Goal: Task Accomplishment & Management: Manage account settings

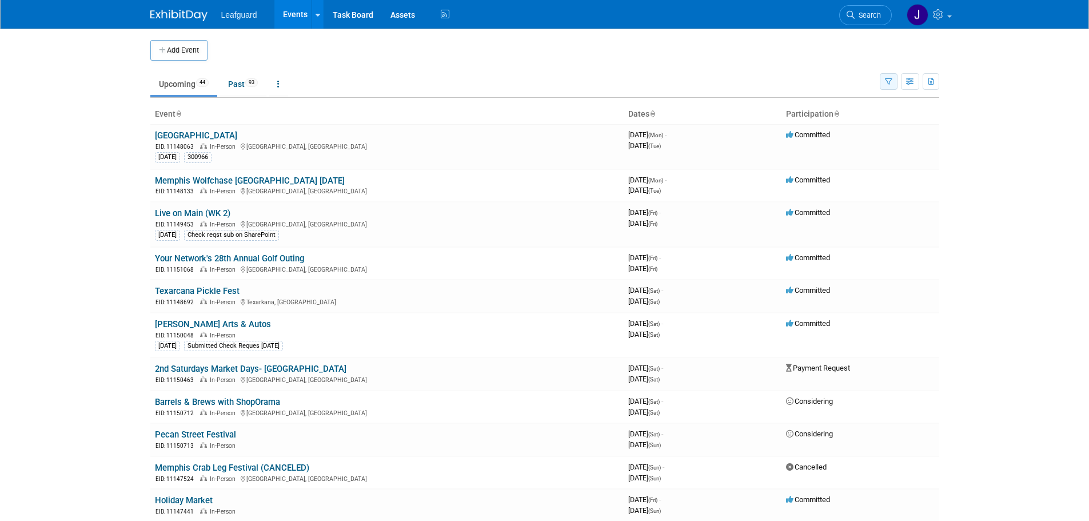
click at [890, 81] on icon "button" at bounding box center [888, 81] width 7 height 7
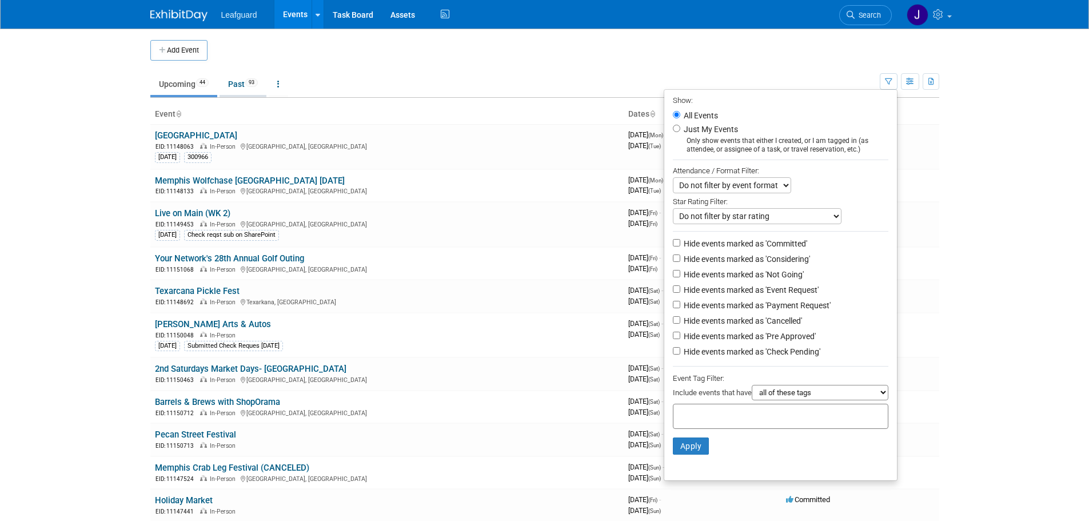
click at [240, 93] on link "Past 93" at bounding box center [243, 84] width 47 height 22
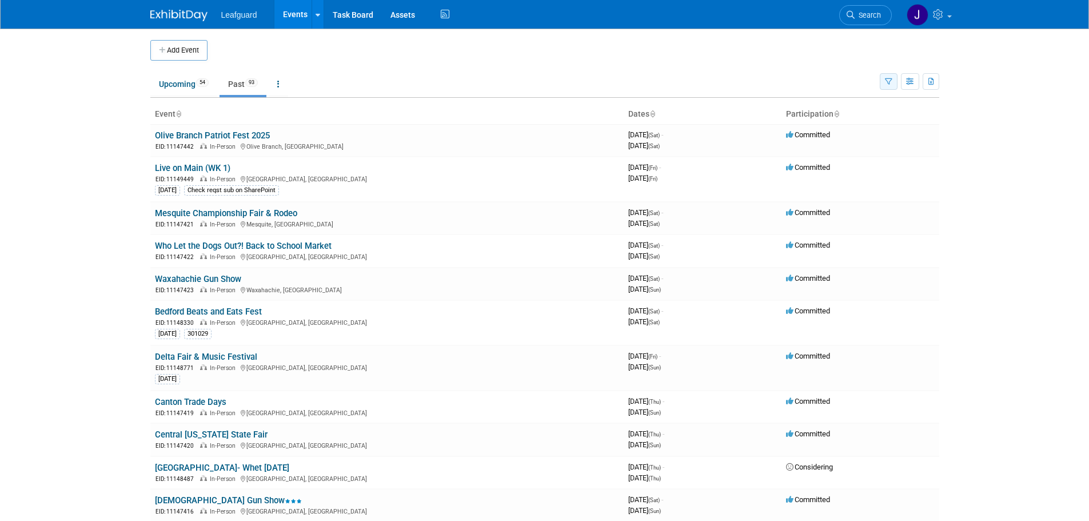
click at [894, 79] on button "button" at bounding box center [889, 81] width 18 height 17
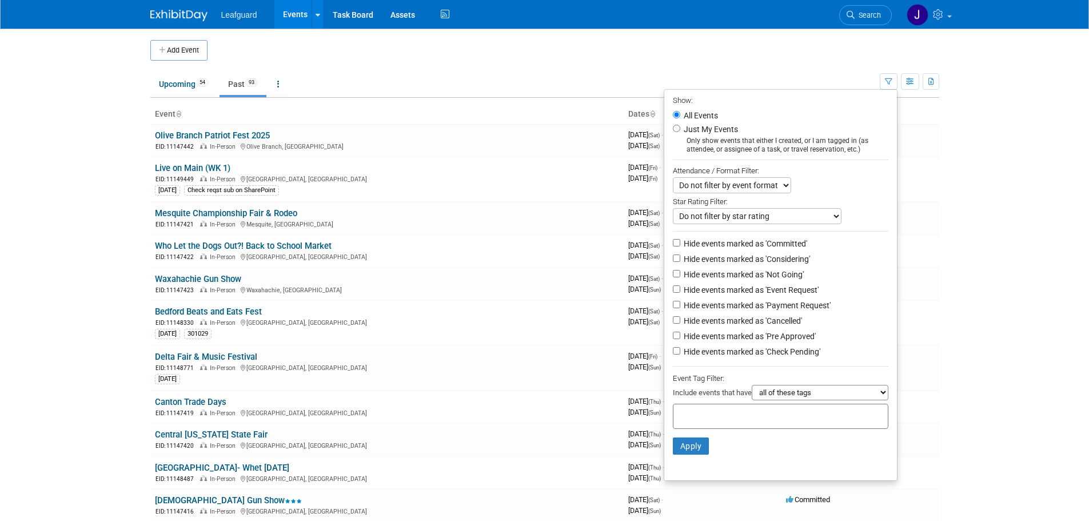
click at [713, 132] on label "Just My Events" at bounding box center [710, 128] width 57 height 11
click at [680, 132] on input "Just My Events" at bounding box center [676, 128] width 7 height 7
radio input "true"
click at [677, 448] on button "Apply" at bounding box center [691, 445] width 37 height 17
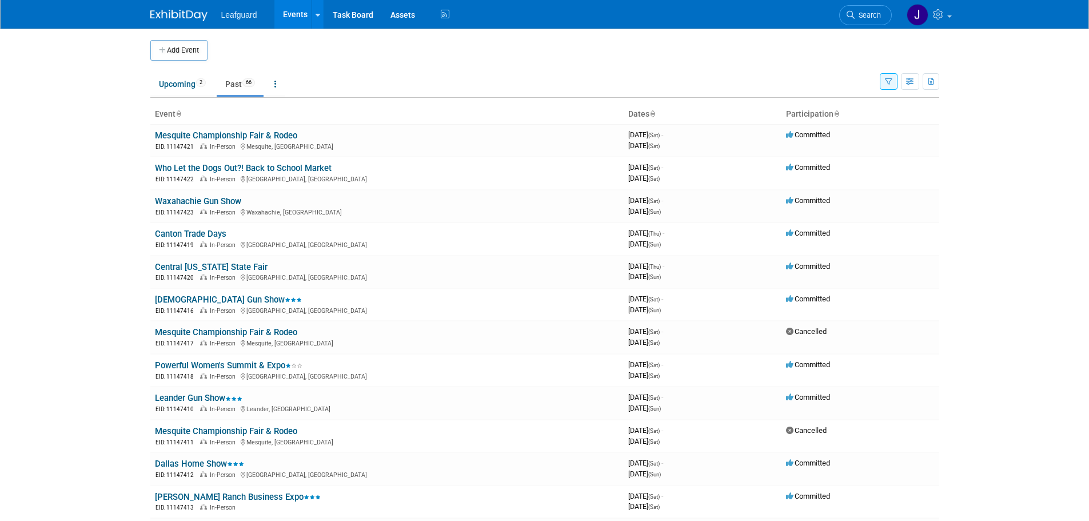
click at [882, 84] on button "button" at bounding box center [889, 81] width 18 height 17
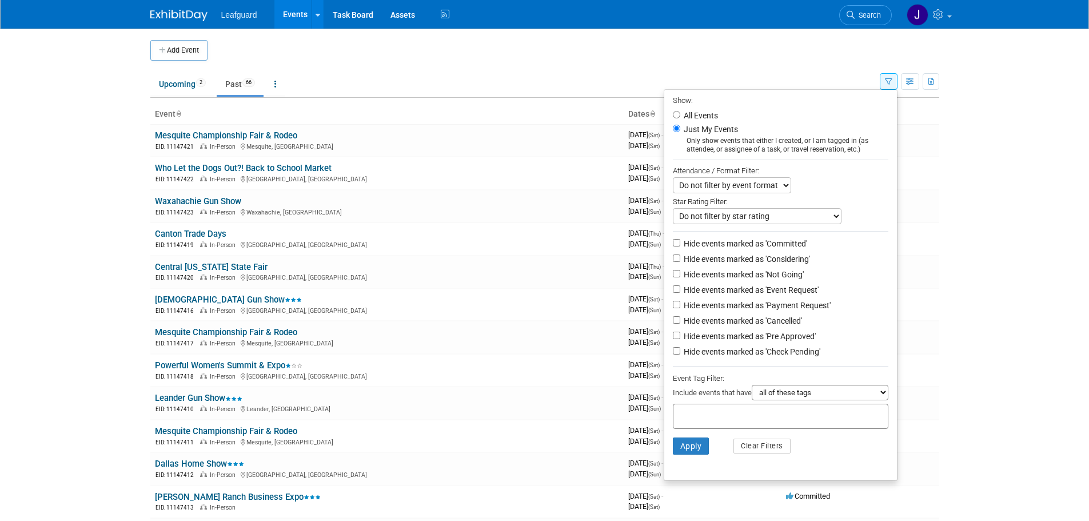
drag, startPoint x: 91, startPoint y: 241, endPoint x: 102, endPoint y: 230, distance: 15.8
click at [91, 241] on body "Leafguard Events Add Event Bulk Upload Events Shareable Event Boards Recently V…" at bounding box center [544, 260] width 1089 height 521
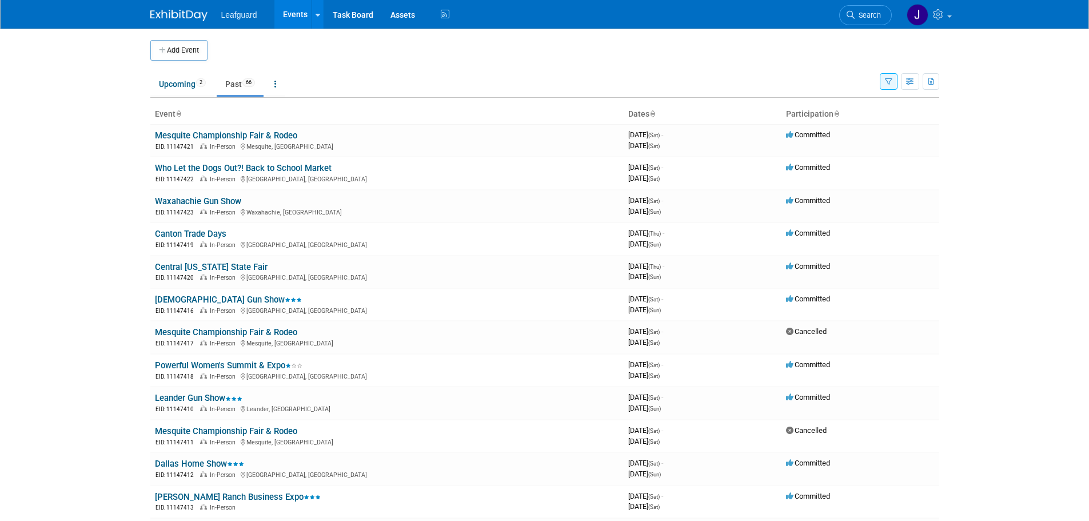
click at [651, 117] on icon at bounding box center [652, 114] width 6 height 7
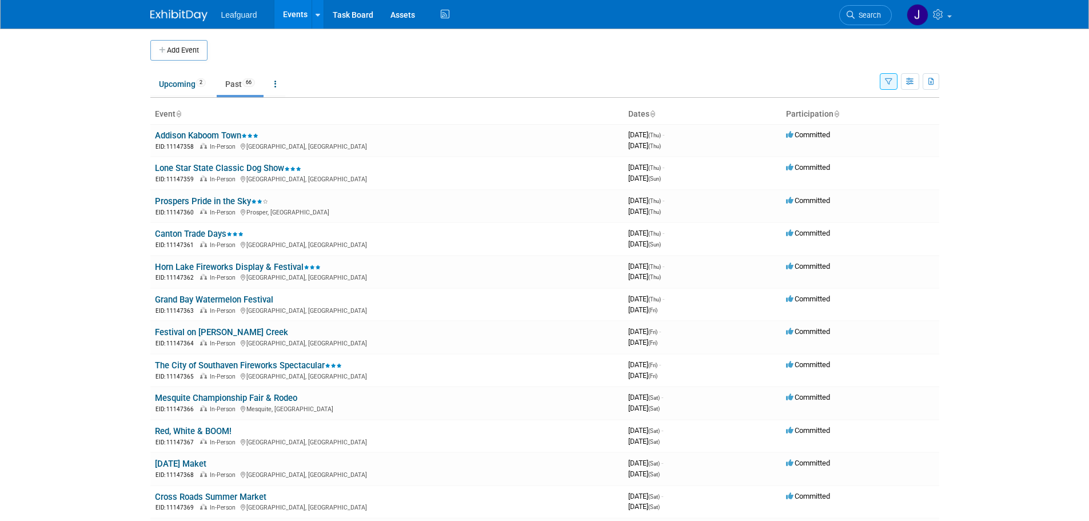
click at [655, 113] on icon at bounding box center [652, 114] width 6 height 7
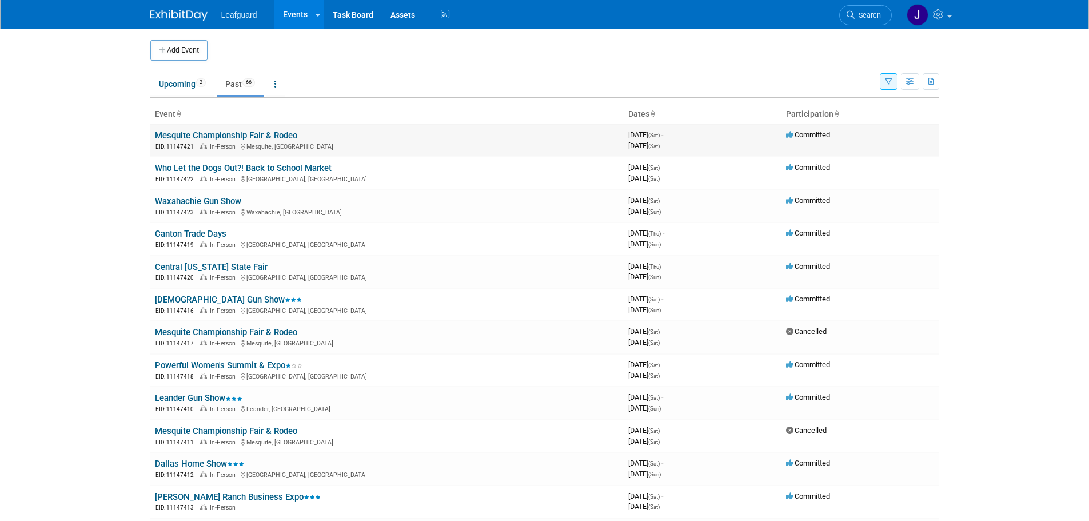
click at [236, 132] on link "Mesquite Championship Fair & Rodeo" at bounding box center [226, 135] width 142 height 10
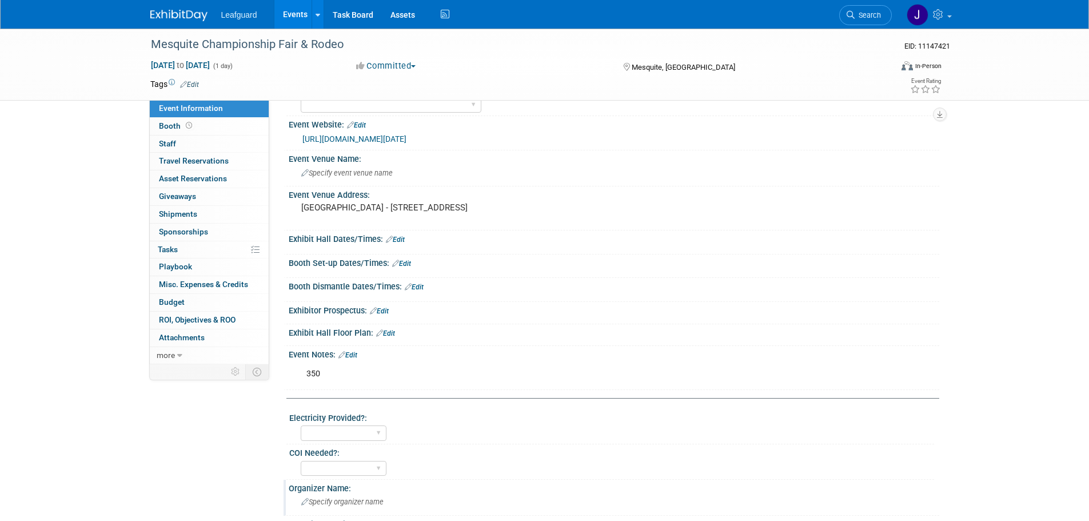
scroll to position [229, 0]
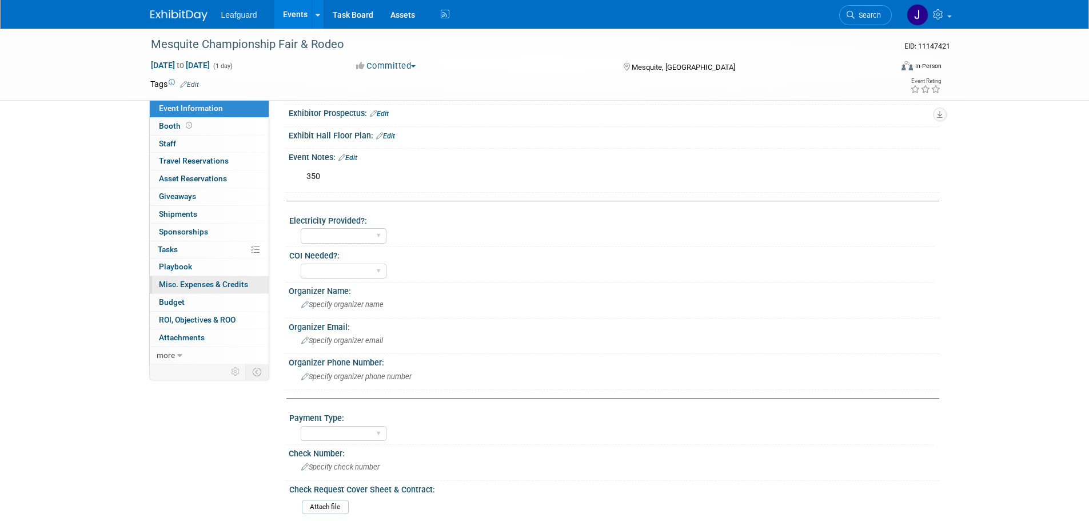
click at [223, 285] on span "Misc. Expenses & Credits 0" at bounding box center [203, 284] width 89 height 9
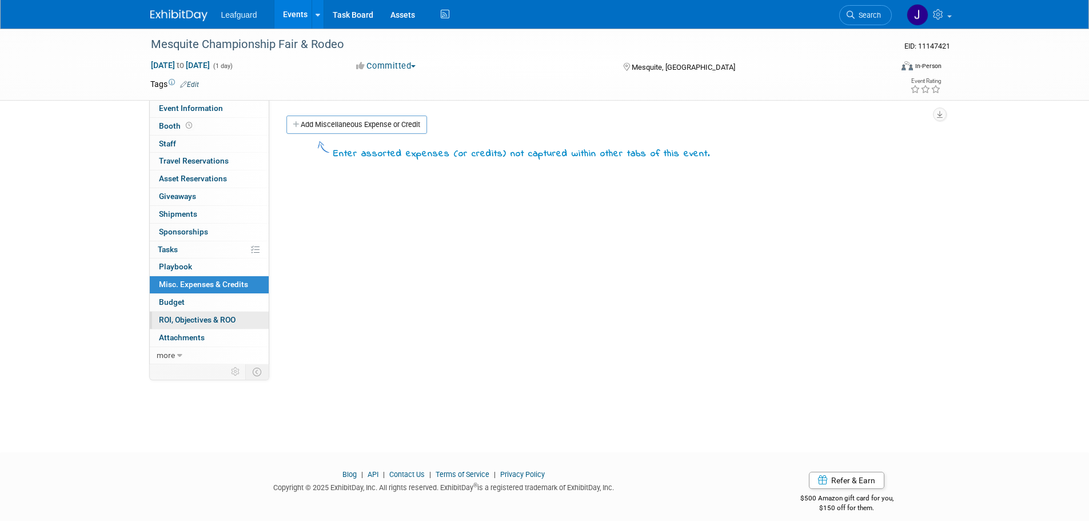
click at [212, 315] on span "ROI, Objectives & ROO 0" at bounding box center [197, 319] width 77 height 9
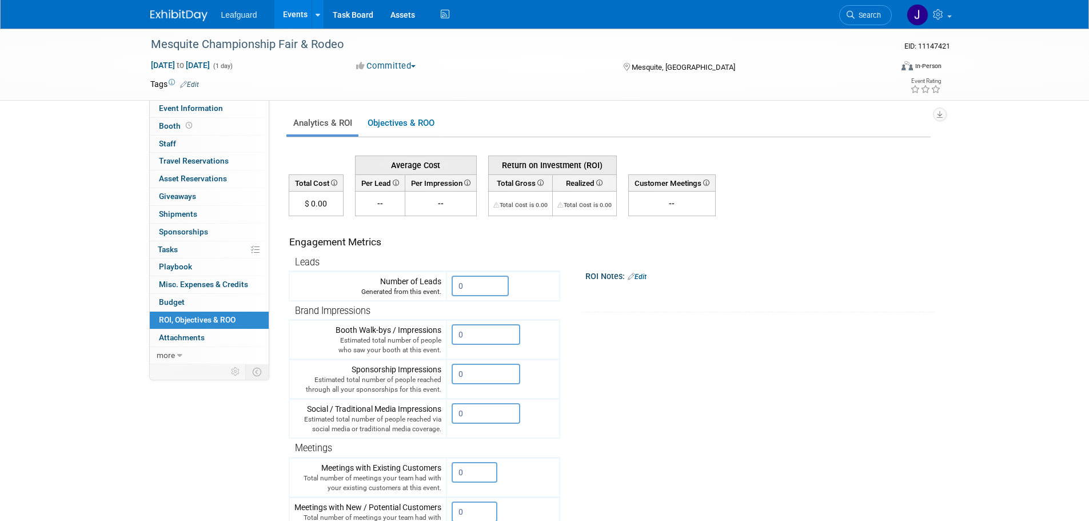
click at [185, 20] on img at bounding box center [178, 15] width 57 height 11
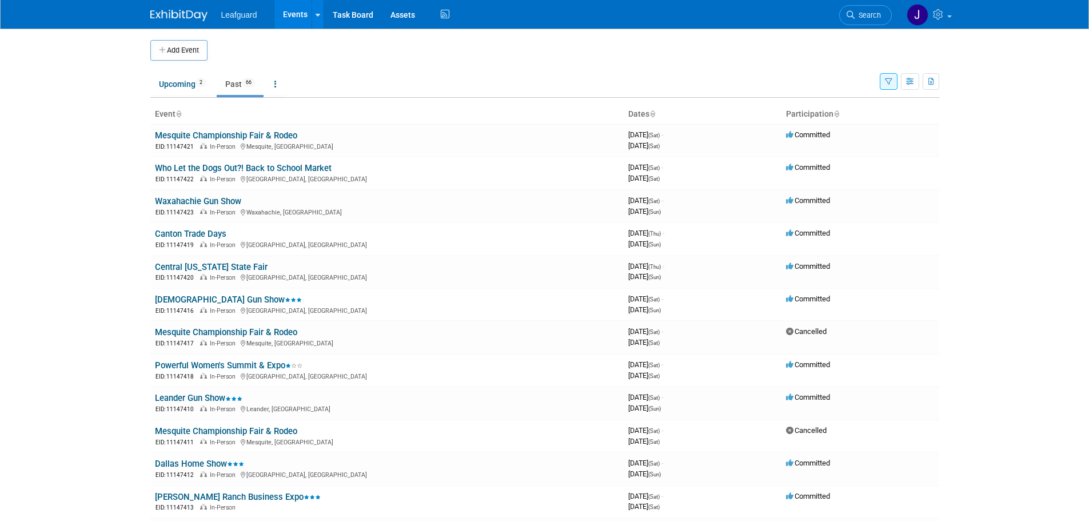
click at [191, 7] on link at bounding box center [185, 9] width 71 height 9
click at [176, 18] on img at bounding box center [178, 15] width 57 height 11
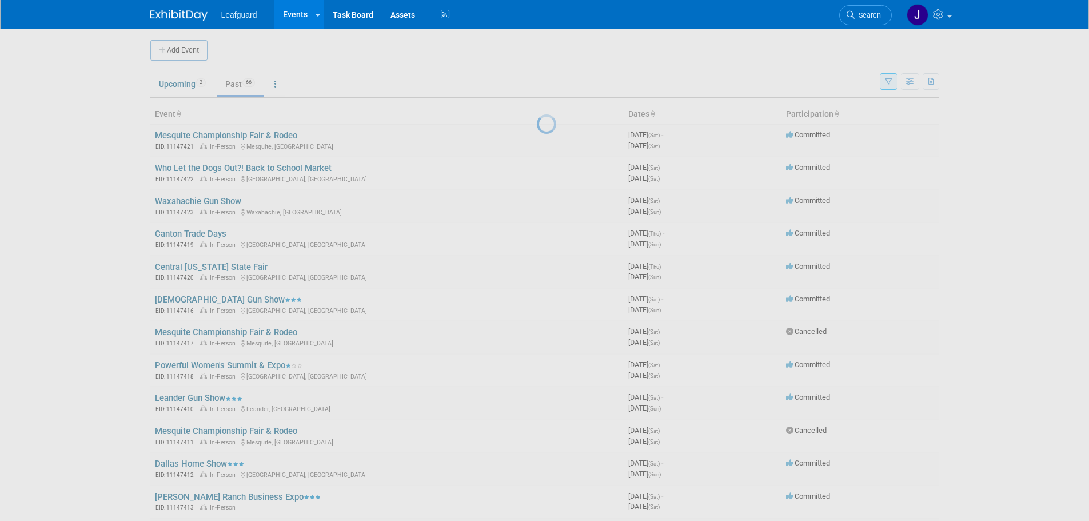
click at [241, 15] on span "Leafguard" at bounding box center [239, 14] width 36 height 9
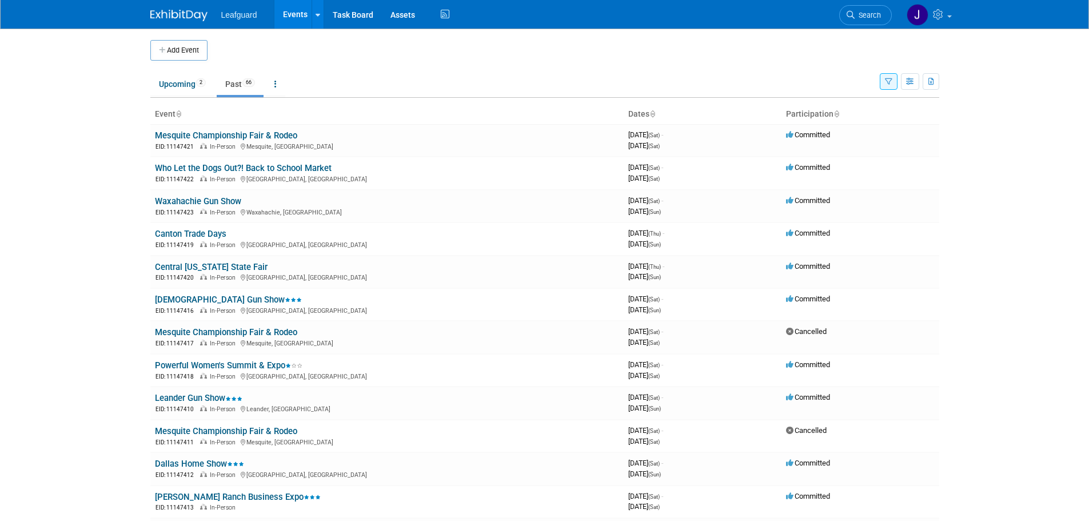
click at [289, 18] on link "Events" at bounding box center [295, 14] width 42 height 29
click at [314, 19] on link at bounding box center [318, 14] width 12 height 29
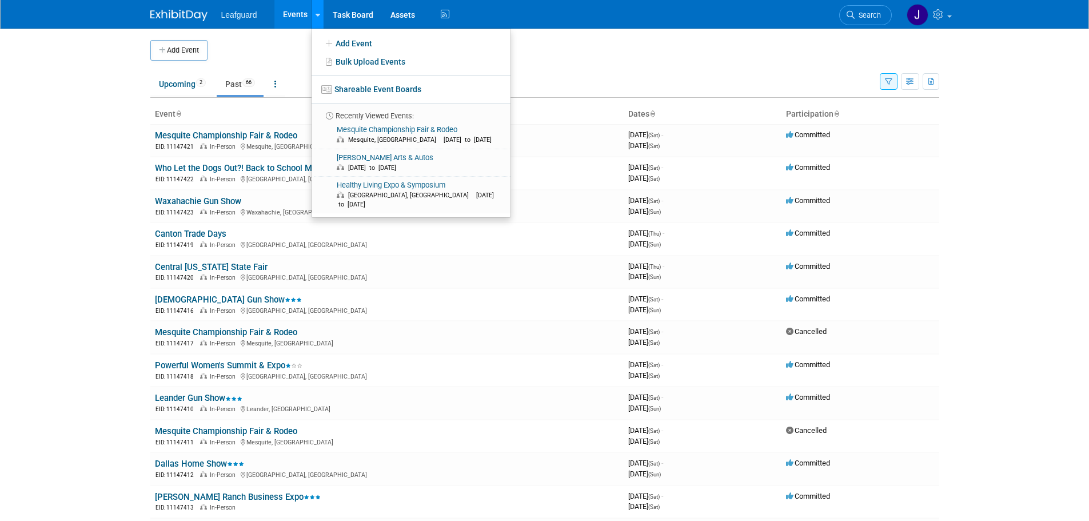
click at [316, 17] on icon at bounding box center [318, 14] width 5 height 7
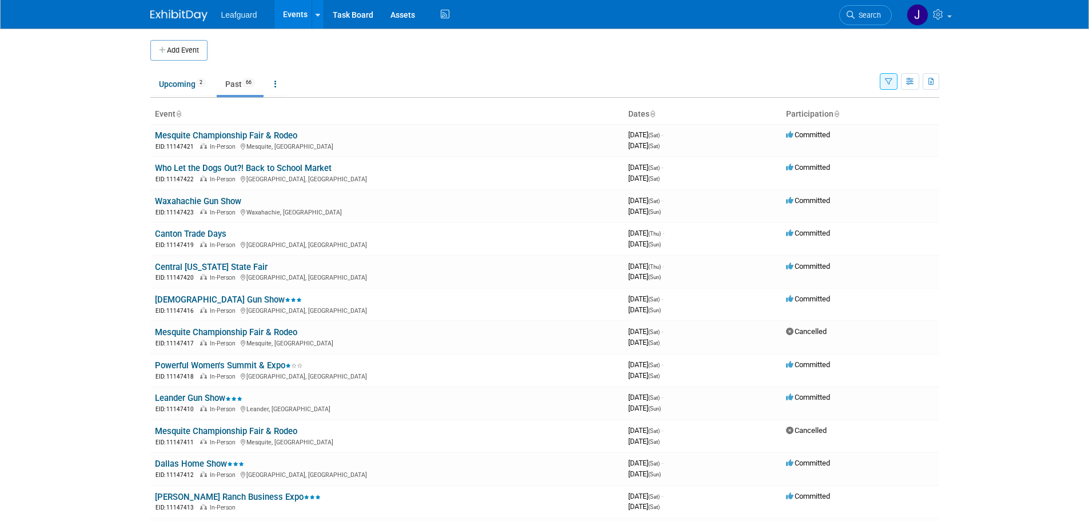
click at [270, 44] on td at bounding box center [555, 50] width 694 height 21
click at [314, 14] on link at bounding box center [318, 14] width 12 height 29
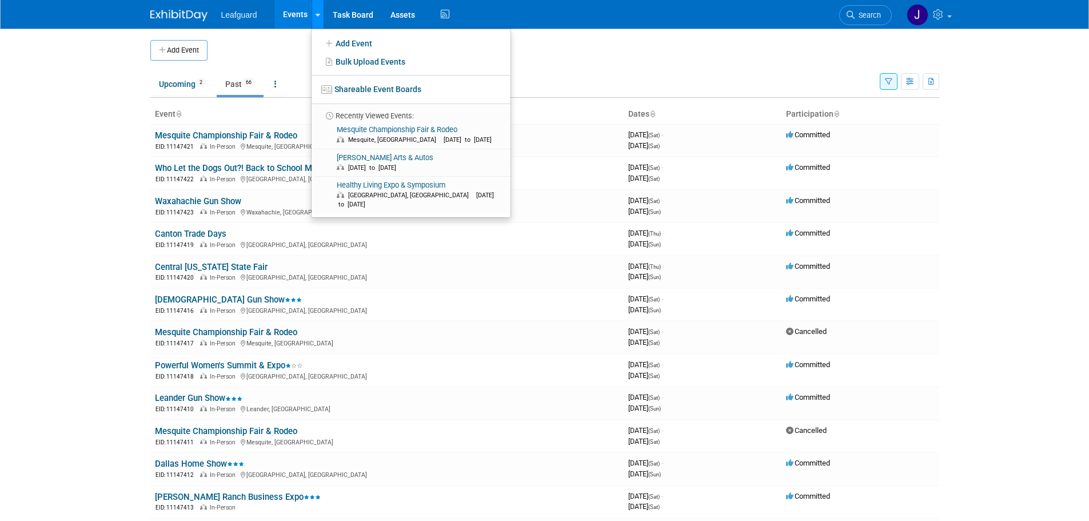
click at [314, 14] on link at bounding box center [318, 14] width 12 height 29
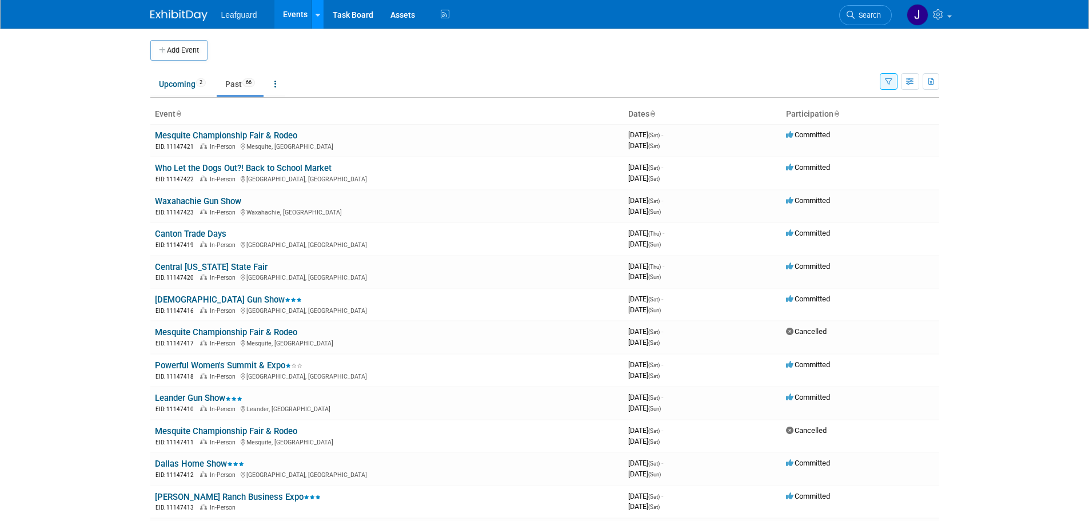
click at [313, 12] on link at bounding box center [318, 14] width 12 height 29
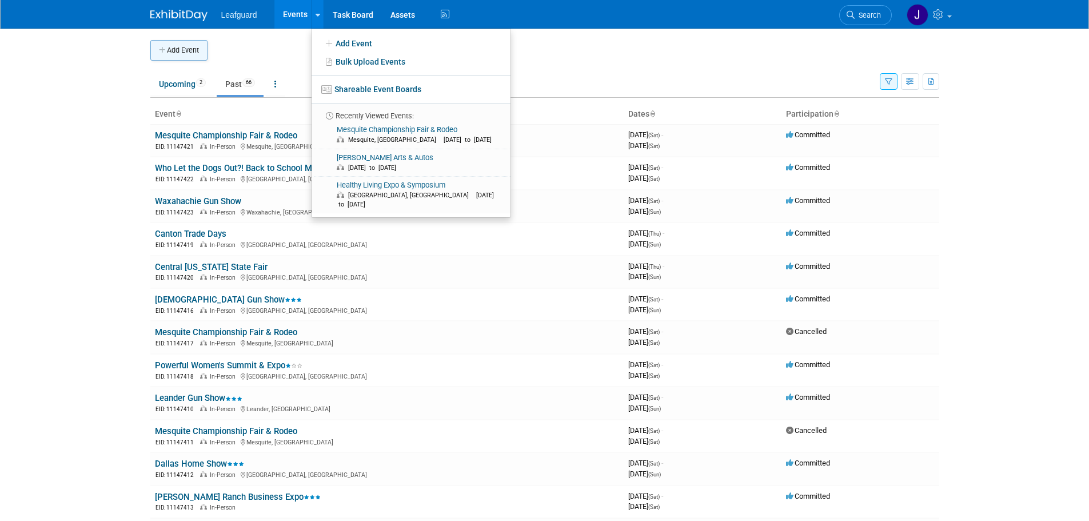
click at [169, 58] on button "Add Event" at bounding box center [178, 50] width 57 height 21
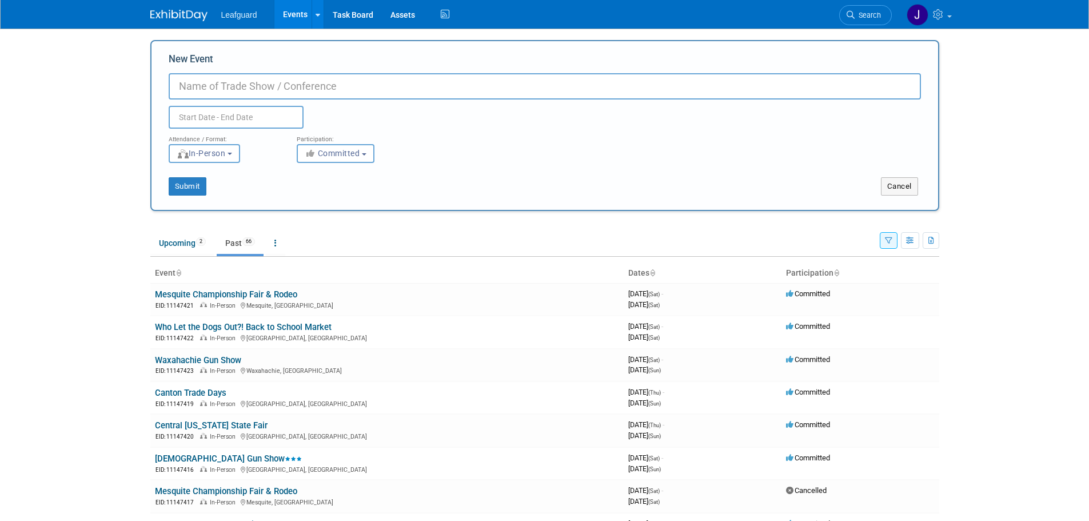
click at [288, 88] on input "New Event" at bounding box center [545, 86] width 752 height 26
type input "test"
click at [251, 115] on input "text" at bounding box center [236, 117] width 135 height 23
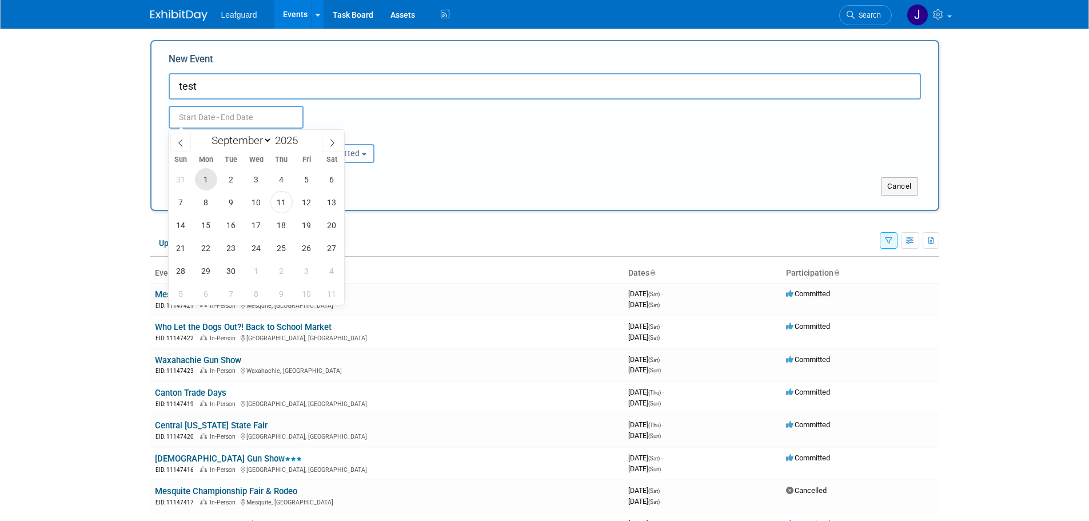
click at [209, 175] on span "1" at bounding box center [206, 179] width 22 height 22
click at [209, 173] on span "1" at bounding box center [206, 179] width 22 height 22
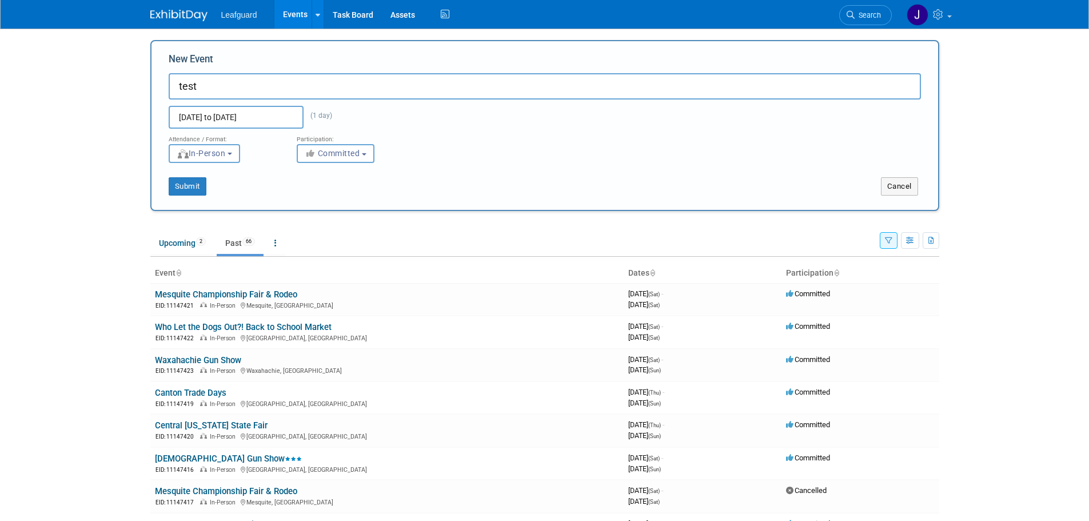
click at [254, 119] on input "Sep 1, 2025 to Sep 1, 2025" at bounding box center [236, 117] width 135 height 23
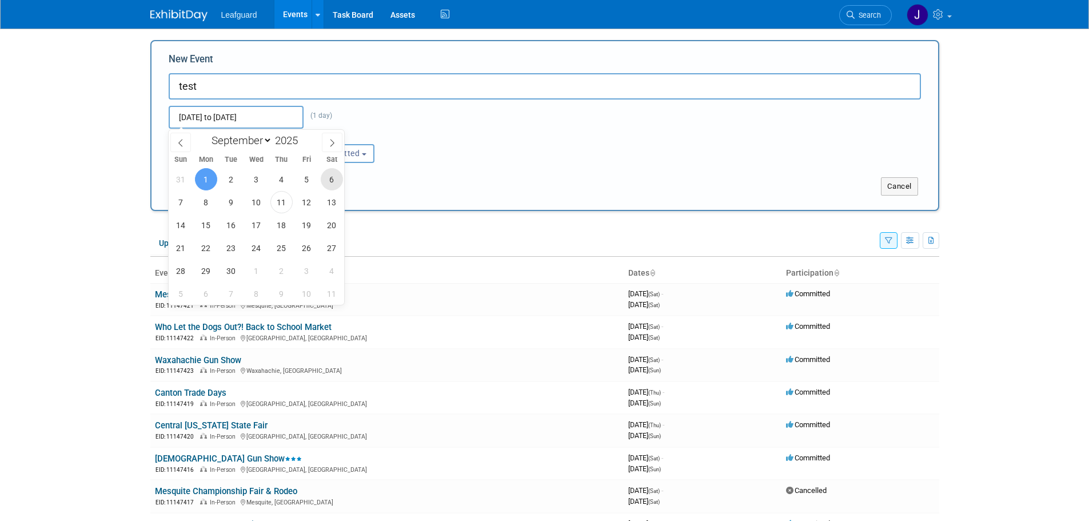
click at [336, 175] on span "6" at bounding box center [332, 179] width 22 height 22
click at [186, 202] on span "7" at bounding box center [181, 202] width 22 height 22
type input "[DATE] to [DATE]"
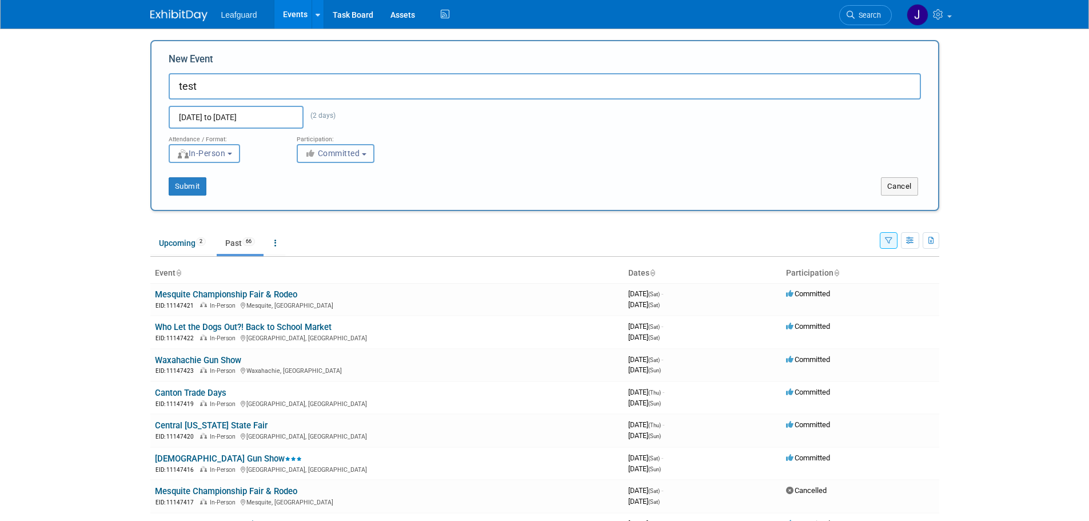
click at [377, 151] on div "<i class="fas fa-thumbs-up" style="color: #a5a5a5; padding-right: 2px; min-widt…" at bounding box center [352, 153] width 111 height 19
click at [362, 158] on button "Committed" at bounding box center [336, 153] width 78 height 19
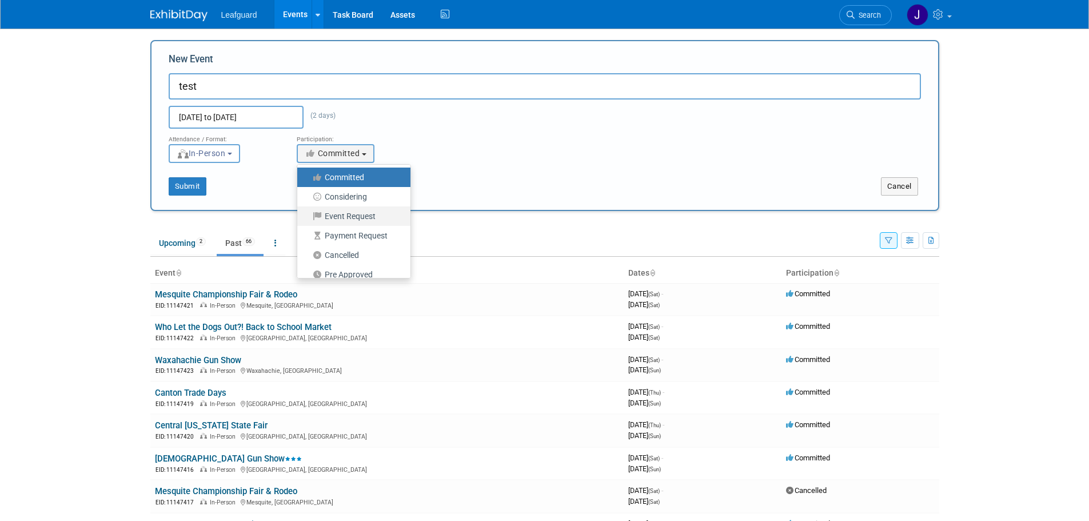
click at [366, 212] on label "Event Request" at bounding box center [351, 216] width 96 height 15
click at [308, 213] on input "Event Request" at bounding box center [303, 216] width 7 height 7
select select "101"
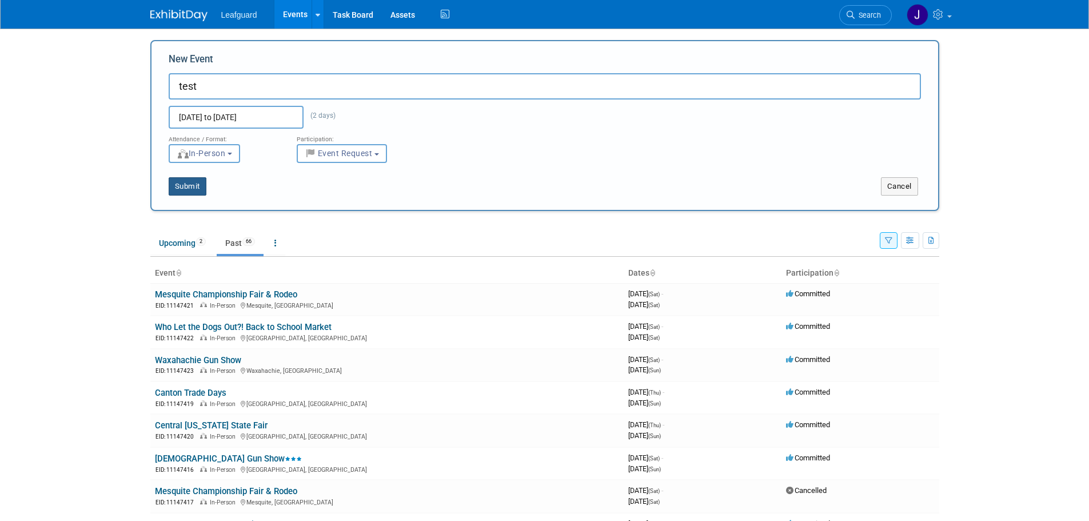
click at [196, 187] on button "Submit" at bounding box center [188, 186] width 38 height 18
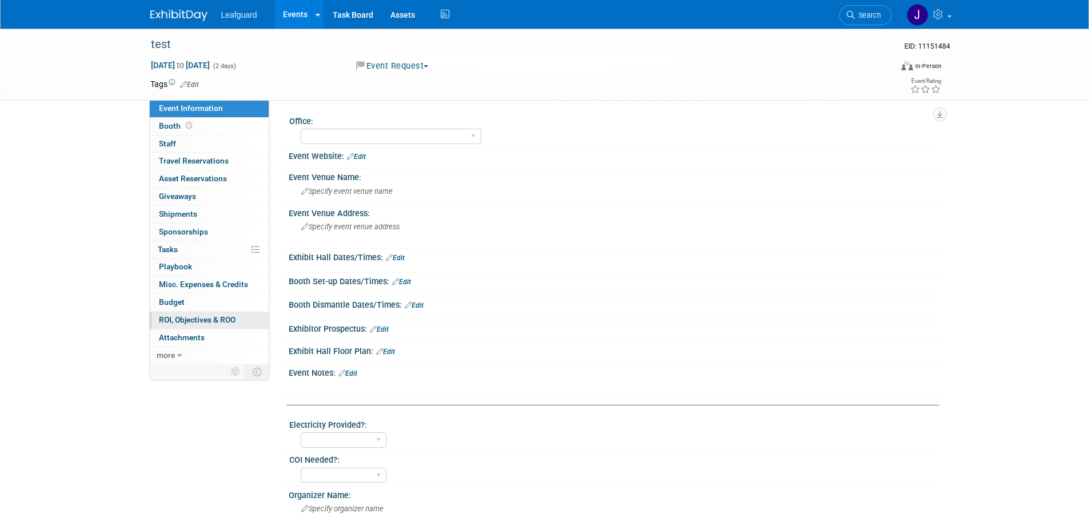
click at [224, 322] on span "ROI, Objectives & ROO 0" at bounding box center [197, 319] width 77 height 9
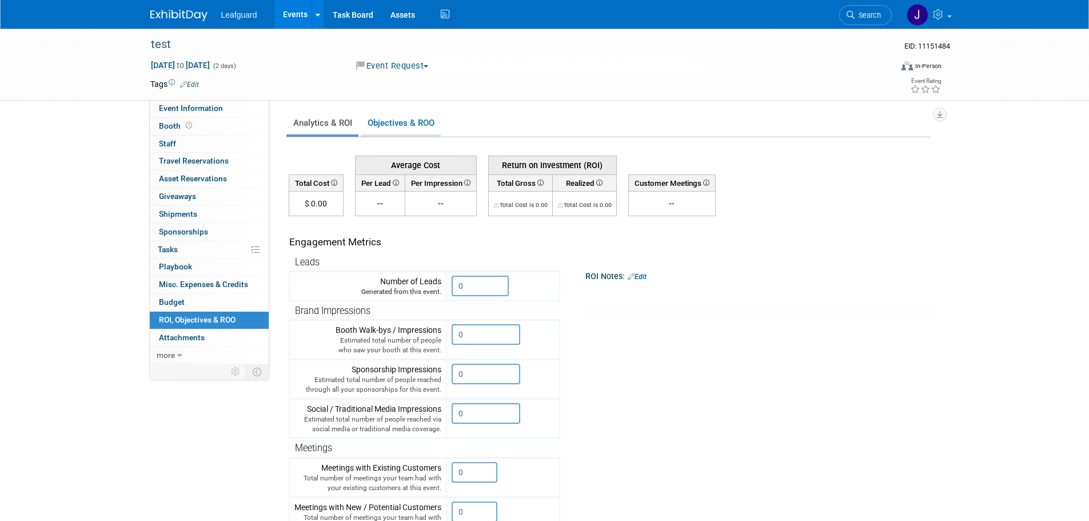
click at [409, 123] on link "Objectives & ROO 0" at bounding box center [401, 123] width 80 height 22
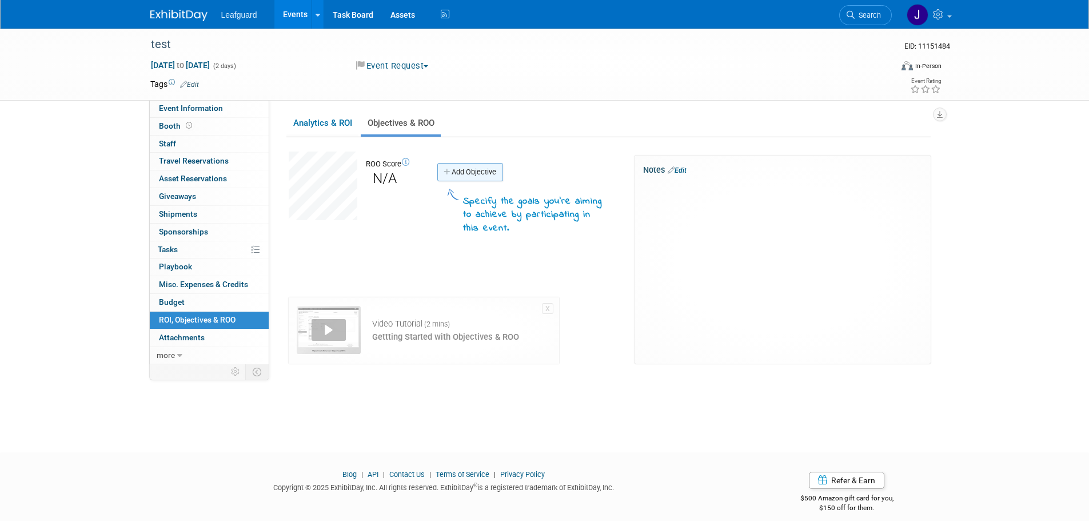
click at [476, 177] on link "Add Objective" at bounding box center [470, 172] width 66 height 18
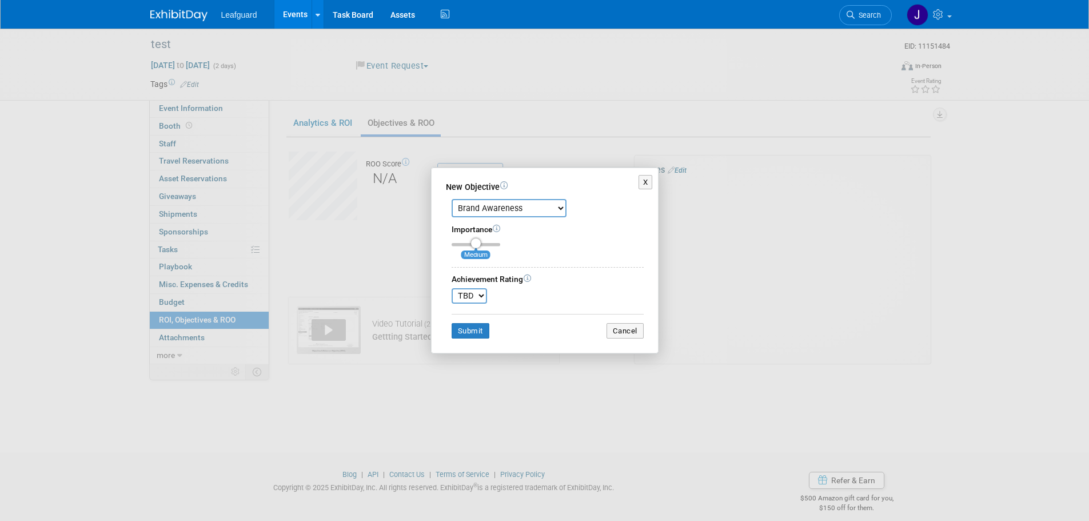
drag, startPoint x: 276, startPoint y: 439, endPoint x: 309, endPoint y: 416, distance: 40.3
click at [276, 439] on div "X New Objective Brand Awareness Competition Research Customer Retention Feedbac…" at bounding box center [544, 260] width 1089 height 521
drag, startPoint x: 646, startPoint y: 176, endPoint x: 616, endPoint y: 168, distance: 30.6
click at [646, 176] on button "X" at bounding box center [646, 182] width 14 height 15
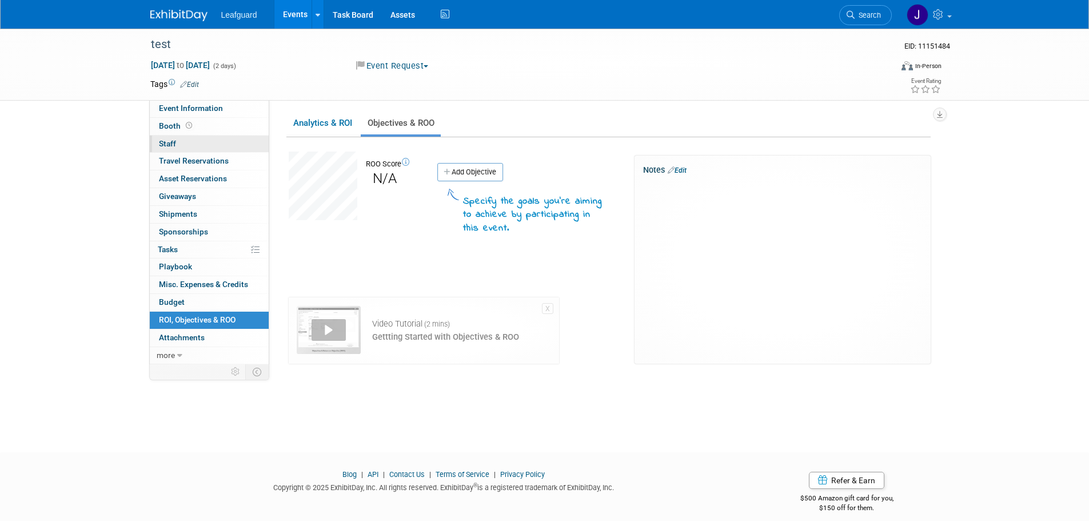
click at [195, 145] on link "0 Staff 0" at bounding box center [209, 144] width 119 height 17
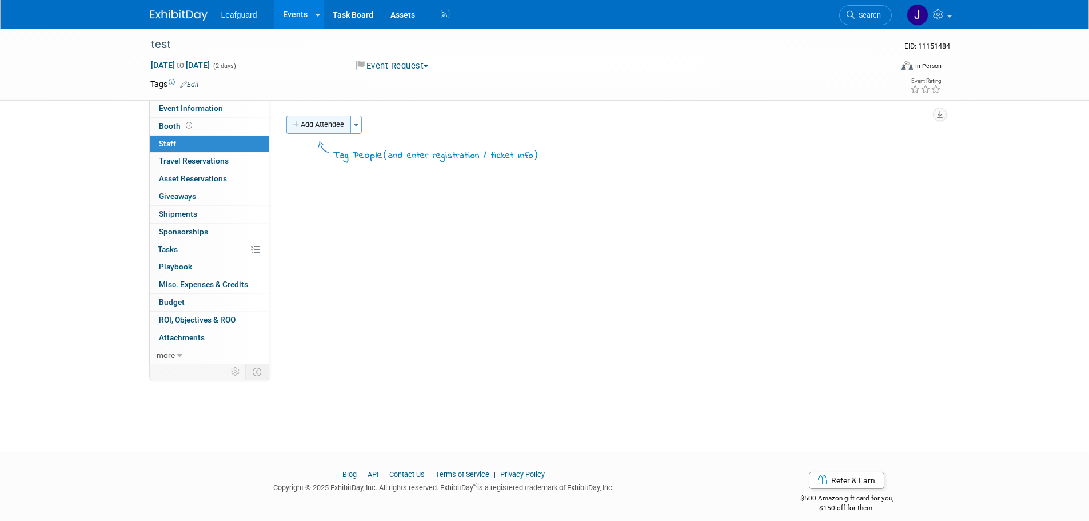
click at [351, 128] on button "Add Attendee" at bounding box center [318, 124] width 65 height 18
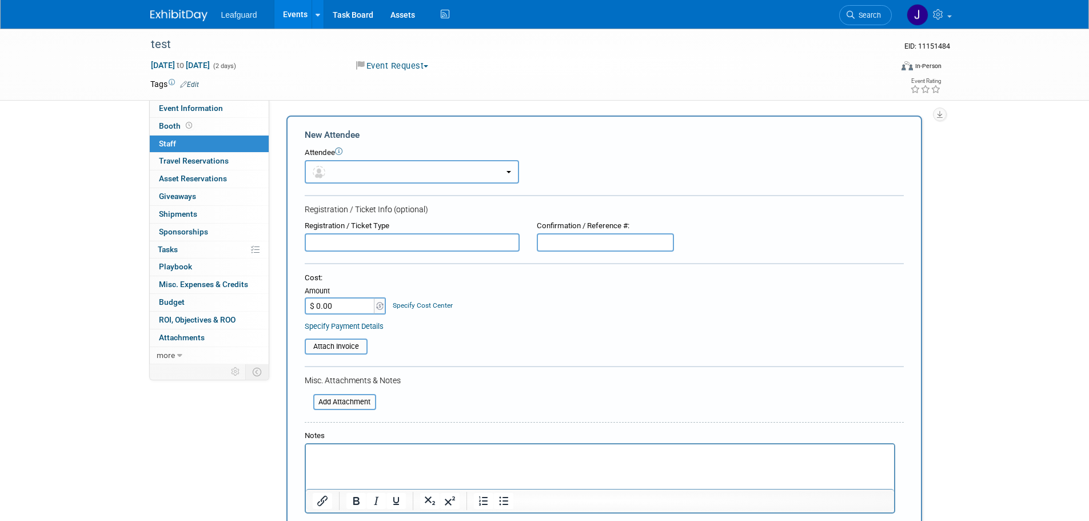
click at [471, 175] on button "button" at bounding box center [412, 171] width 214 height 23
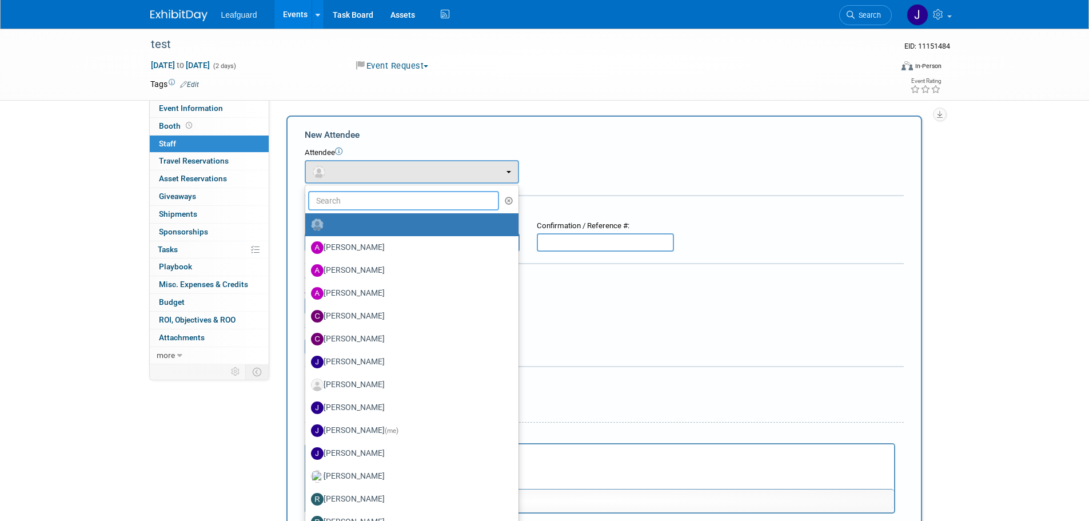
click at [444, 204] on input "text" at bounding box center [404, 200] width 192 height 19
click at [771, 168] on div "Attendee <img src="https://www.exhibitday.com/Images/Unassigned-User-Icon.png" …" at bounding box center [604, 166] width 599 height 36
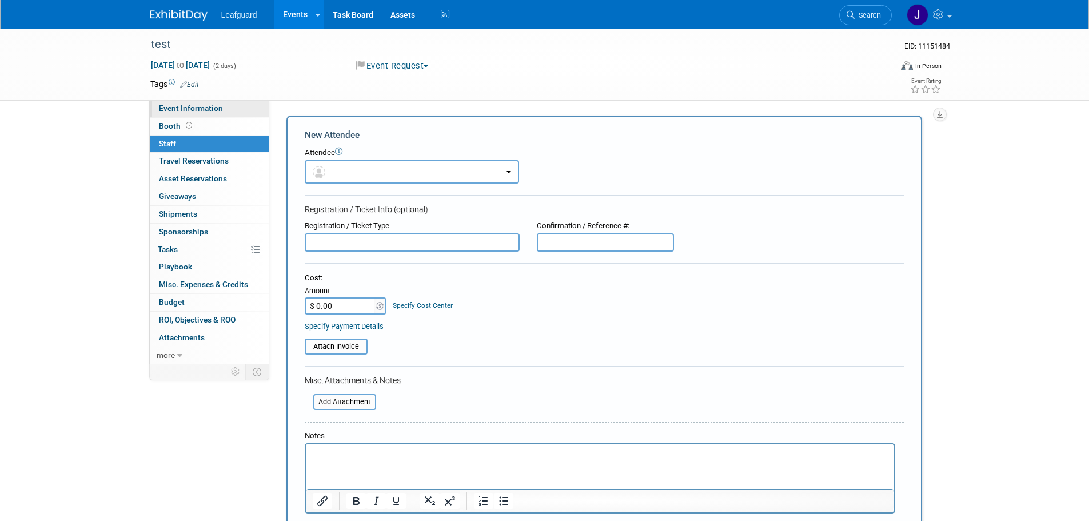
click at [233, 109] on link "Event Information" at bounding box center [209, 108] width 119 height 17
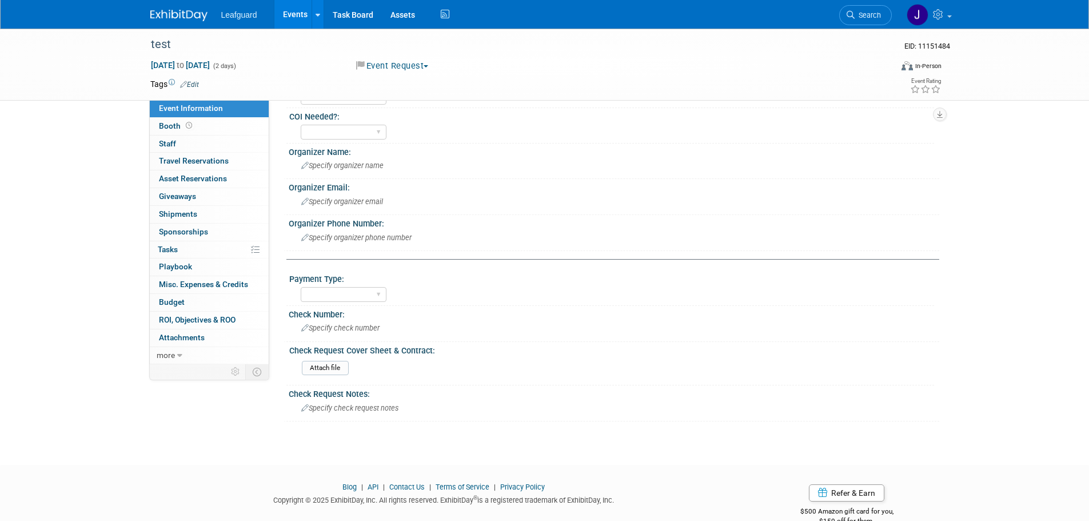
scroll to position [367, 0]
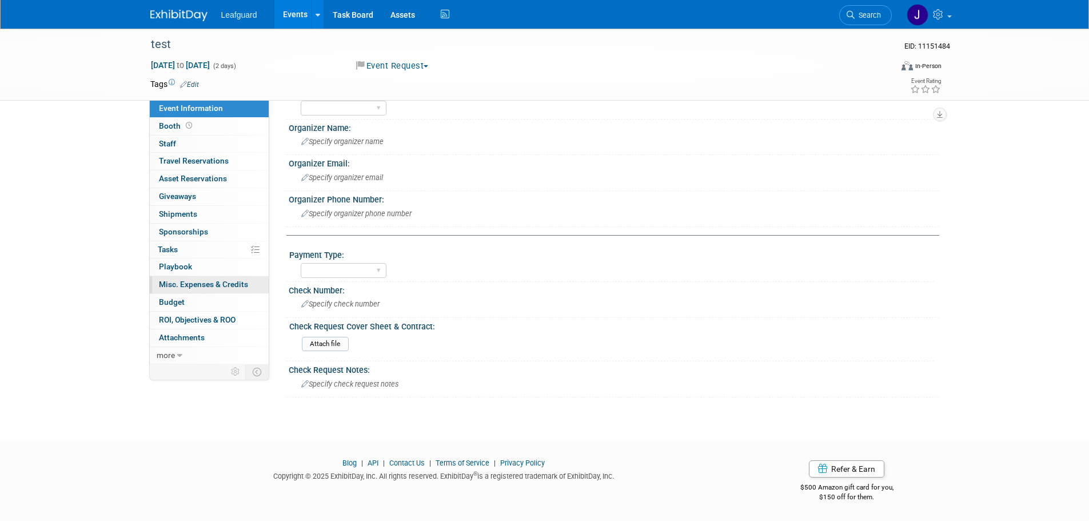
click at [225, 284] on span "Misc. Expenses & Credits 0" at bounding box center [203, 284] width 89 height 9
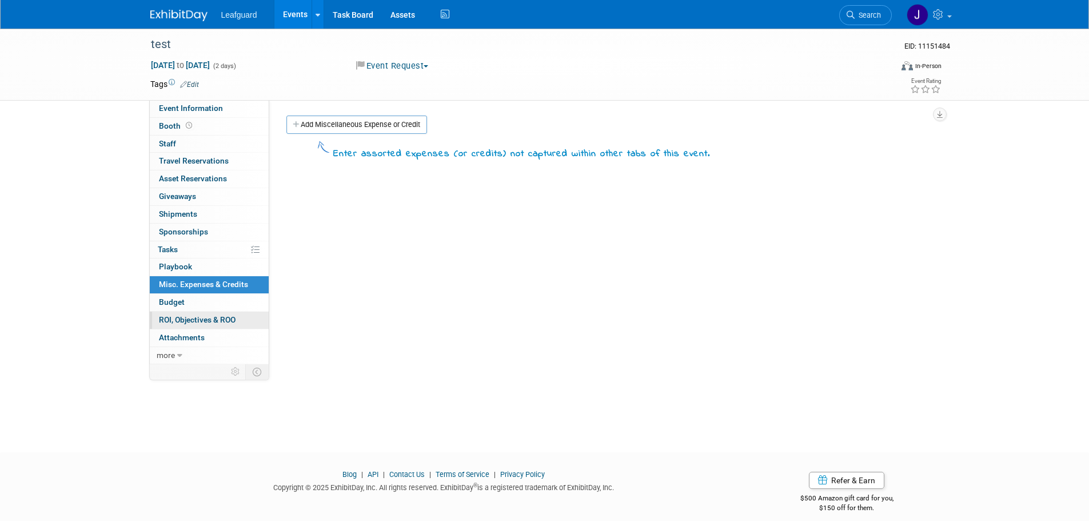
click at [213, 322] on span "ROI, Objectives & ROO 0" at bounding box center [197, 319] width 77 height 9
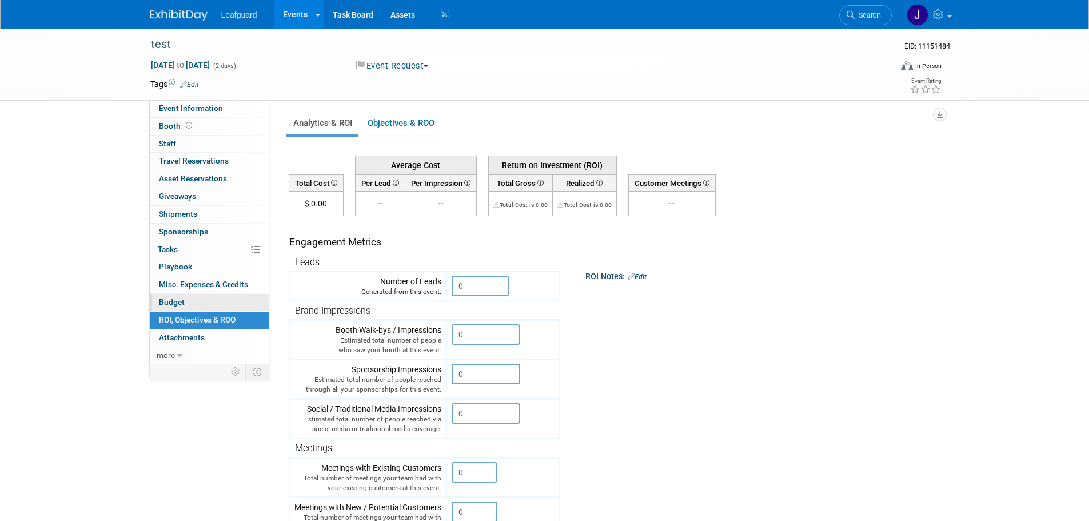
click at [201, 299] on link "Budget" at bounding box center [209, 302] width 119 height 17
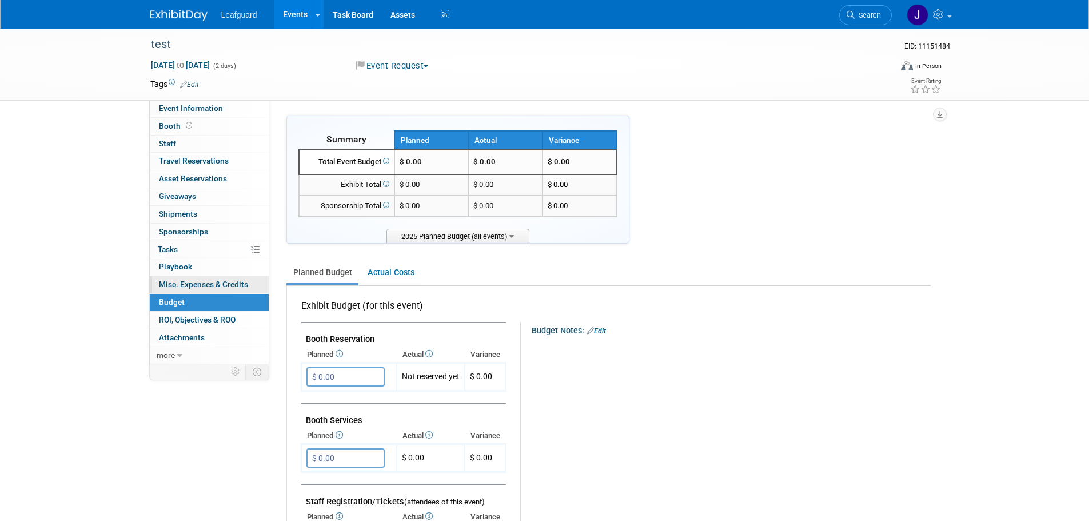
click at [206, 284] on span "Misc. Expenses & Credits 0" at bounding box center [203, 284] width 89 height 9
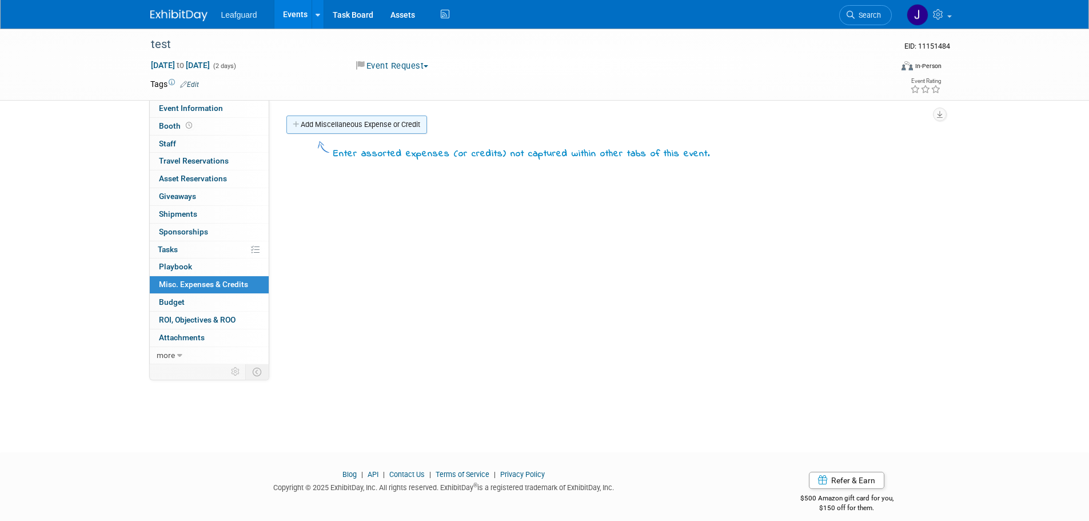
click at [348, 126] on link "Add Miscellaneous Expense or Credit" at bounding box center [356, 124] width 141 height 18
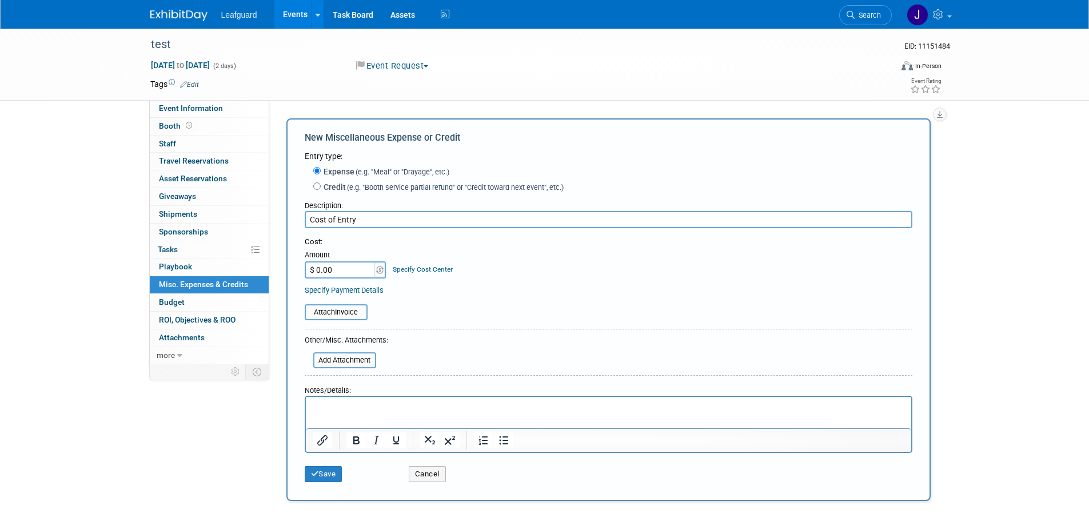
type input "Cost of Entry"
click at [350, 270] on input "$ 0.00" at bounding box center [340, 269] width 71 height 17
type input "$ 1,500.00"
click at [334, 472] on button "Save" at bounding box center [324, 474] width 38 height 16
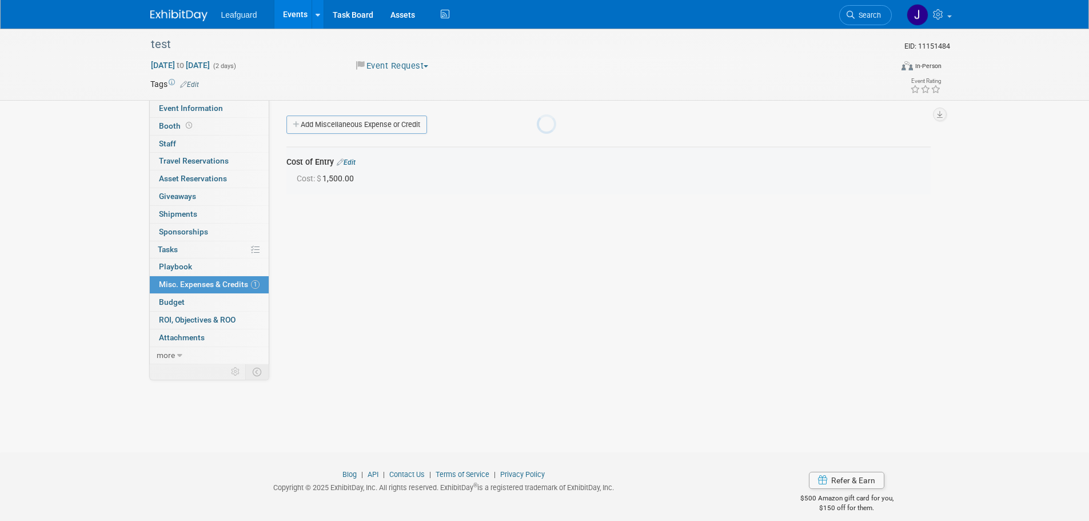
scroll to position [11, 0]
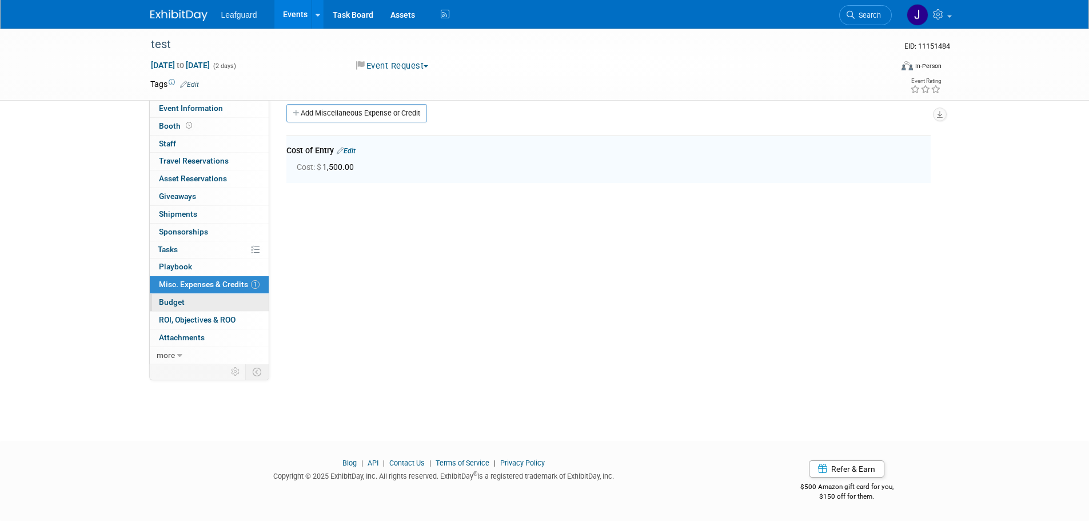
click at [200, 301] on link "Budget" at bounding box center [209, 302] width 119 height 17
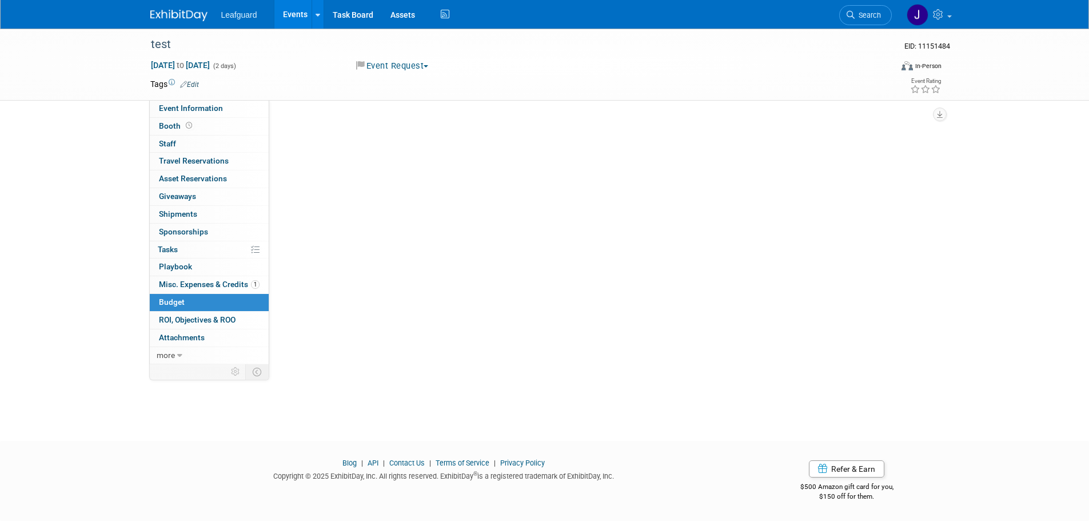
scroll to position [0, 0]
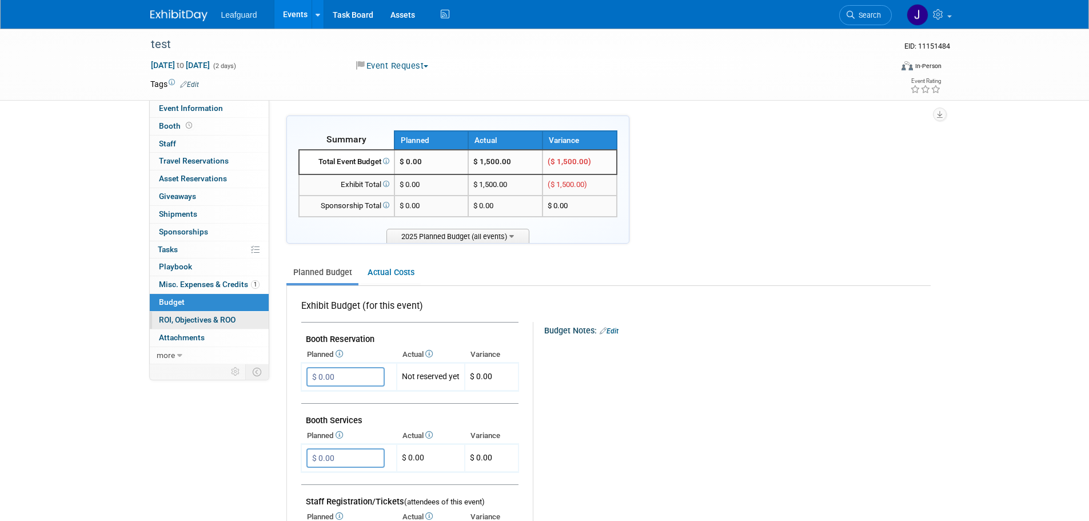
click at [197, 318] on span "ROI, Objectives & ROO 0" at bounding box center [197, 319] width 77 height 9
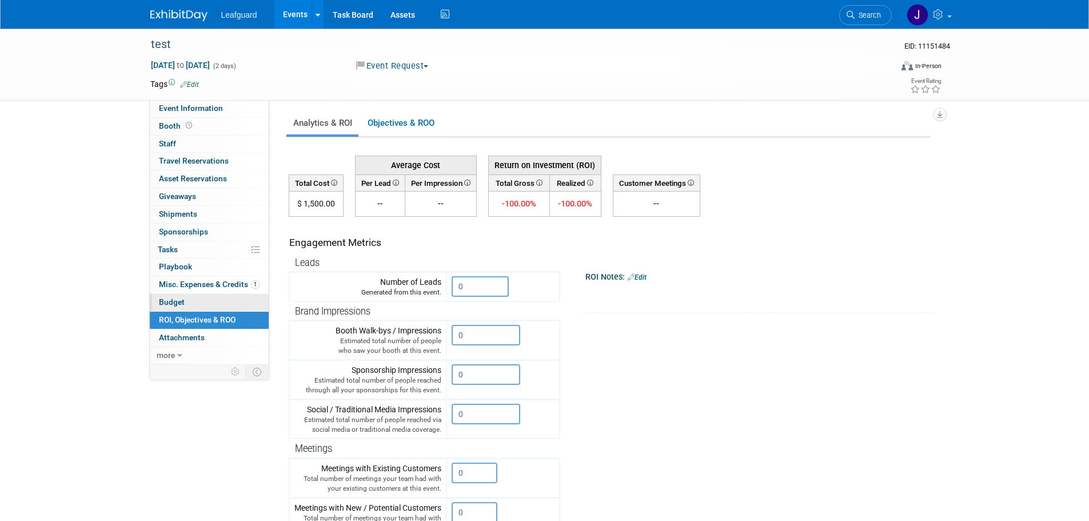
click at [196, 302] on link "Budget" at bounding box center [209, 302] width 119 height 17
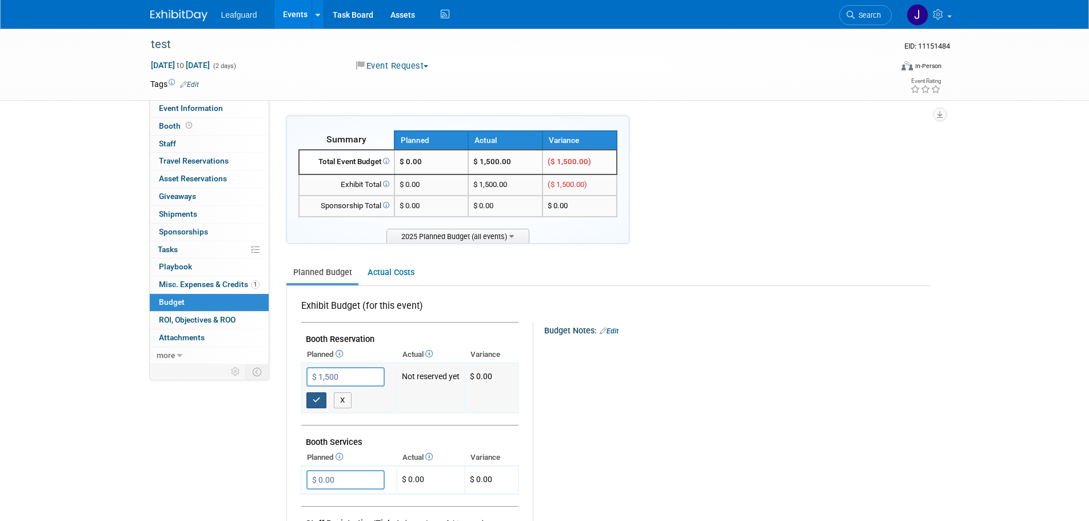
type input "$ 1,500.00"
click at [318, 401] on icon "button" at bounding box center [317, 399] width 8 height 7
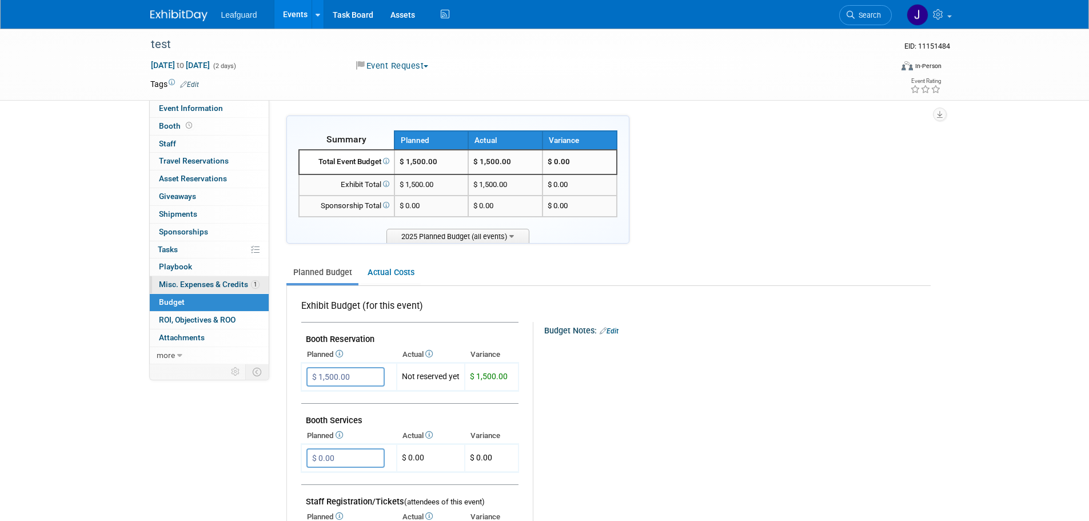
click at [236, 283] on span "Misc. Expenses & Credits 1" at bounding box center [209, 284] width 101 height 9
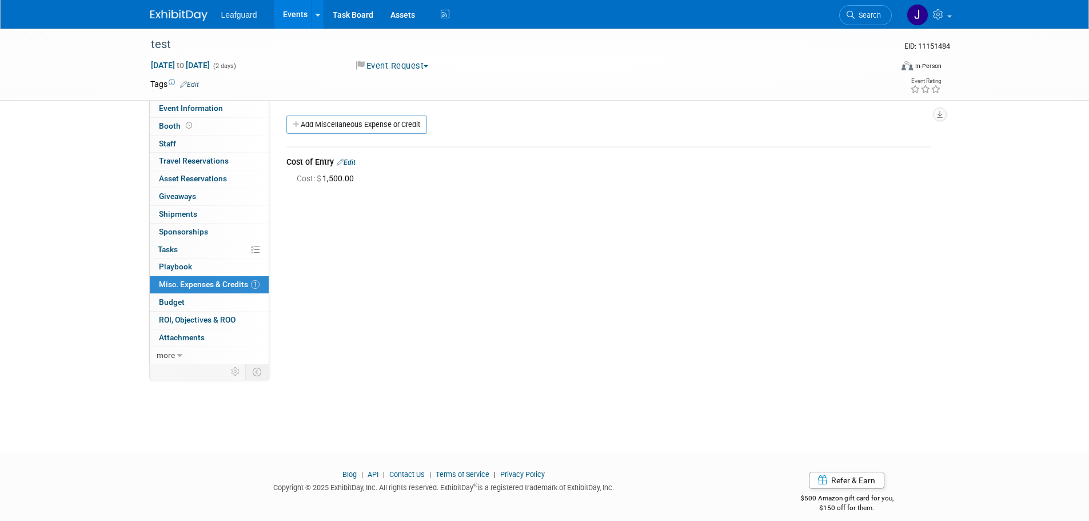
click at [363, 164] on div "Cost of Entry Edit" at bounding box center [608, 163] width 644 height 14
click at [353, 162] on link "Edit" at bounding box center [346, 162] width 19 height 8
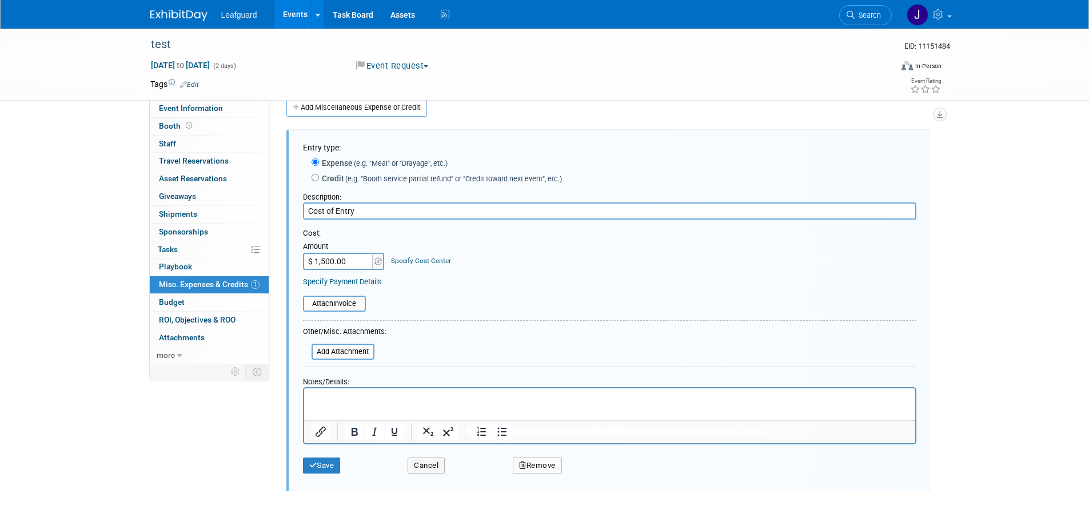
click at [536, 468] on button "Remove" at bounding box center [537, 465] width 49 height 16
click at [607, 478] on link "Yes" at bounding box center [600, 475] width 33 height 18
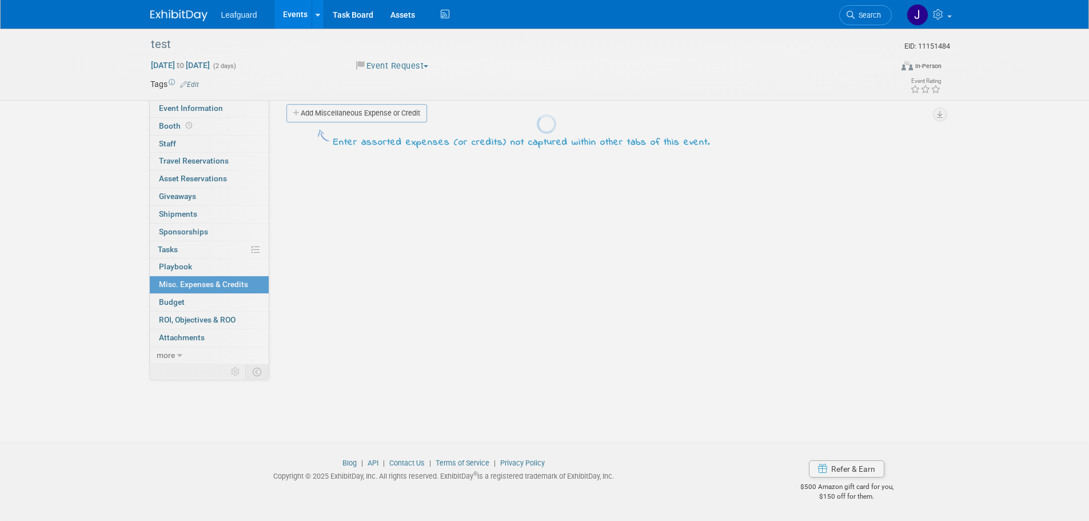
scroll to position [11, 0]
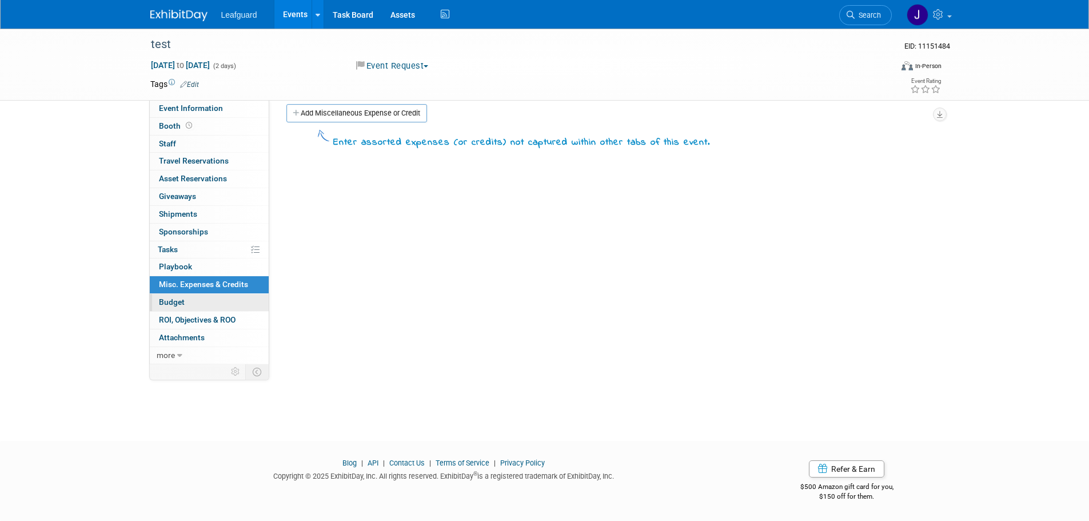
click at [200, 294] on link "Budget" at bounding box center [209, 302] width 119 height 17
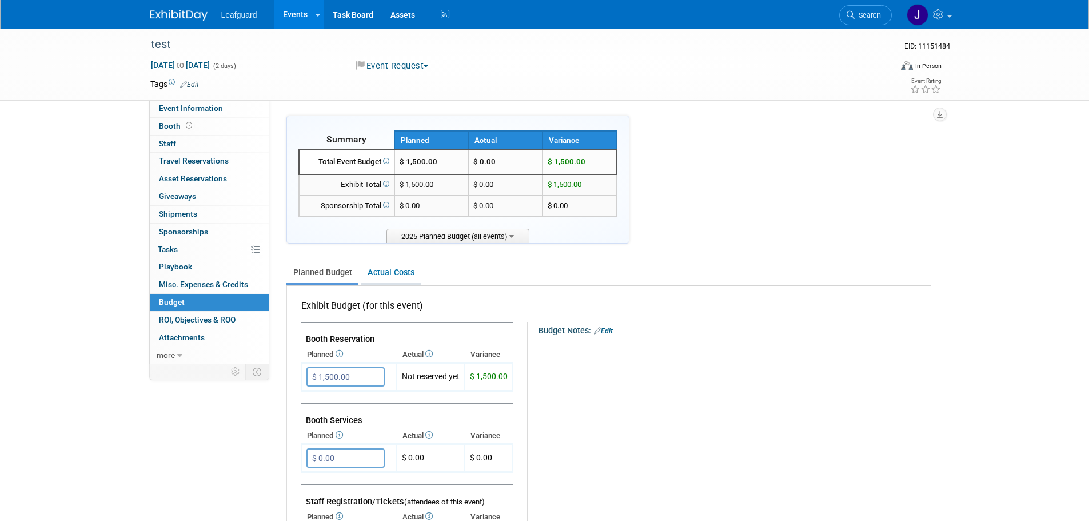
click at [366, 285] on li "Actual Costs" at bounding box center [391, 273] width 60 height 23
click at [370, 284] on li "Actual Costs" at bounding box center [391, 273] width 60 height 23
click at [395, 276] on link "Actual Costs" at bounding box center [391, 272] width 60 height 21
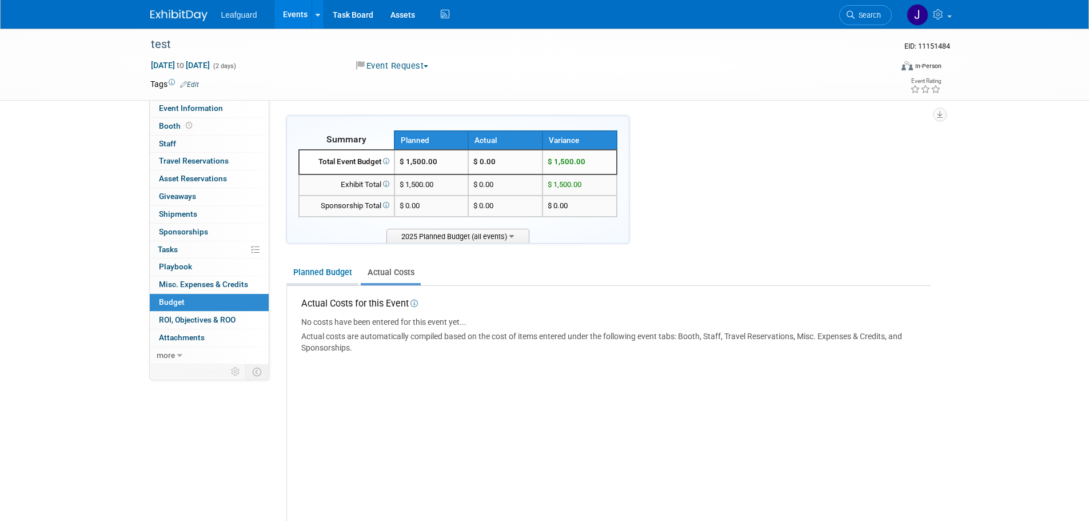
click at [333, 276] on link "Planned Budget" at bounding box center [322, 272] width 72 height 21
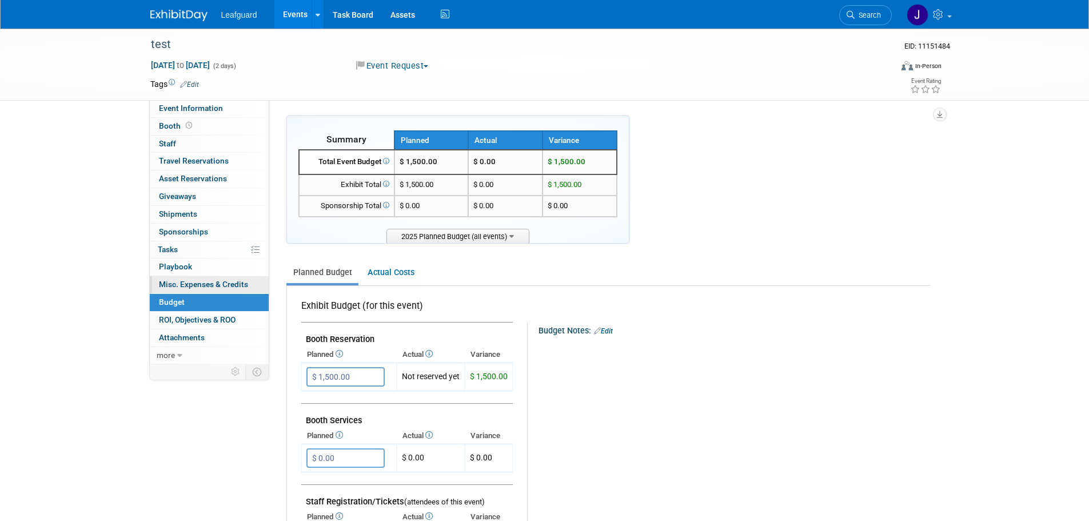
click at [220, 285] on span "Misc. Expenses & Credits 1" at bounding box center [203, 284] width 89 height 9
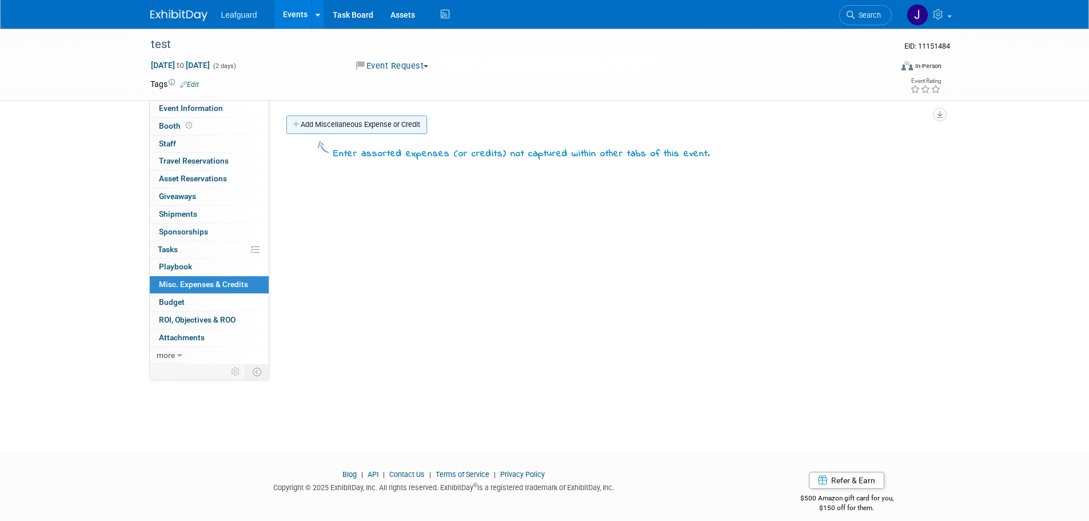
click at [358, 131] on link "Add Miscellaneous Expense or Credit" at bounding box center [356, 124] width 141 height 18
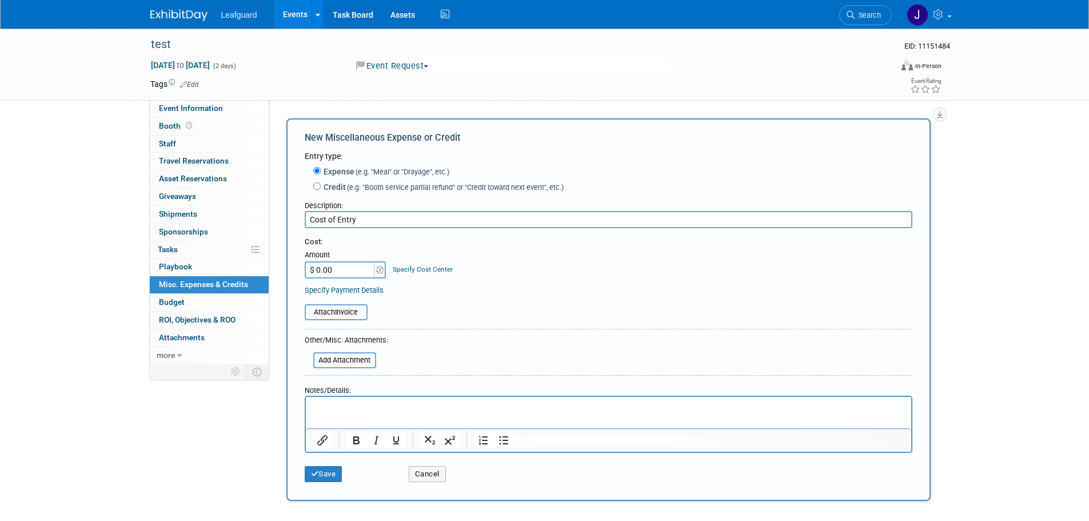
type input "Cost of Entry"
click at [364, 269] on input "$ 0.00" at bounding box center [340, 269] width 71 height 17
type input "$ 1,500.00"
click at [329, 473] on button "Save" at bounding box center [324, 474] width 38 height 16
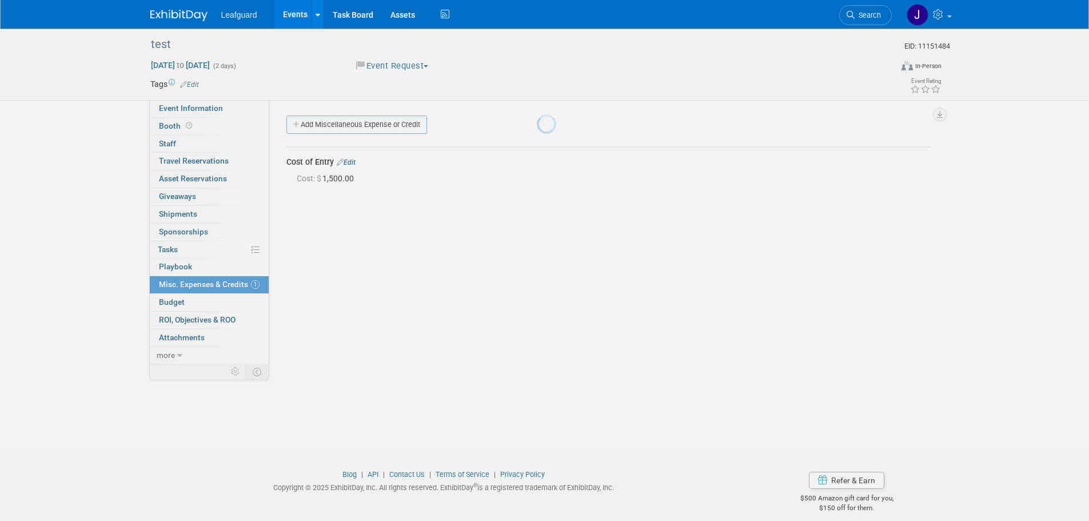
scroll to position [11, 0]
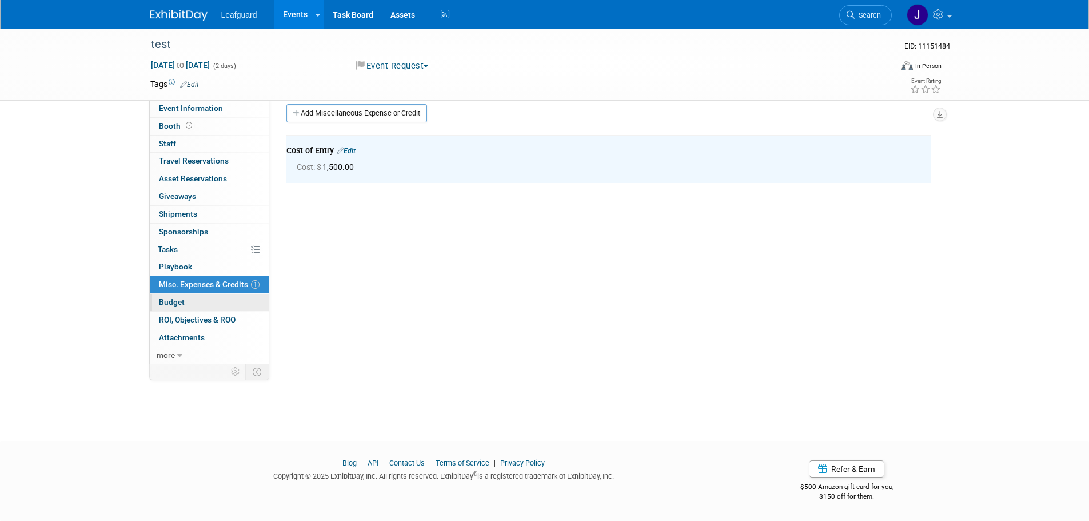
click at [190, 296] on link "Budget" at bounding box center [209, 302] width 119 height 17
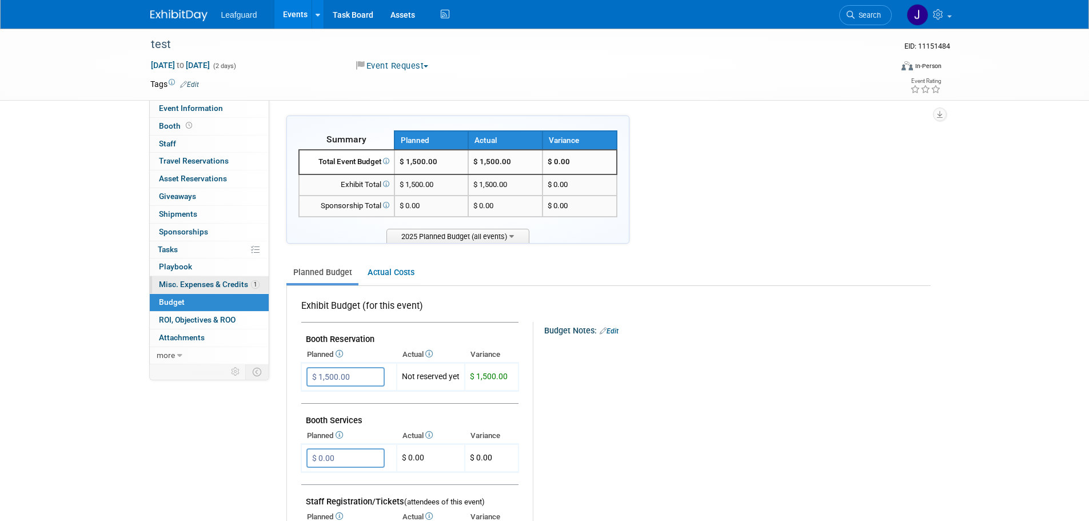
click at [197, 286] on span "Misc. Expenses & Credits 1" at bounding box center [209, 284] width 101 height 9
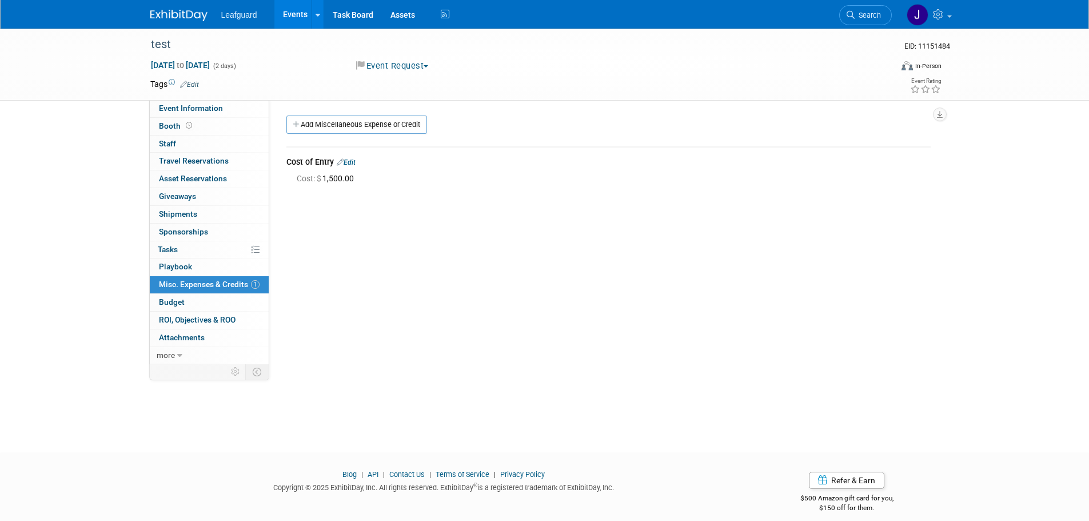
click at [191, 301] on link "Budget" at bounding box center [209, 302] width 119 height 17
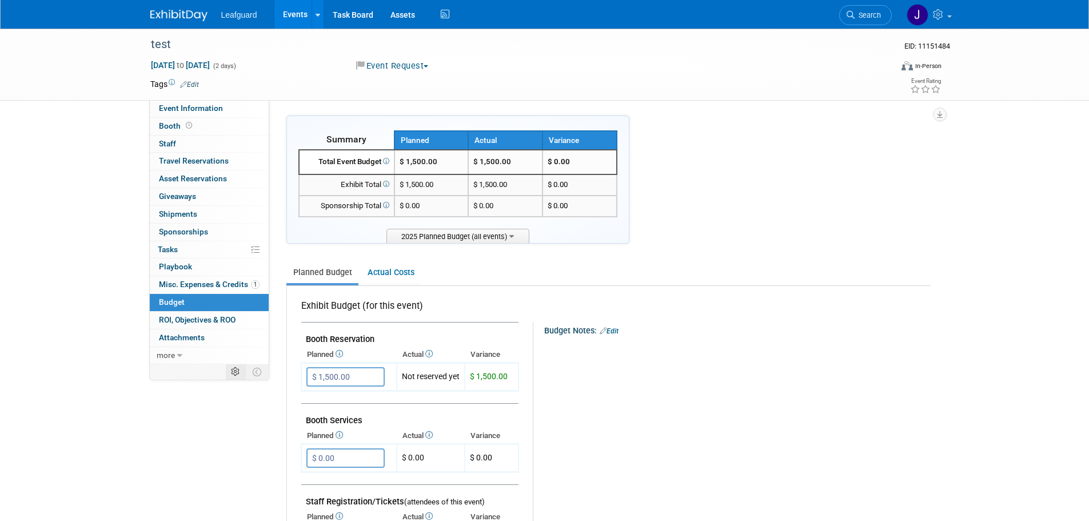
type input "$"
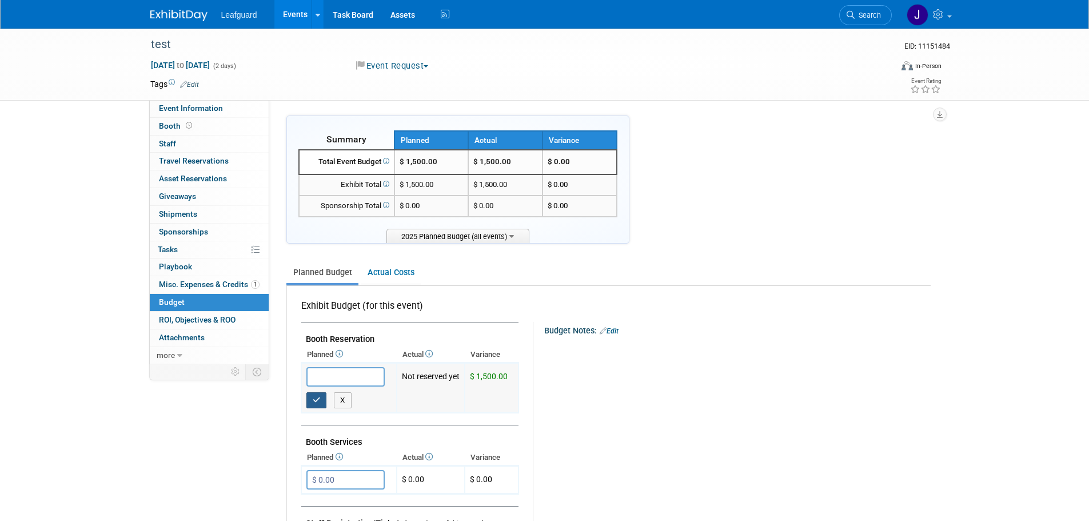
click at [322, 401] on button "button" at bounding box center [316, 400] width 21 height 16
type input "$ 0.00"
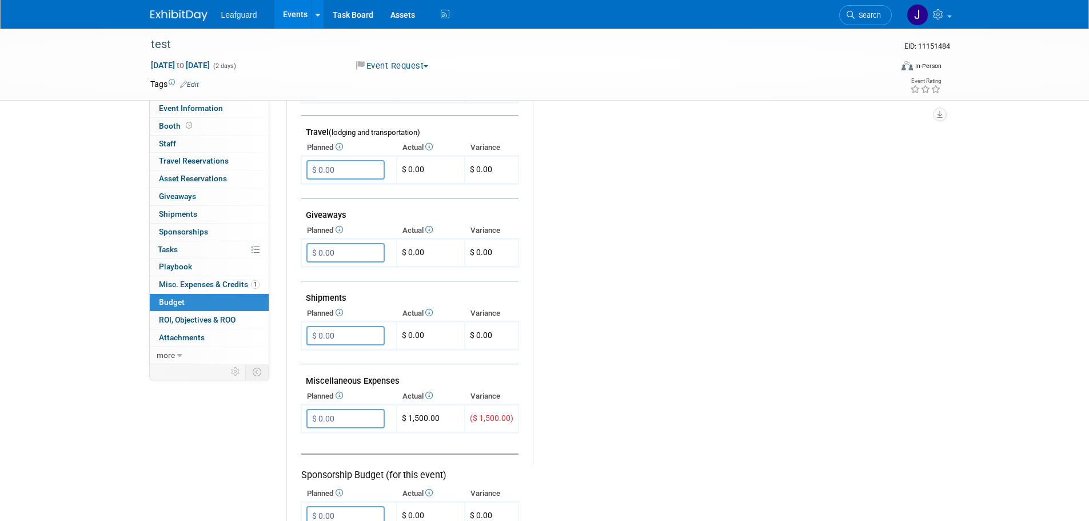
scroll to position [572, 0]
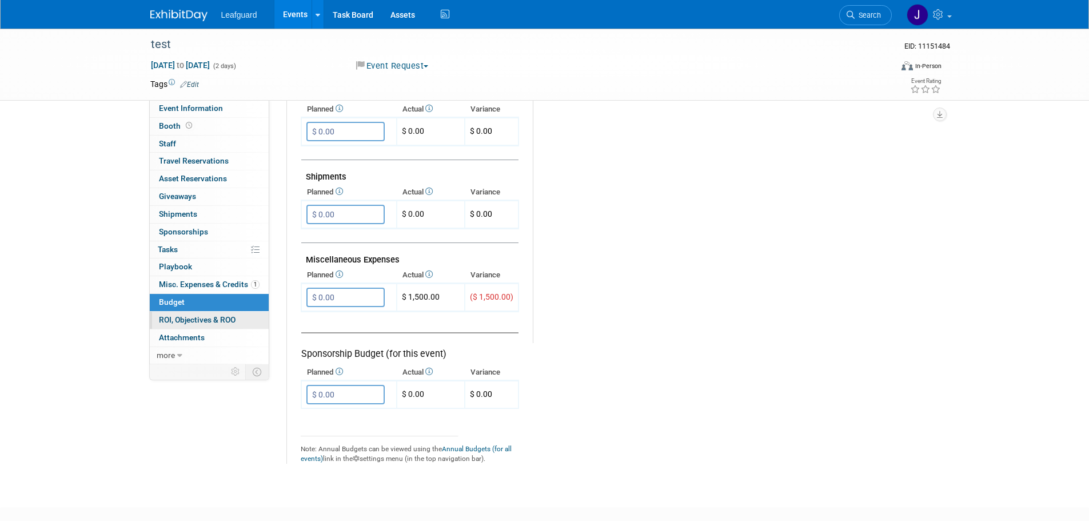
click at [198, 321] on span "ROI, Objectives & ROO 0" at bounding box center [197, 319] width 77 height 9
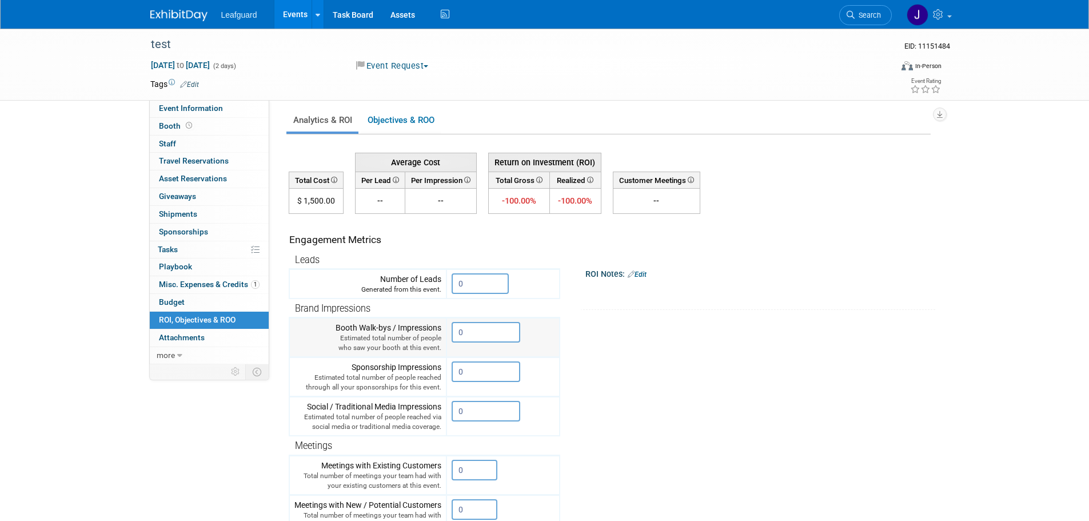
scroll to position [0, 0]
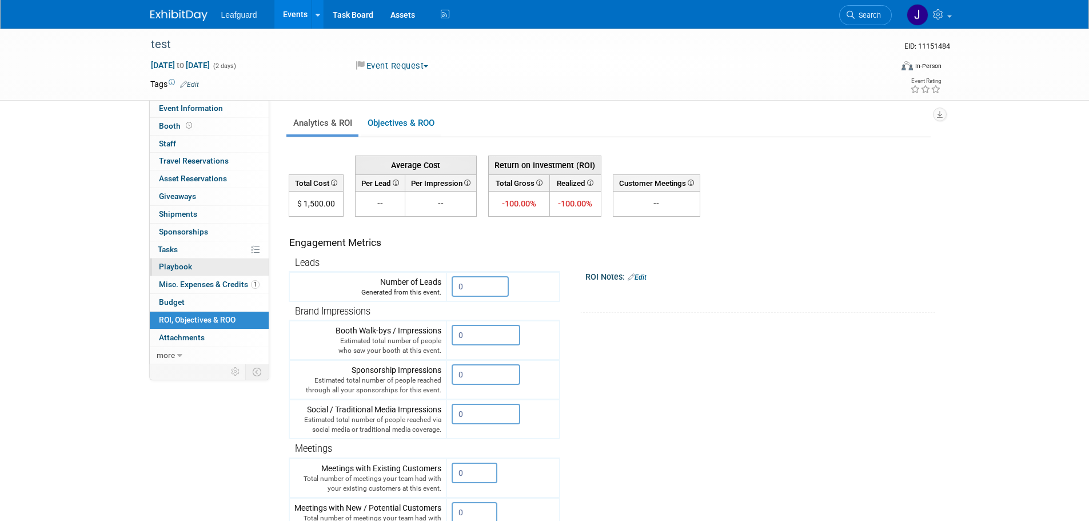
click at [193, 264] on link "0 Playbook 0" at bounding box center [209, 266] width 119 height 17
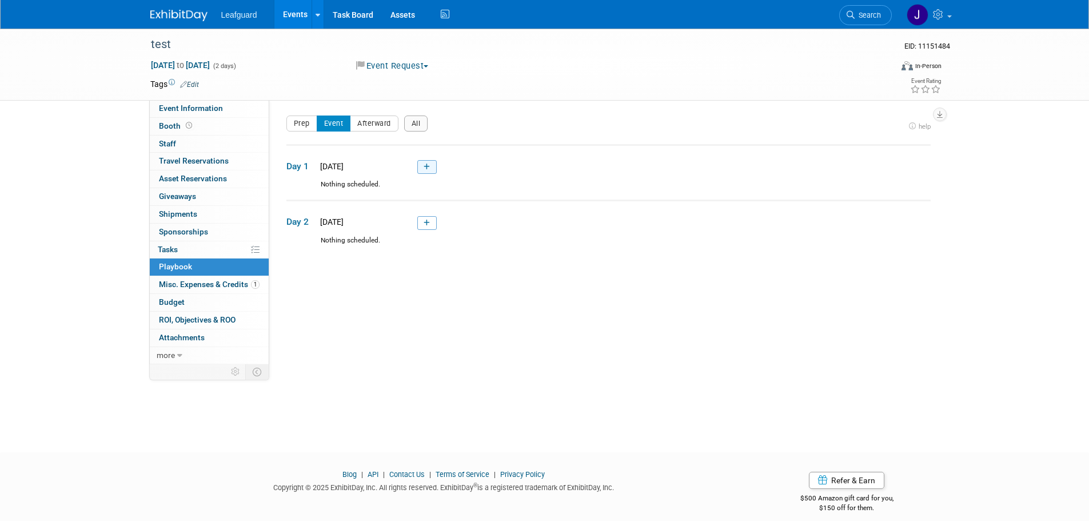
click at [424, 166] on icon at bounding box center [427, 167] width 6 height 7
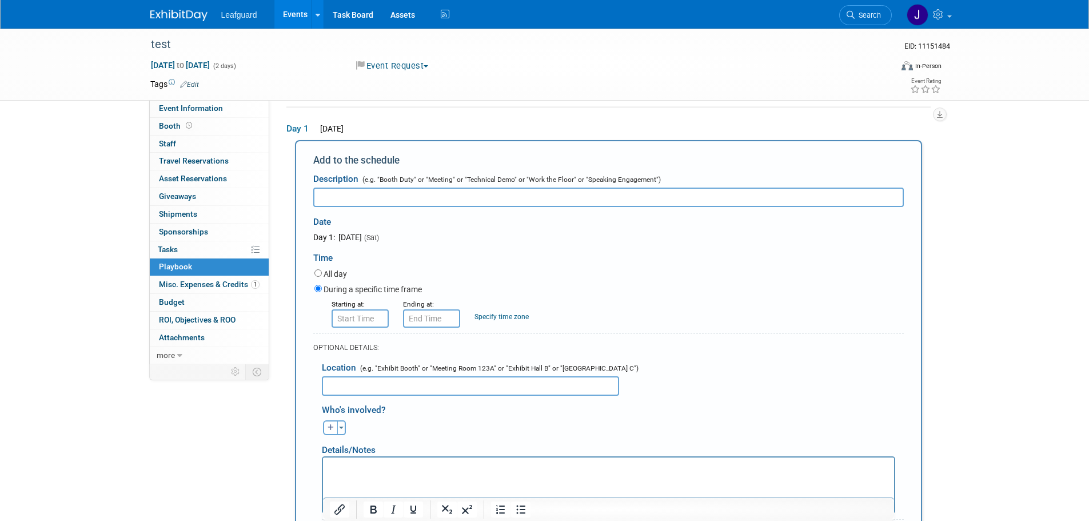
click at [111, 282] on div "test EID: 11151484 Sep 6, 2025 to Sep 7, 2025 (2 days) Sep 6, 2025 to Sep 7, 20…" at bounding box center [544, 358] width 1089 height 734
click at [194, 244] on link "0% Tasks 0%" at bounding box center [209, 249] width 119 height 17
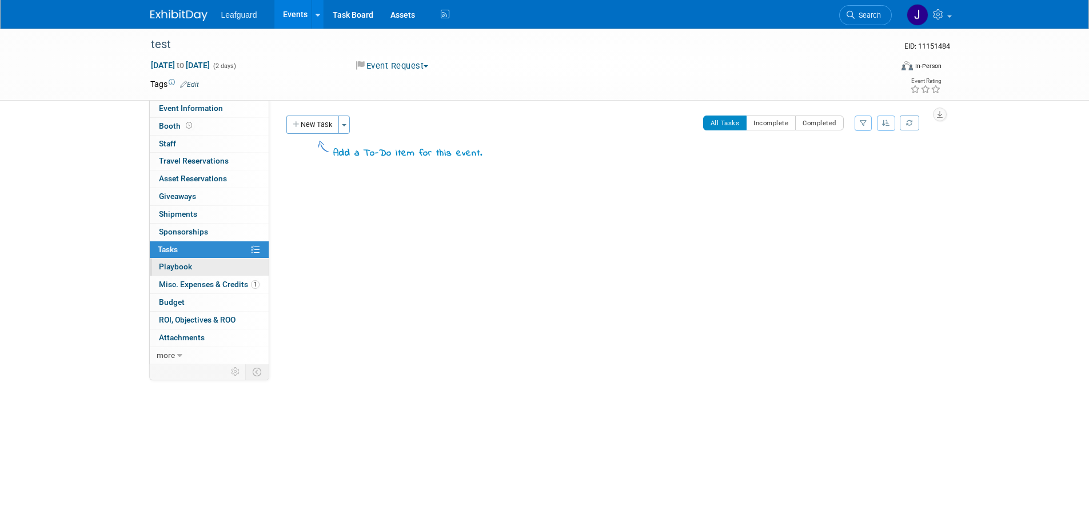
click at [188, 258] on link "0 Playbook 0" at bounding box center [209, 266] width 119 height 17
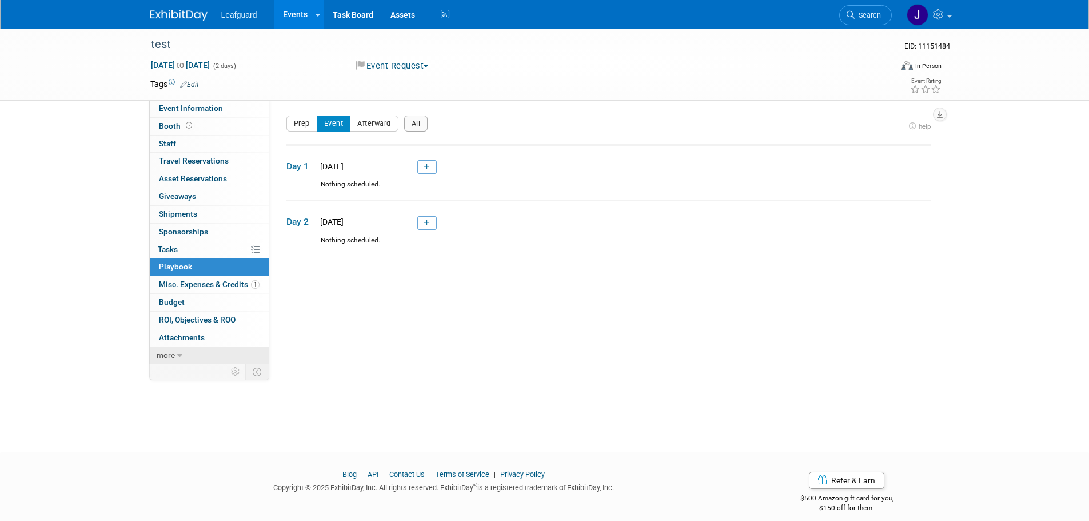
click at [174, 352] on span "more" at bounding box center [166, 354] width 18 height 9
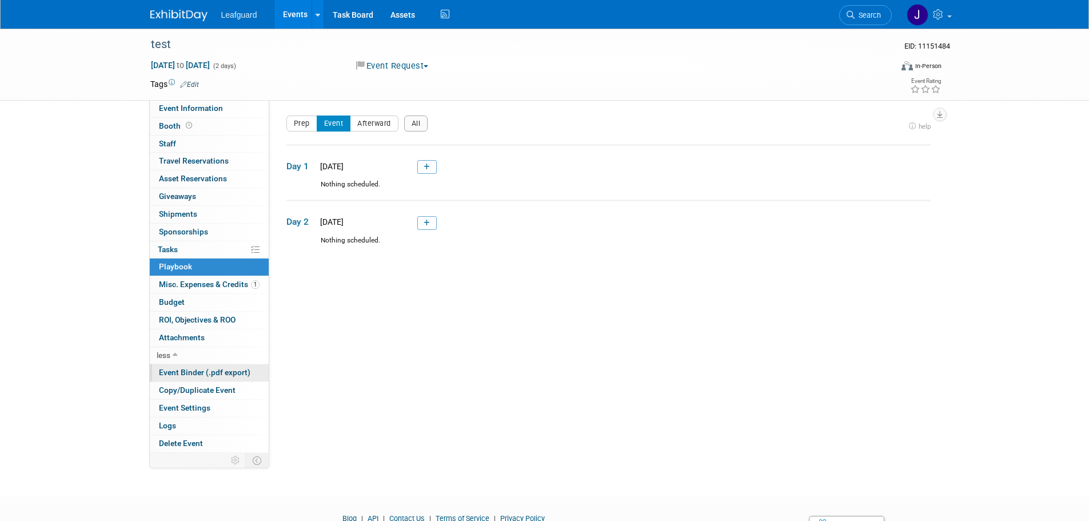
click at [218, 369] on span "Event Binder (.pdf export)" at bounding box center [204, 372] width 91 height 9
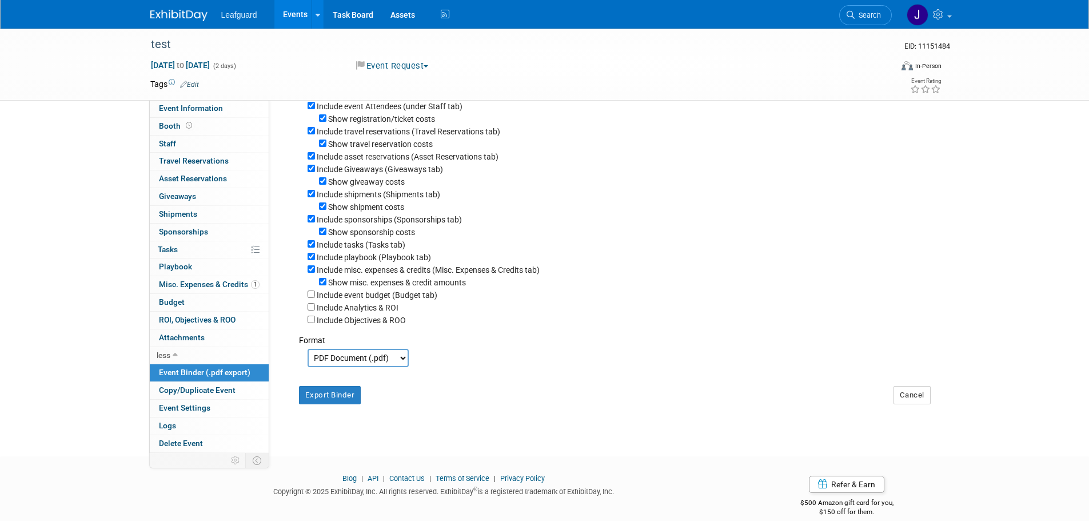
scroll to position [157, 0]
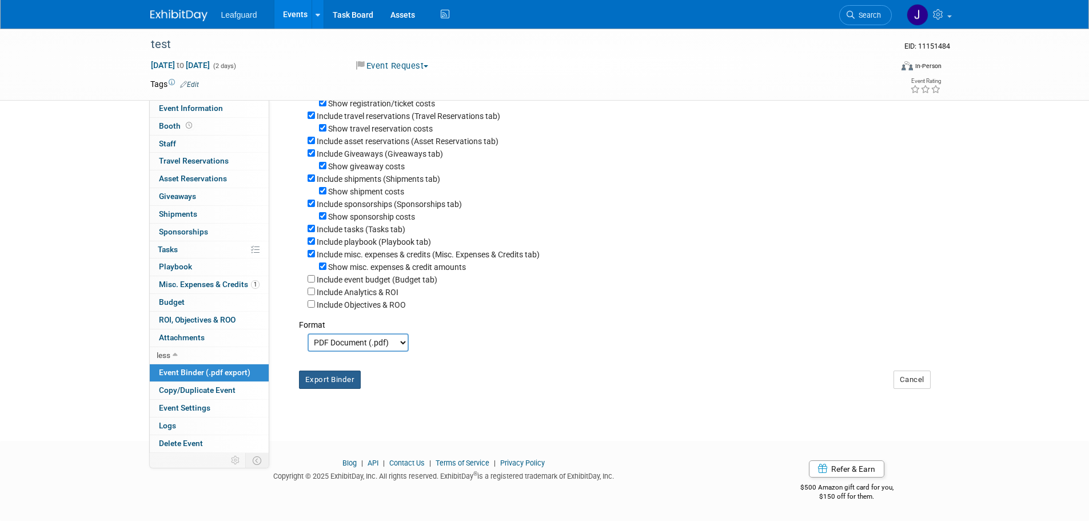
click at [337, 385] on button "Export Binder" at bounding box center [330, 379] width 62 height 18
click at [174, 269] on span "Playbook 0" at bounding box center [175, 266] width 33 height 9
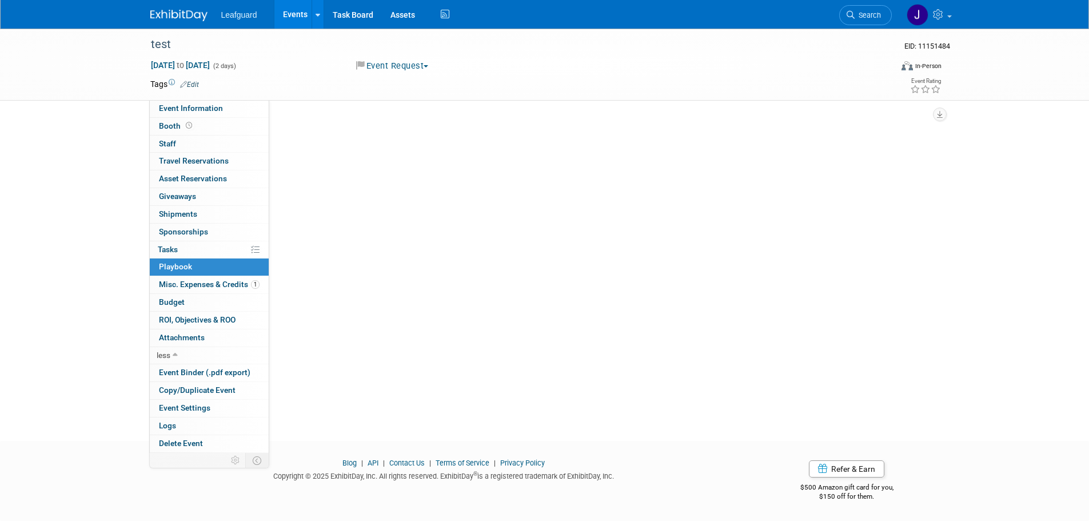
scroll to position [0, 0]
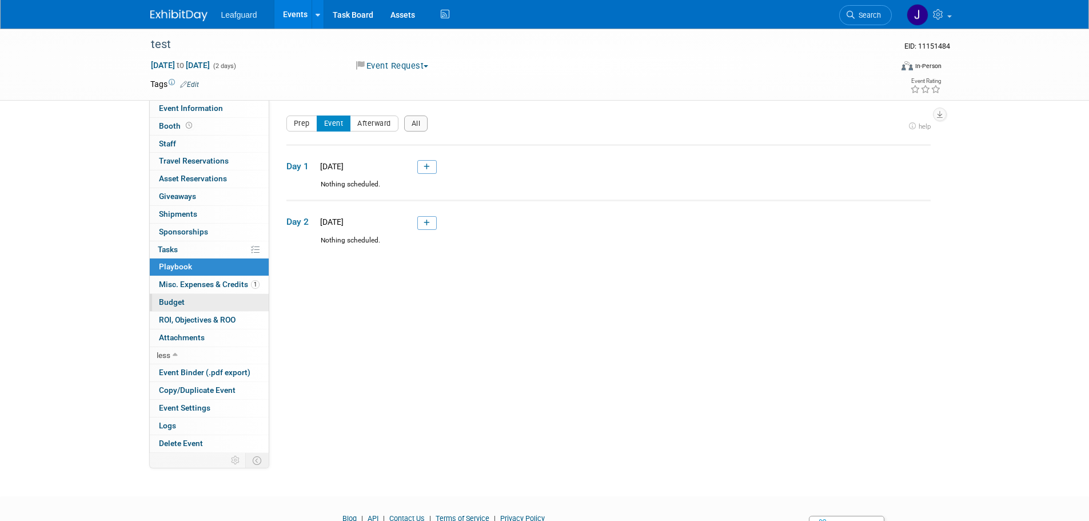
click at [194, 296] on link "Budget" at bounding box center [209, 302] width 119 height 17
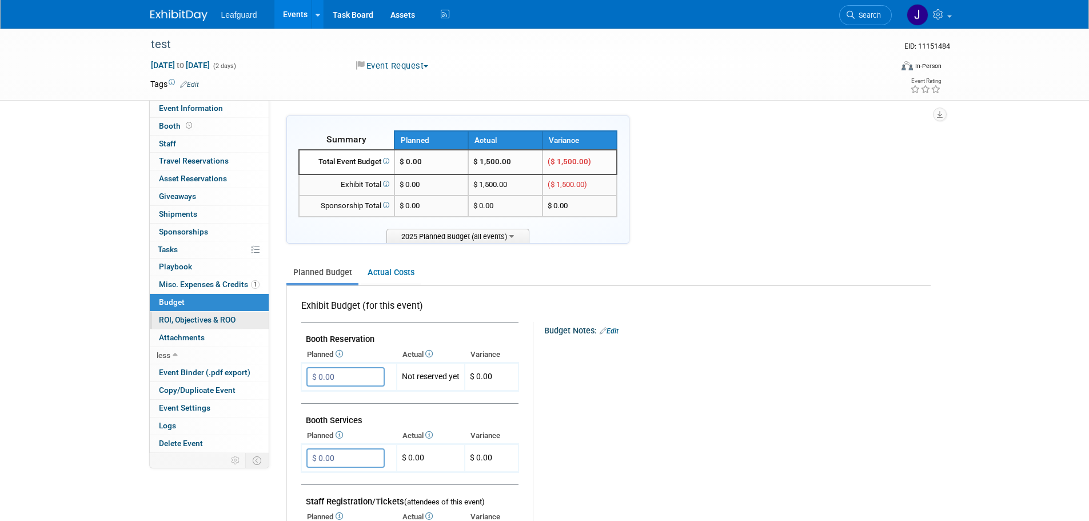
click at [189, 313] on link "0 ROI, Objectives & ROO 0" at bounding box center [209, 320] width 119 height 17
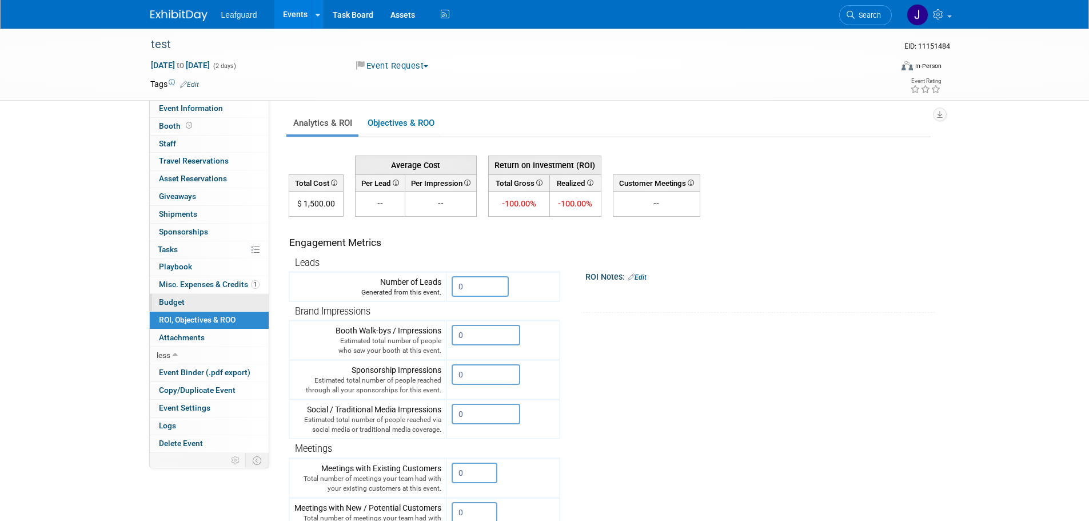
click at [201, 300] on link "Budget" at bounding box center [209, 302] width 119 height 17
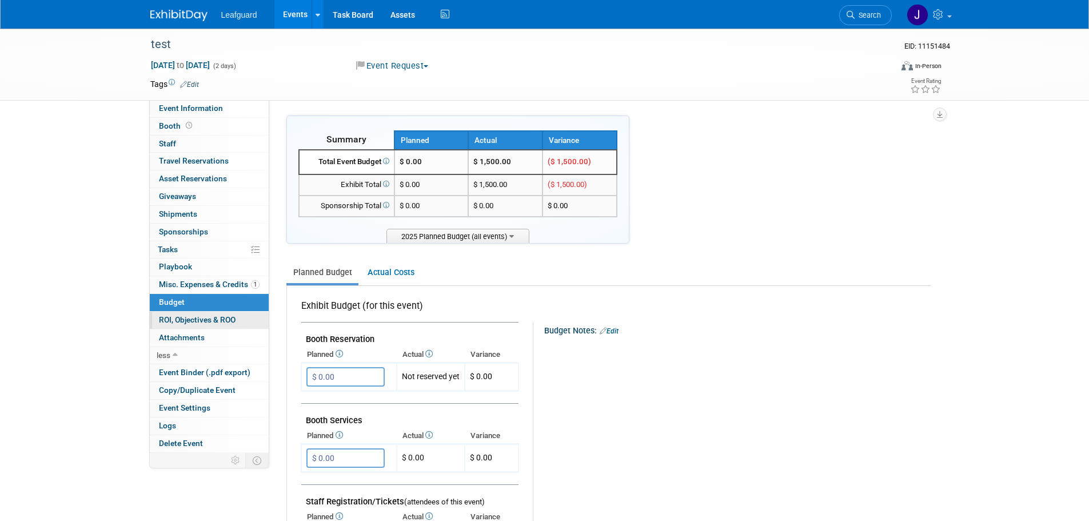
click at [200, 319] on span "ROI, Objectives & ROO 0" at bounding box center [197, 319] width 77 height 9
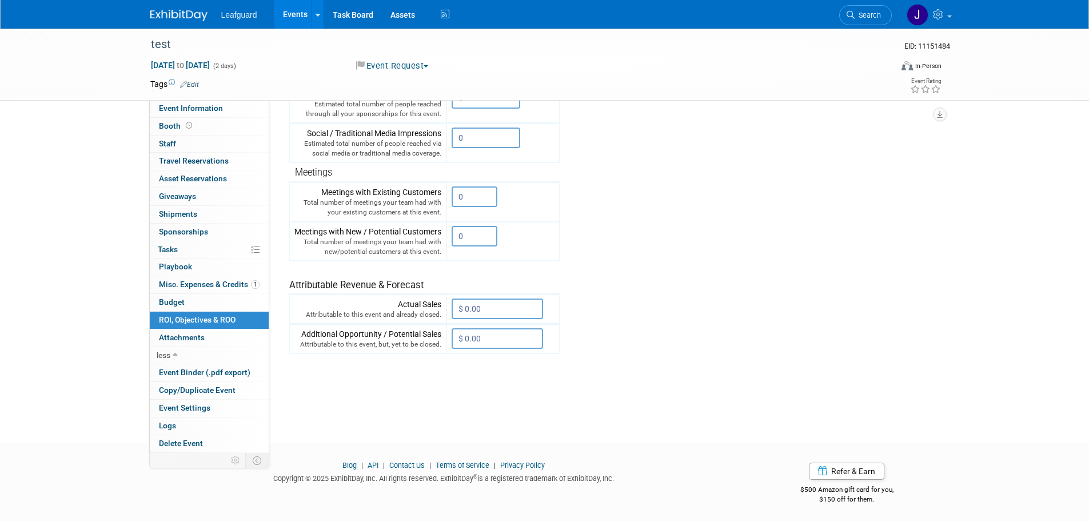
scroll to position [278, 0]
click at [202, 298] on link "Budget" at bounding box center [209, 302] width 119 height 17
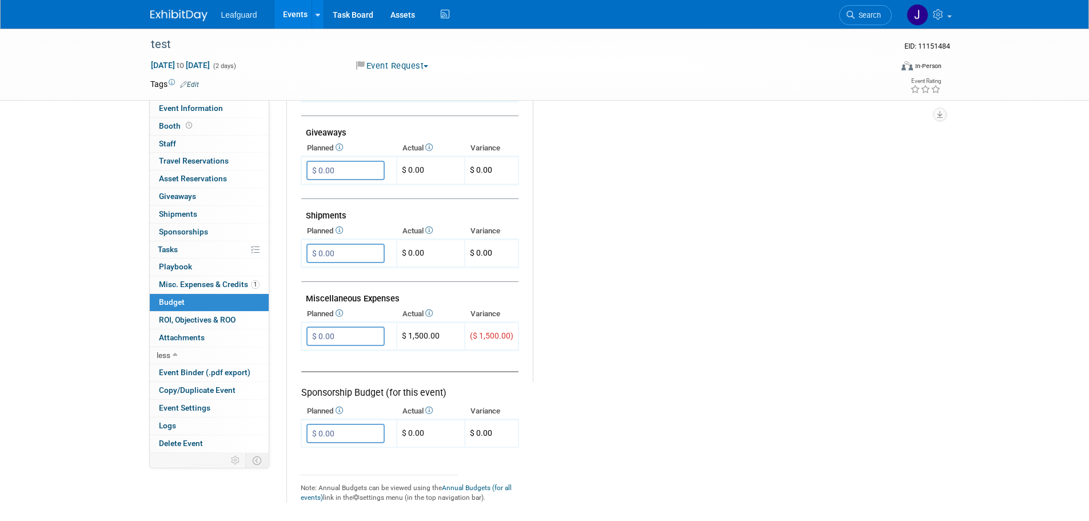
scroll to position [610, 0]
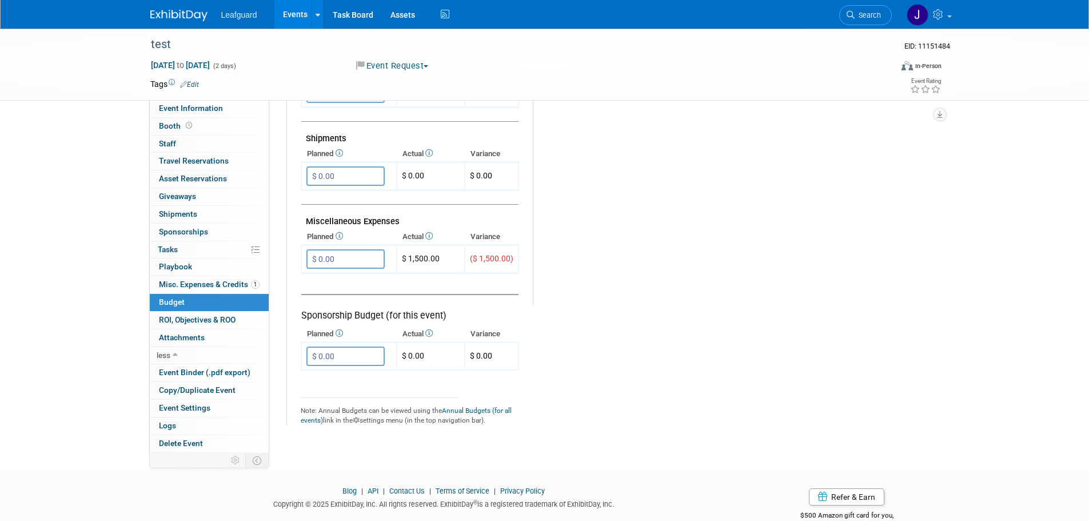
click at [201, 297] on link "Budget" at bounding box center [209, 302] width 119 height 17
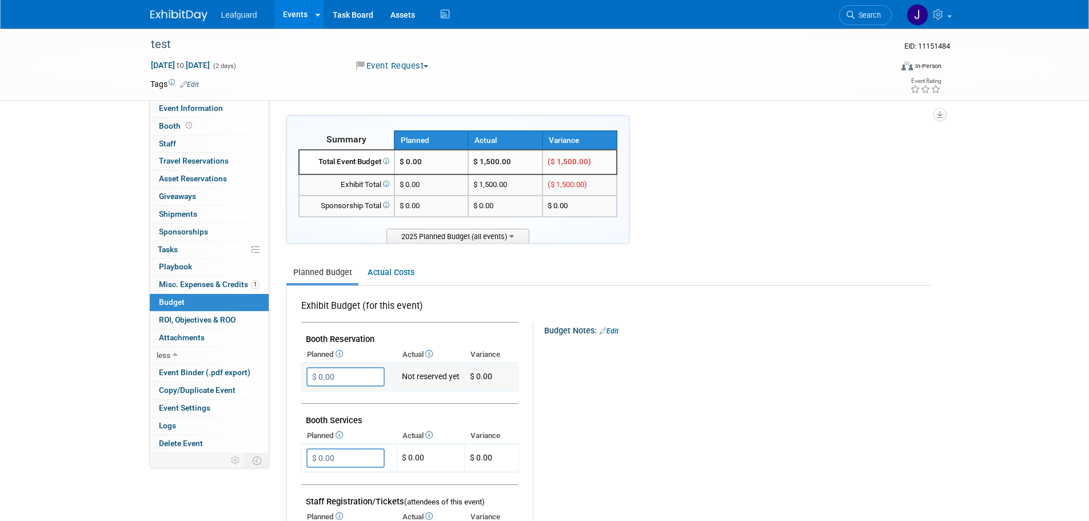
click at [343, 385] on input "$ 0.00" at bounding box center [345, 376] width 78 height 19
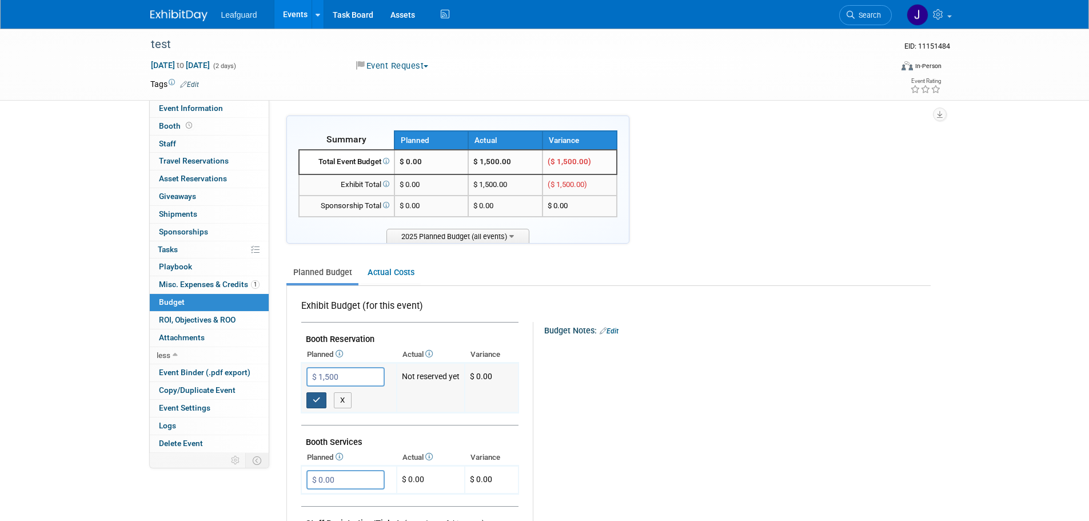
type input "$ 1,500.00"
click at [313, 400] on icon "button" at bounding box center [317, 399] width 8 height 7
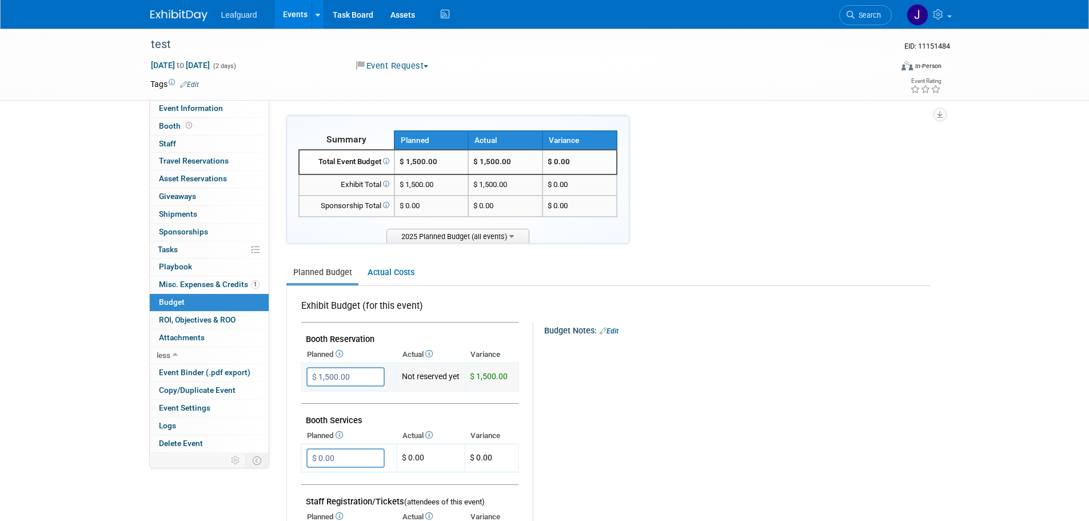
click at [345, 375] on input "$ 1,500.00" at bounding box center [345, 376] width 78 height 19
click at [204, 336] on link "0 Attachments 0" at bounding box center [209, 337] width 119 height 17
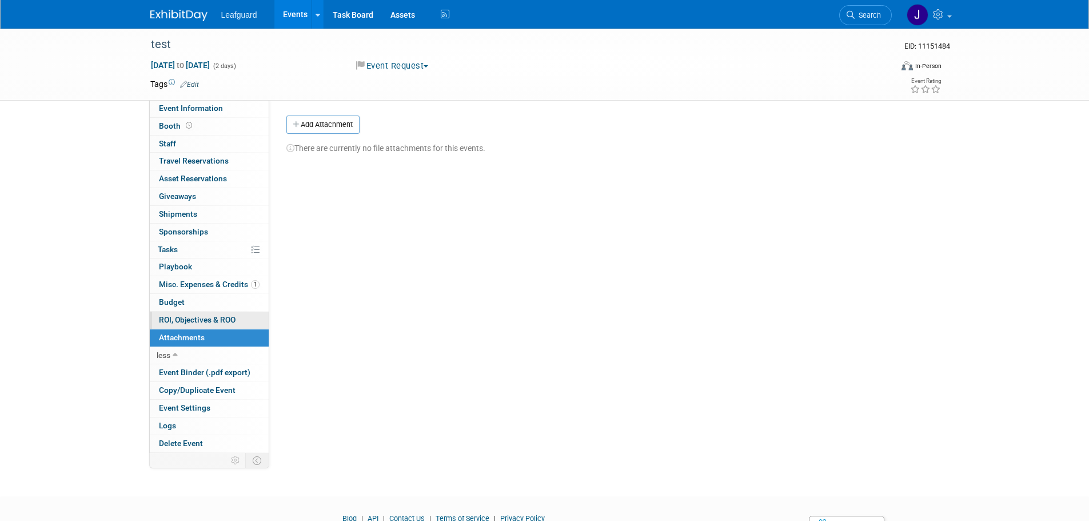
click at [205, 320] on span "ROI, Objectives & ROO 0" at bounding box center [197, 319] width 77 height 9
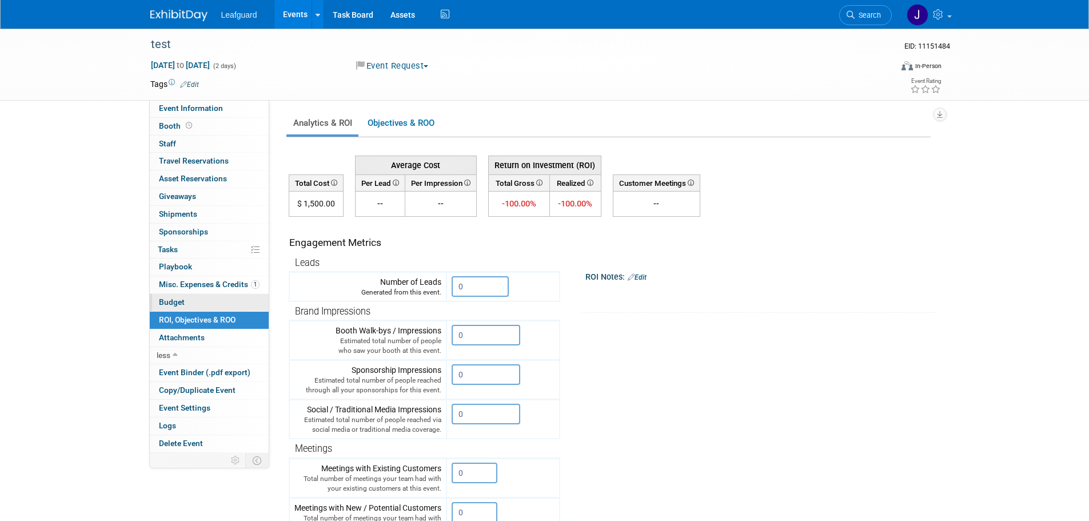
click at [200, 306] on link "Budget" at bounding box center [209, 302] width 119 height 17
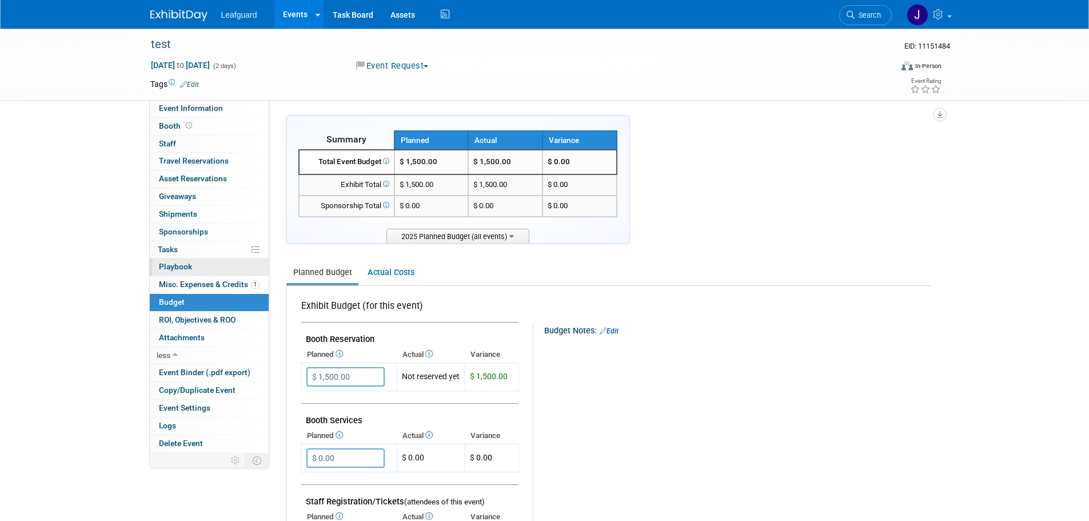
click at [200, 264] on link "0 Playbook 0" at bounding box center [209, 266] width 119 height 17
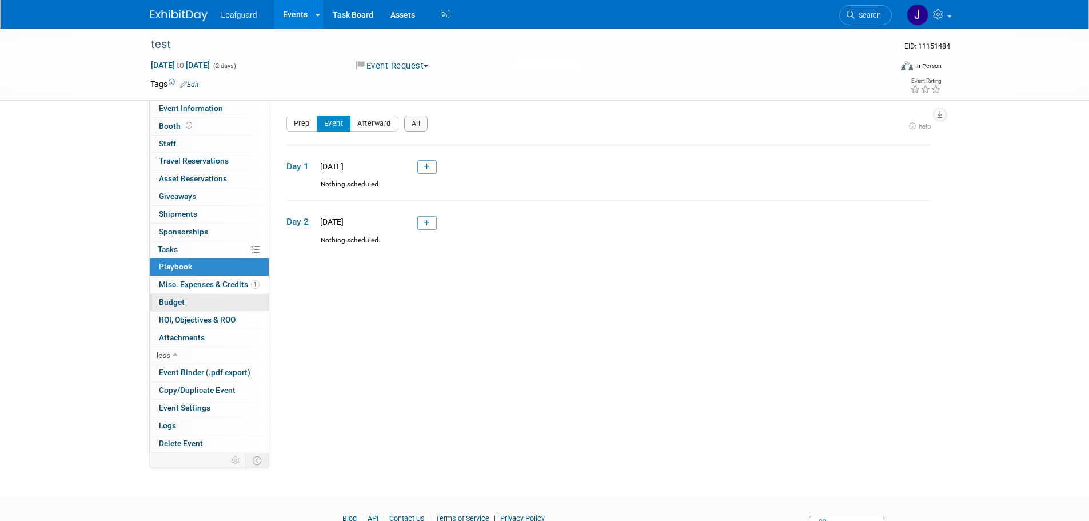
click at [208, 306] on link "Budget" at bounding box center [209, 302] width 119 height 17
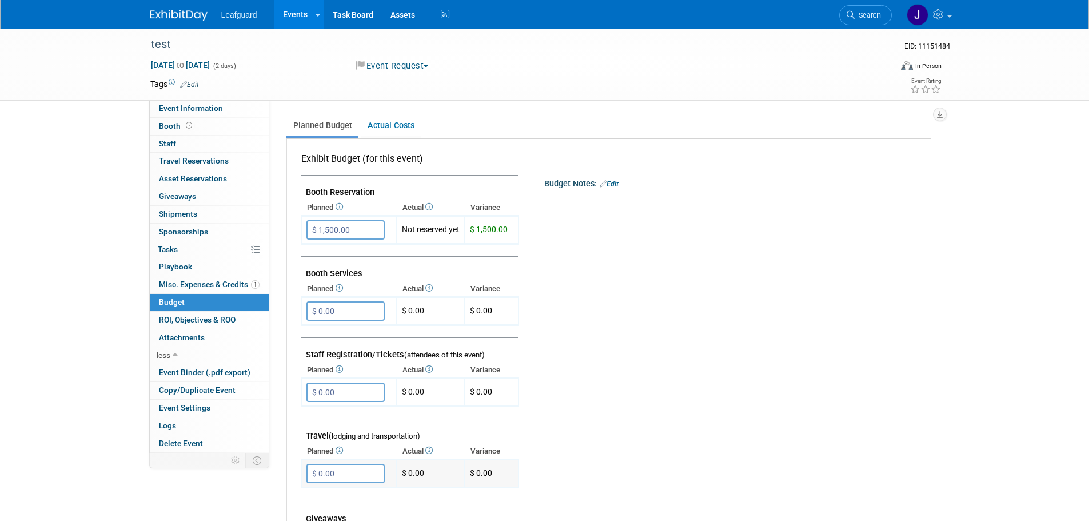
scroll to position [229, 0]
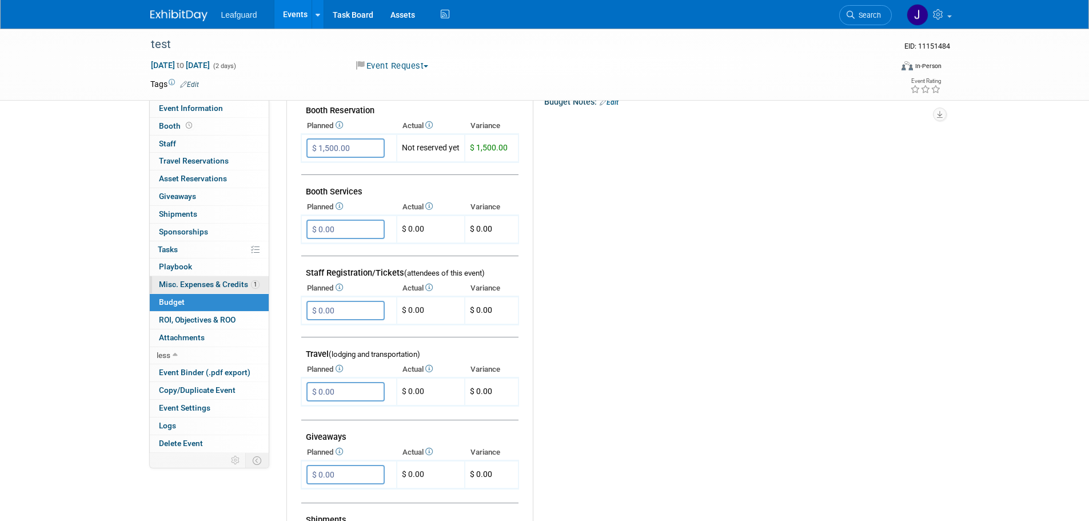
click at [210, 284] on span "Misc. Expenses & Credits 1" at bounding box center [209, 284] width 101 height 9
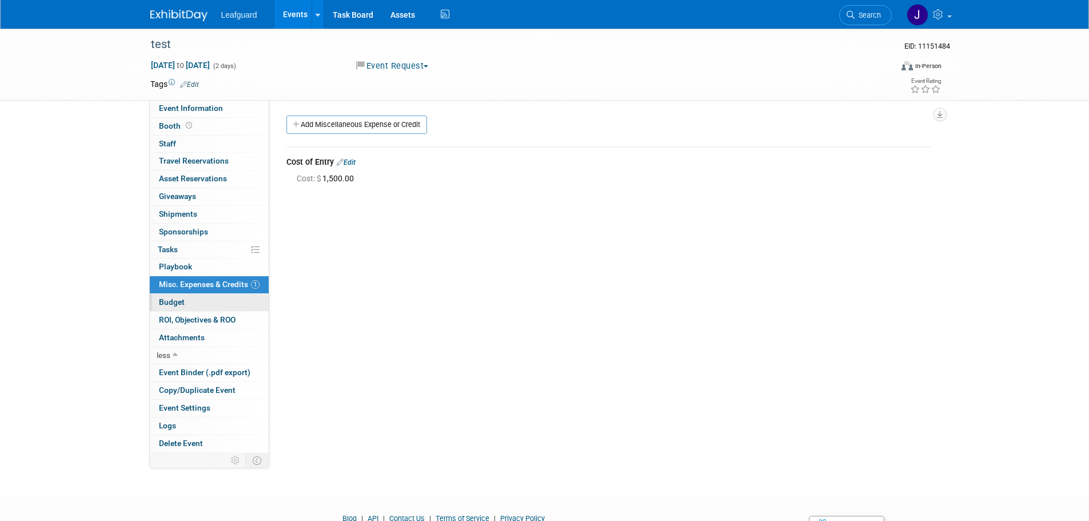
click at [196, 301] on link "Budget" at bounding box center [209, 302] width 119 height 17
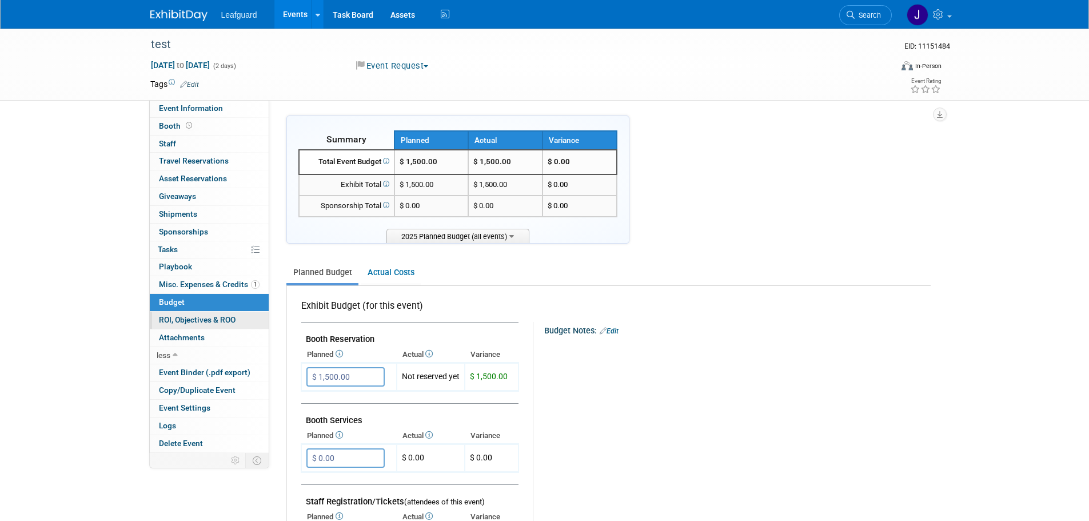
click at [221, 321] on span "ROI, Objectives & ROO 0" at bounding box center [197, 319] width 77 height 9
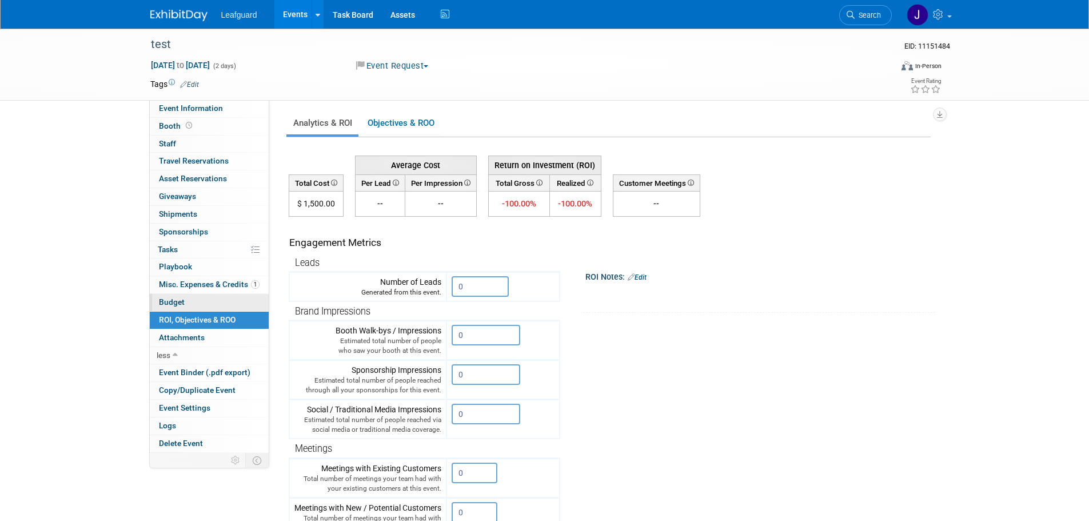
click at [202, 298] on link "Budget" at bounding box center [209, 302] width 119 height 17
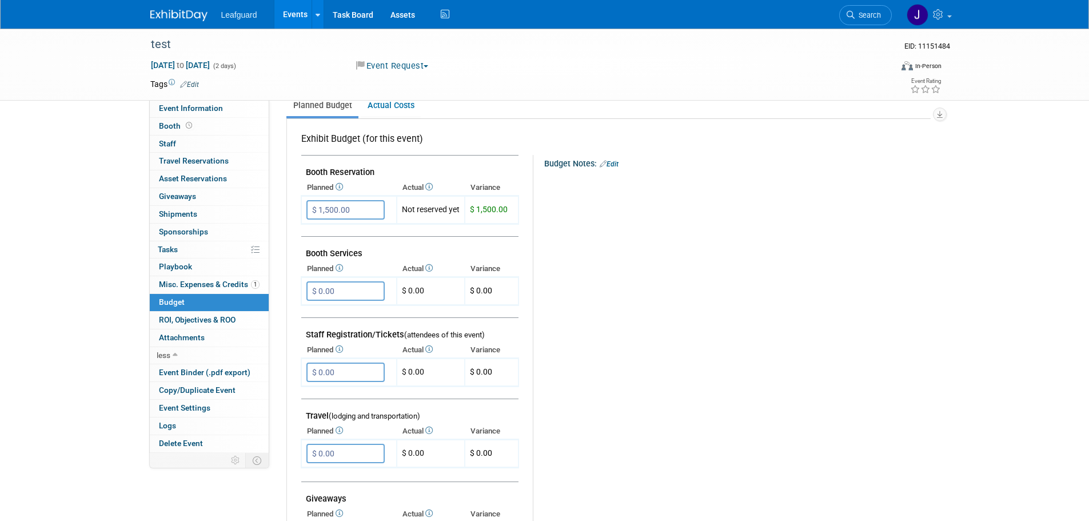
scroll to position [190, 0]
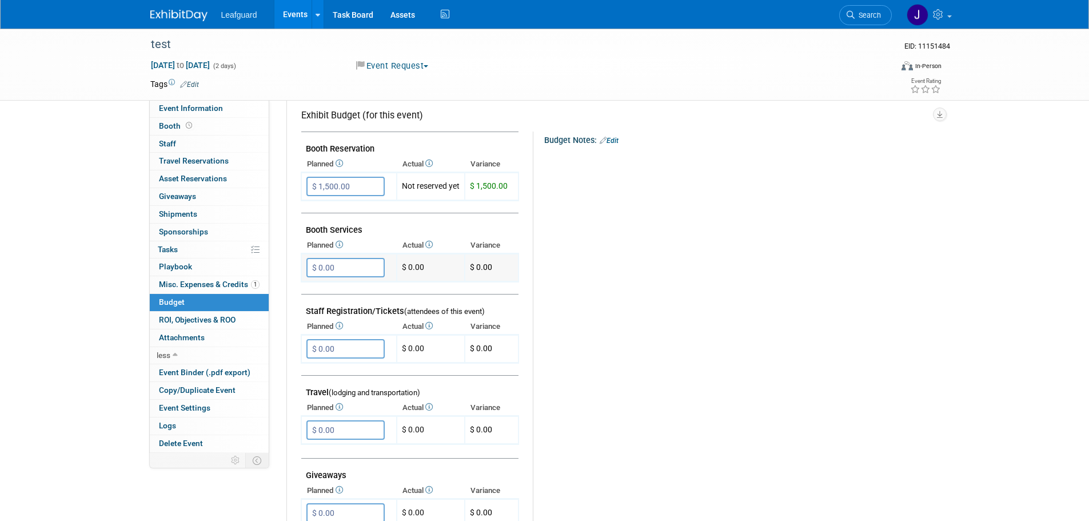
click at [434, 266] on td "$ 0.00" at bounding box center [431, 268] width 68 height 28
click at [443, 184] on td "Not reserved yet" at bounding box center [431, 187] width 68 height 28
click at [479, 181] on span "$ 1,500.00" at bounding box center [489, 185] width 38 height 9
click at [417, 183] on td "Not reserved yet" at bounding box center [431, 187] width 68 height 28
click at [336, 190] on input "$ 1,500.00" at bounding box center [345, 186] width 78 height 19
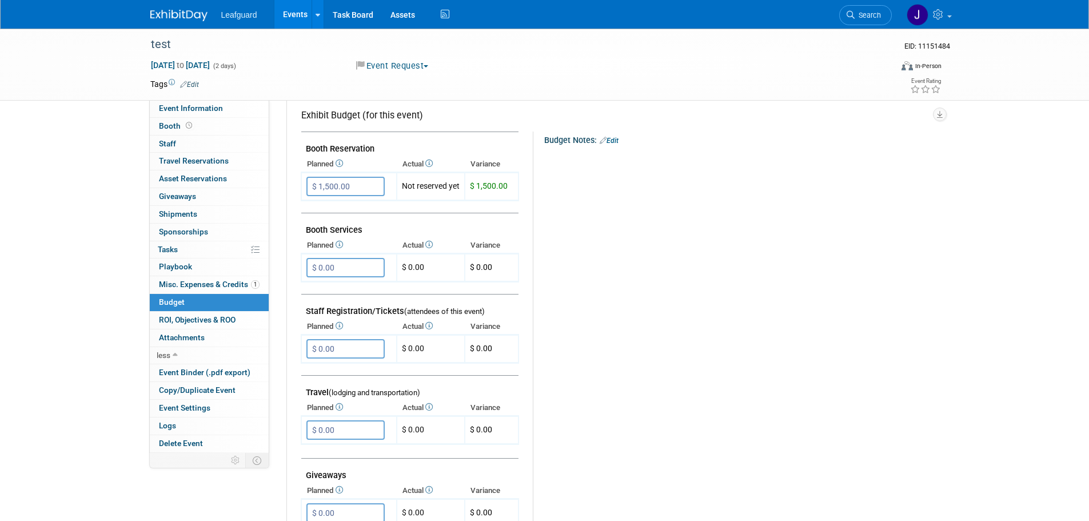
click at [370, 282] on td at bounding box center [409, 288] width 217 height 13
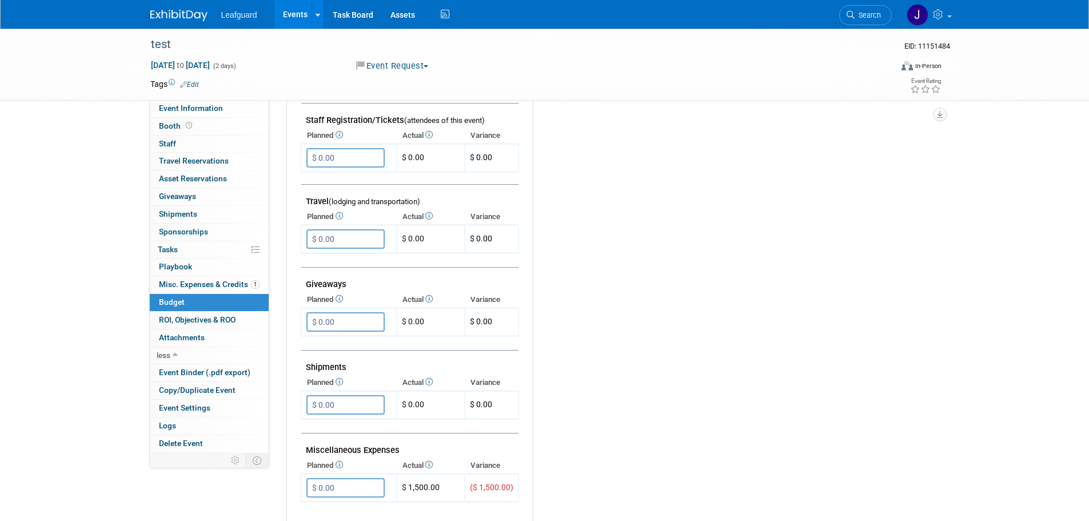
scroll to position [572, 0]
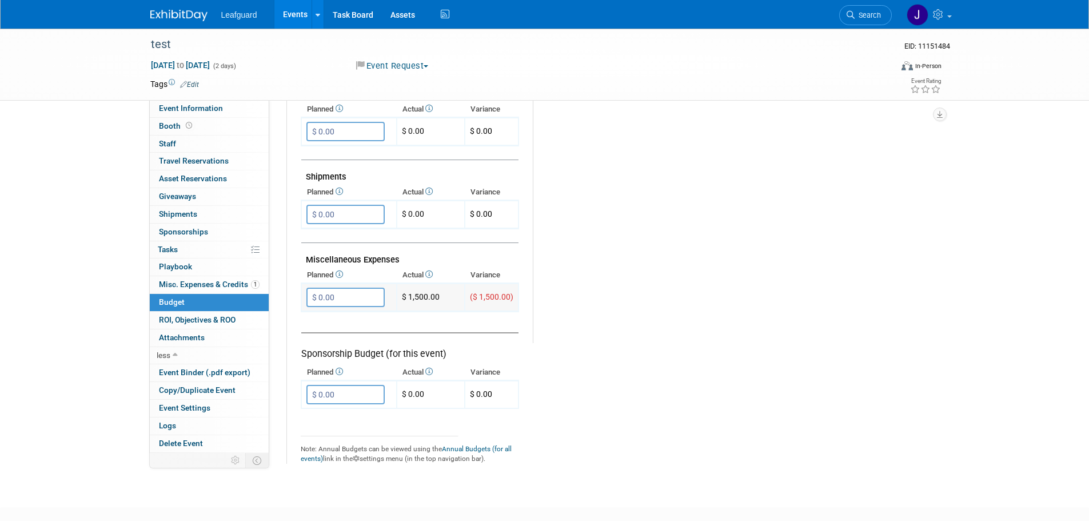
click at [362, 300] on input "$ 0.00" at bounding box center [345, 297] width 78 height 19
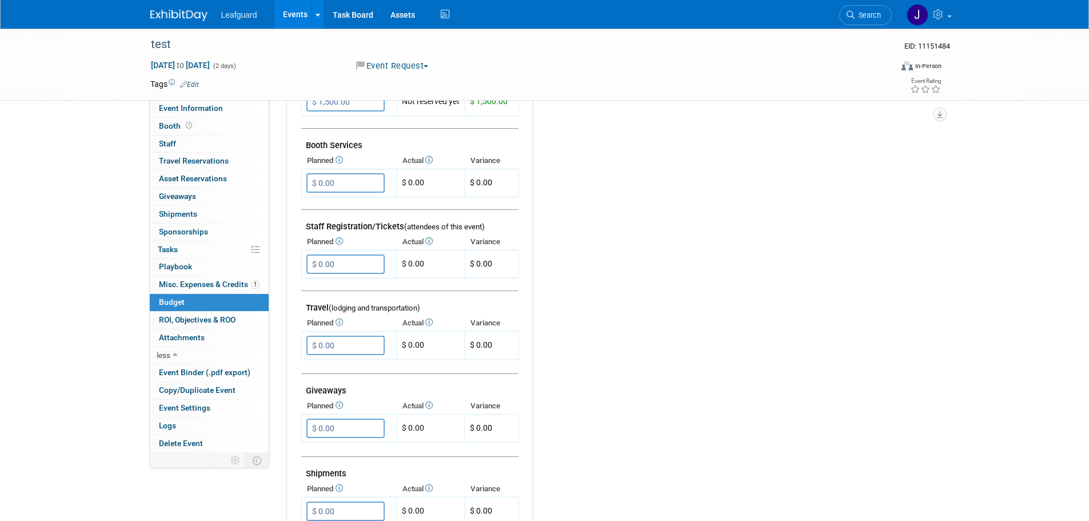
scroll to position [153, 0]
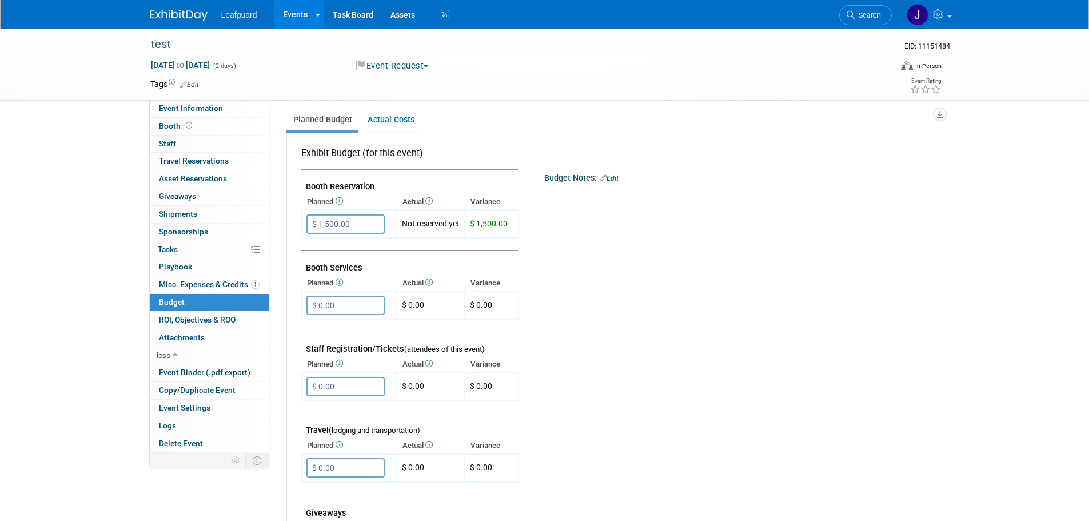
click at [261, 14] on li "Leafguard" at bounding box center [247, 10] width 53 height 17
click at [244, 10] on span "Leafguard" at bounding box center [239, 14] width 36 height 9
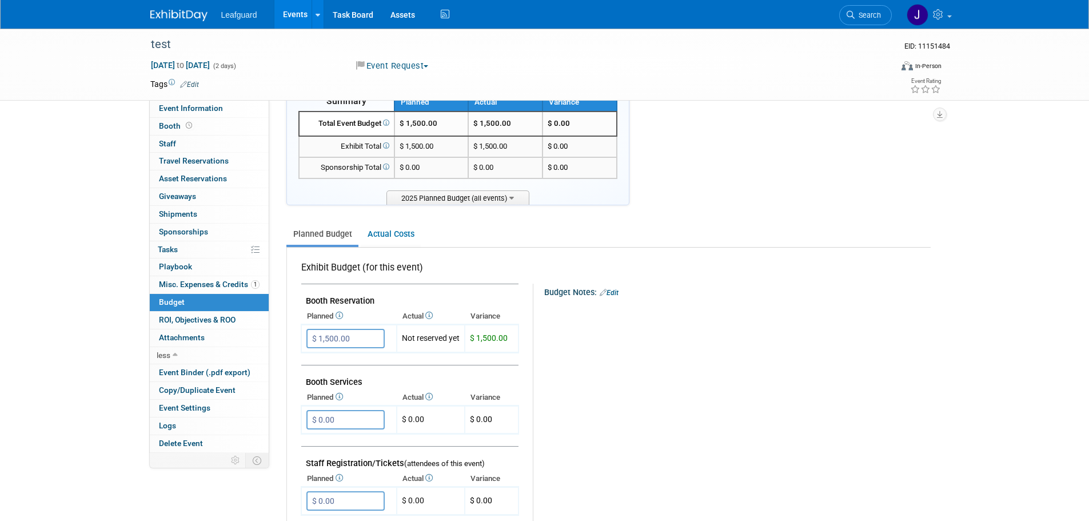
click at [198, 9] on link at bounding box center [185, 9] width 71 height 9
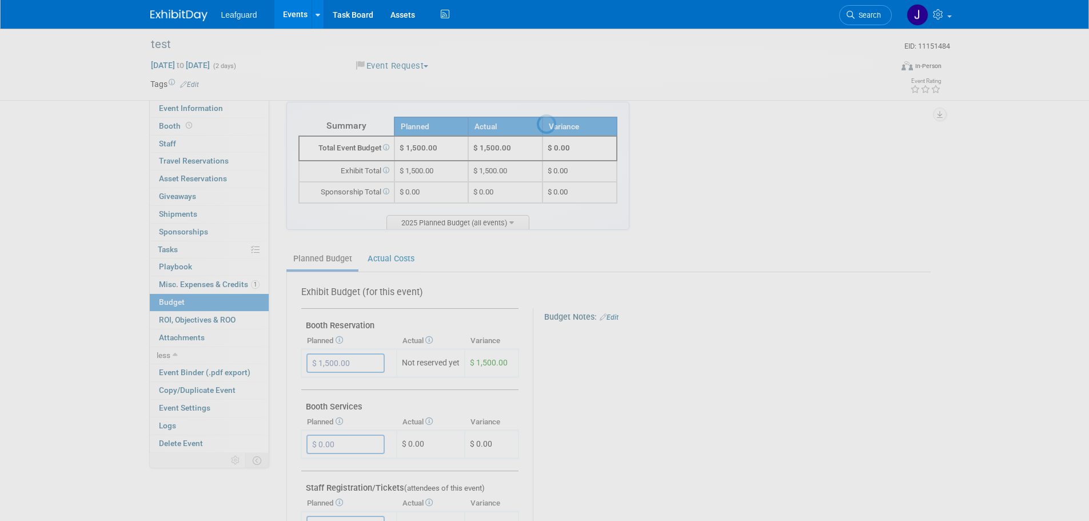
scroll to position [0, 0]
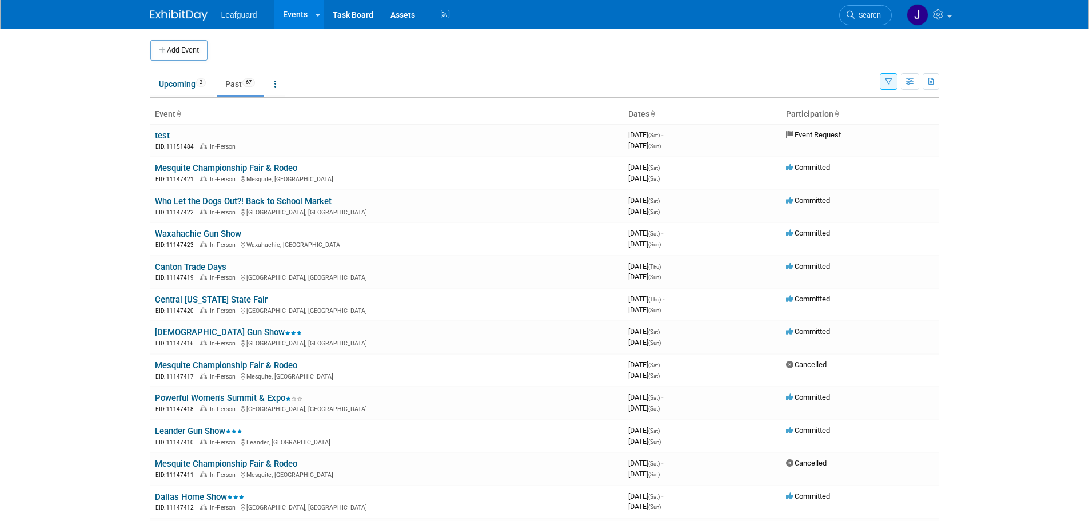
click at [239, 16] on span "Leafguard" at bounding box center [239, 14] width 36 height 9
click at [263, 11] on li "Leafguard" at bounding box center [247, 10] width 53 height 17
click at [317, 12] on icon at bounding box center [318, 14] width 5 height 7
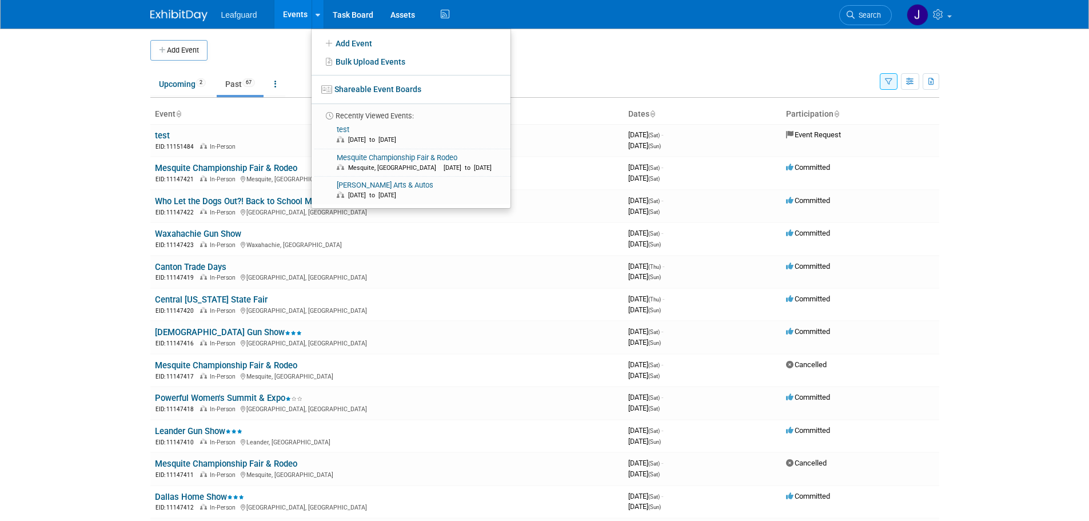
click at [223, 13] on span "Leafguard" at bounding box center [239, 14] width 36 height 9
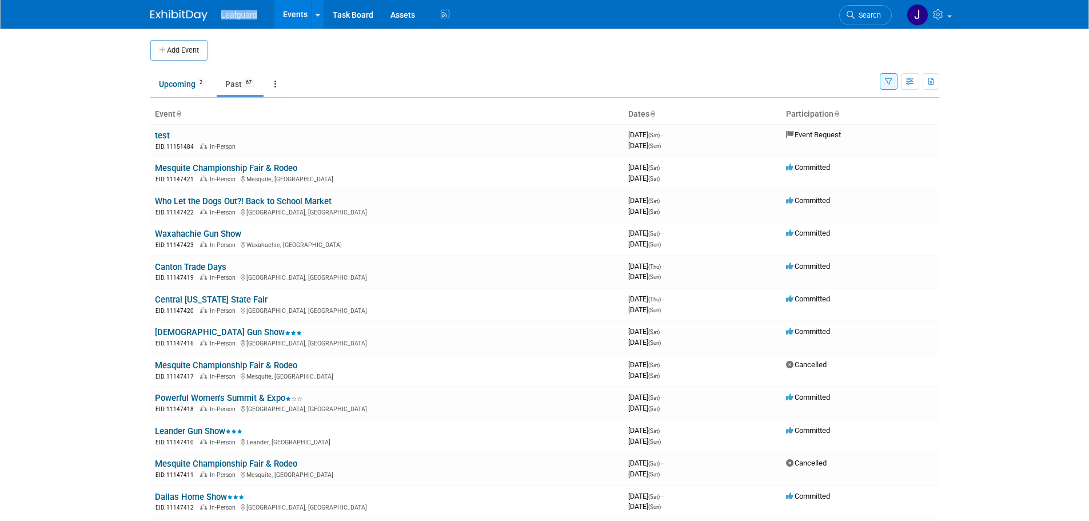
click at [223, 12] on span "Leafguard" at bounding box center [239, 14] width 36 height 9
click at [245, 11] on span "Leafguard" at bounding box center [239, 14] width 36 height 9
click at [164, 19] on img at bounding box center [178, 15] width 57 height 11
click at [933, 14] on icon at bounding box center [939, 14] width 13 height 10
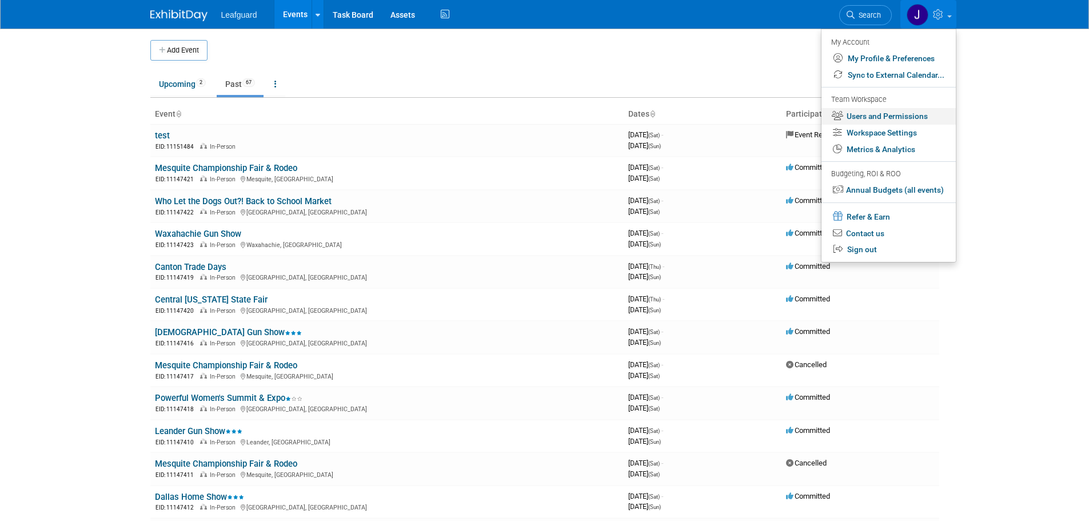
click at [902, 114] on link "Users and Permissions" at bounding box center [889, 116] width 134 height 17
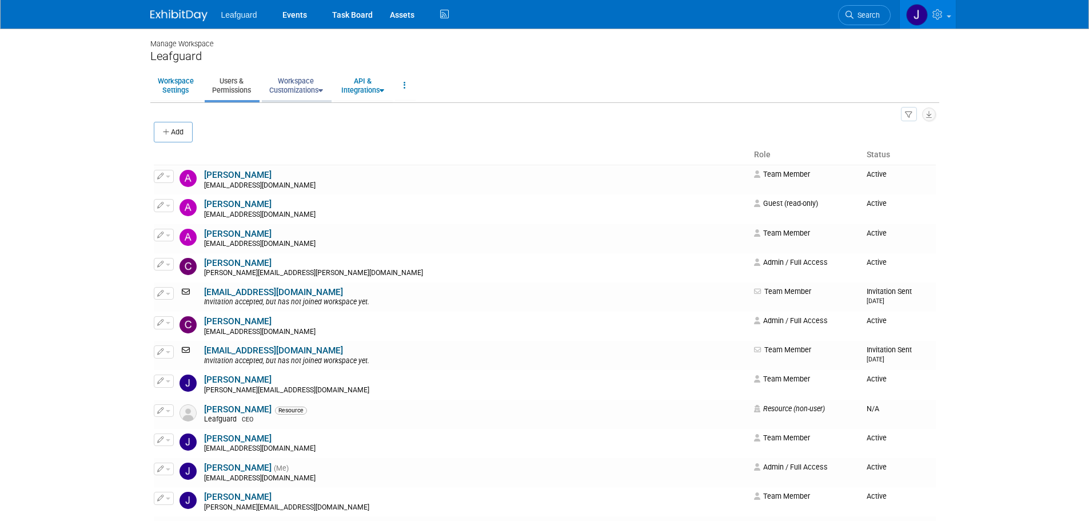
click at [320, 91] on link "Workspace Customizations" at bounding box center [296, 85] width 69 height 28
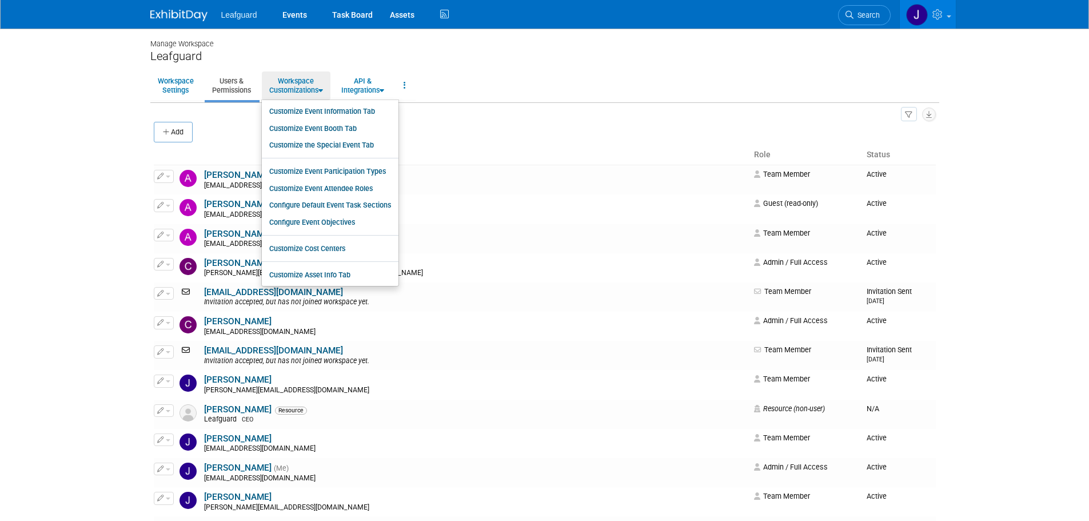
click at [54, 293] on body "Leafguard Events Task Board Assets" at bounding box center [544, 260] width 1089 height 521
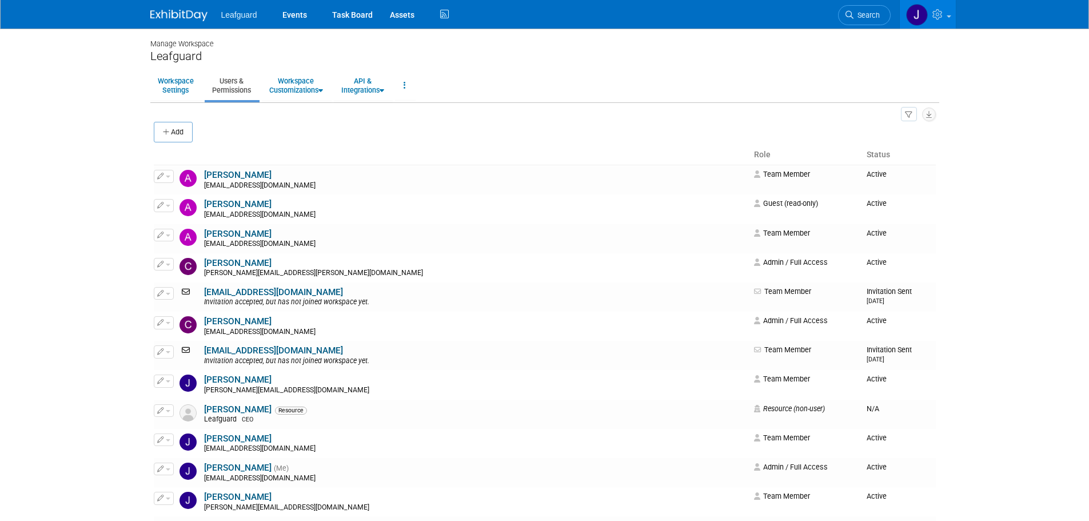
click at [176, 17] on img at bounding box center [178, 15] width 57 height 11
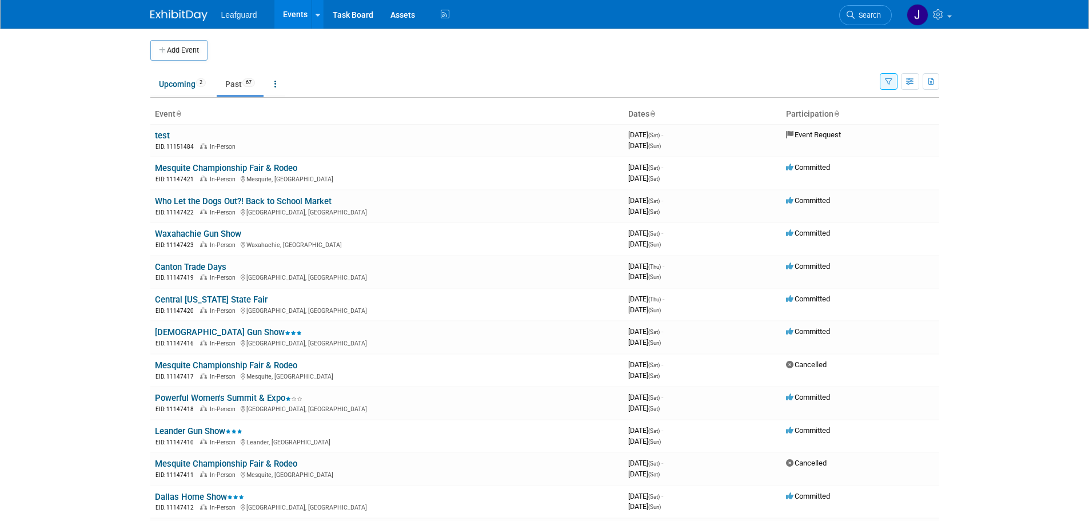
click at [245, 15] on span "Leafguard" at bounding box center [239, 14] width 36 height 9
click at [194, 12] on img at bounding box center [178, 15] width 57 height 11
click at [320, 14] on link at bounding box center [318, 14] width 12 height 29
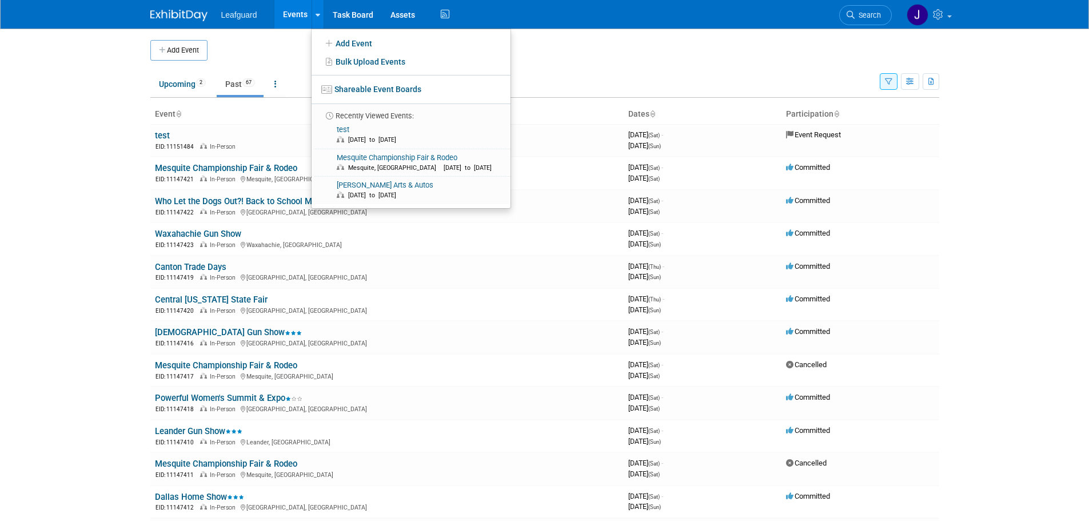
drag, startPoint x: 602, startPoint y: 47, endPoint x: 562, endPoint y: 39, distance: 40.8
click at [602, 47] on td at bounding box center [555, 50] width 694 height 21
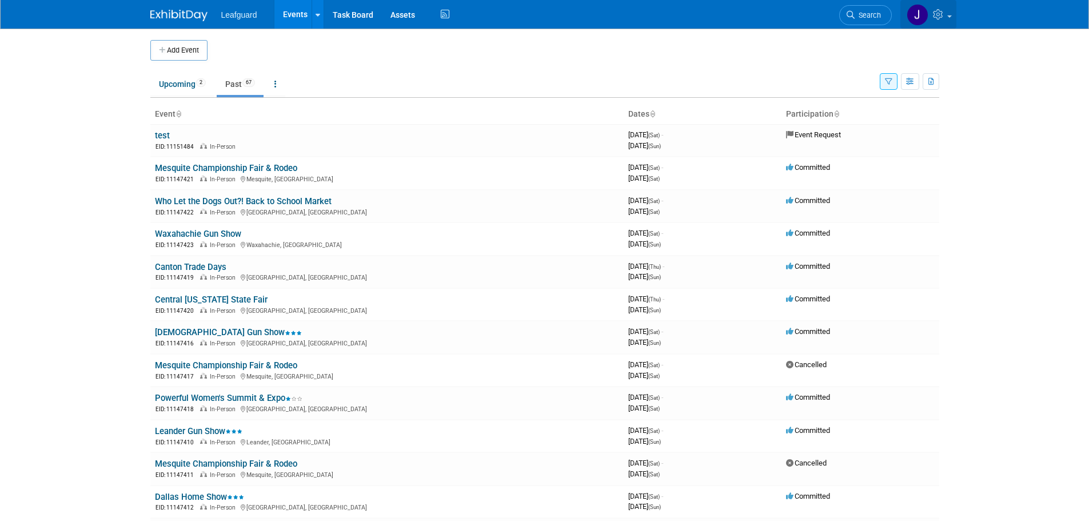
click at [935, 20] on link at bounding box center [928, 14] width 56 height 29
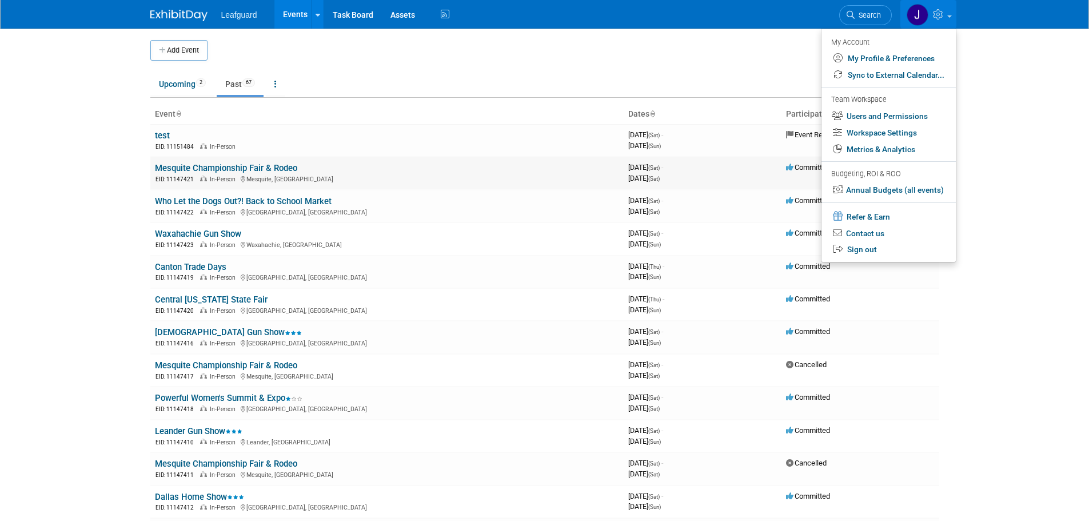
click at [244, 171] on link "Mesquite Championship Fair & Rodeo" at bounding box center [226, 168] width 142 height 10
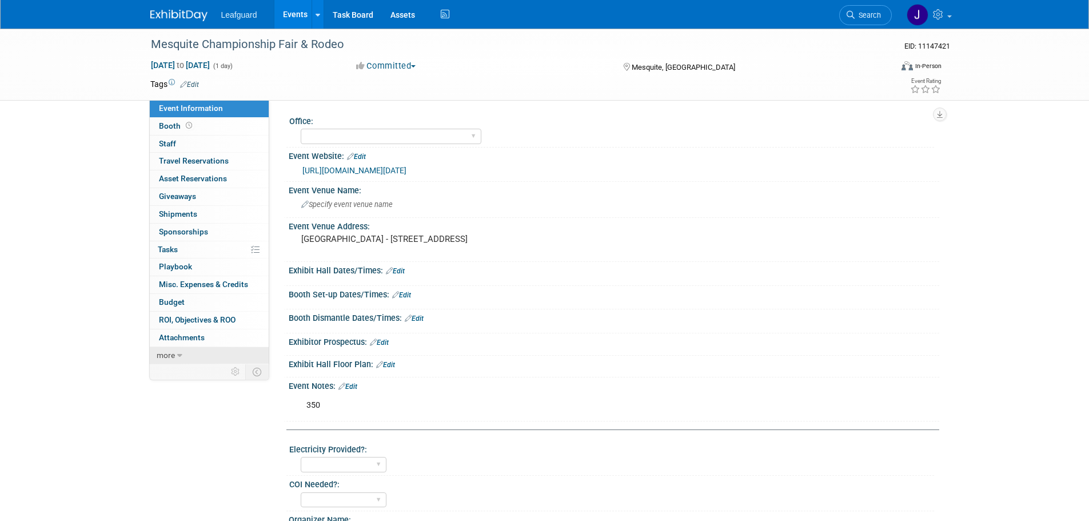
click at [166, 360] on link "more" at bounding box center [209, 355] width 119 height 17
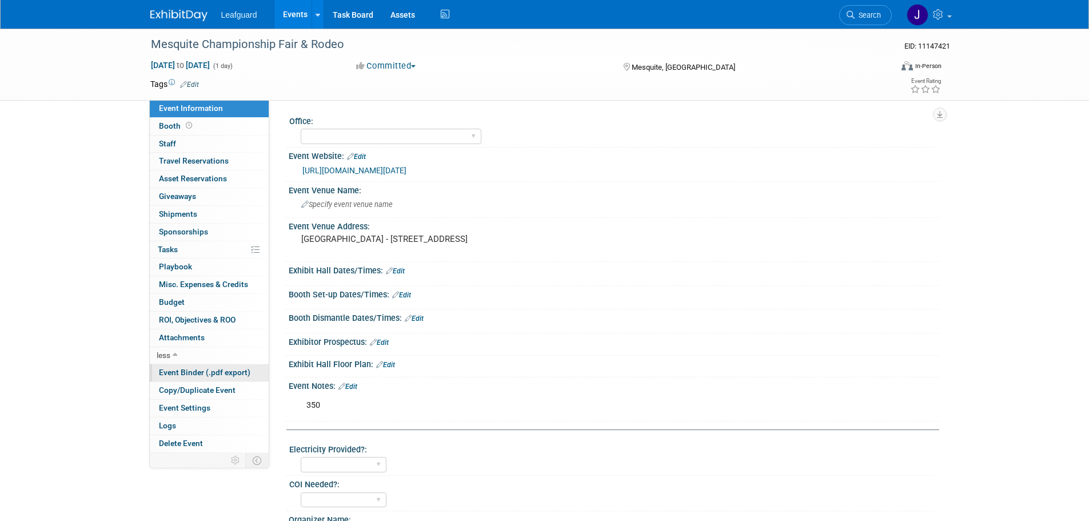
click at [222, 381] on link "Event Binder (.pdf export)" at bounding box center [209, 372] width 119 height 17
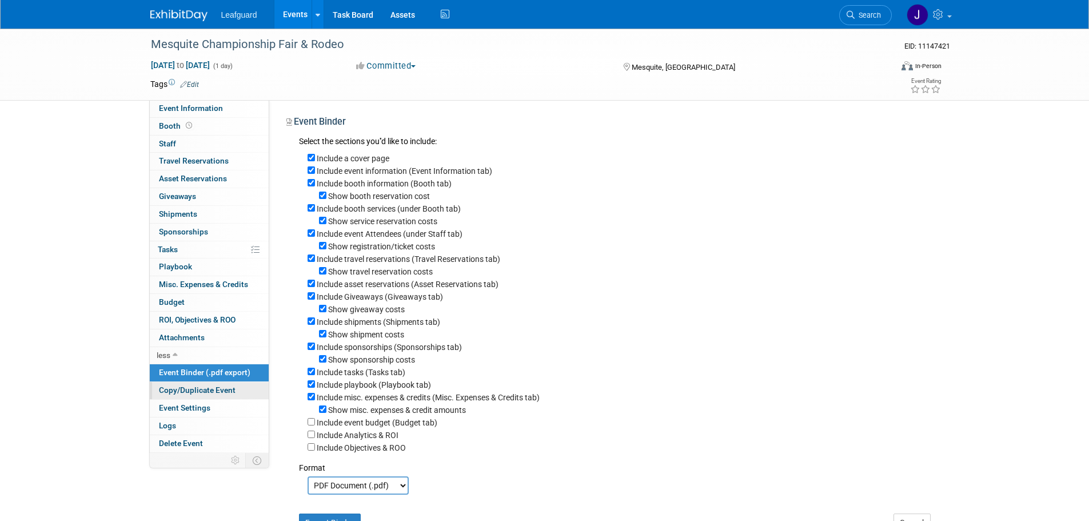
click at [216, 388] on span "Copy/Duplicate Event" at bounding box center [197, 389] width 77 height 9
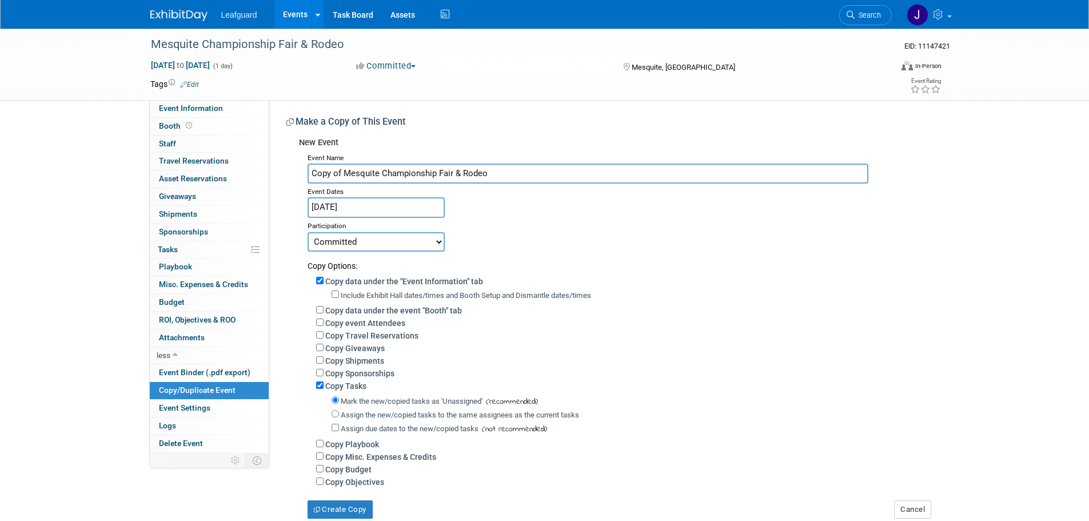
click at [425, 172] on input "Copy of Mesquite Championship Fair & Rodeo" at bounding box center [588, 174] width 561 height 20
click at [519, 138] on div "New Event" at bounding box center [615, 143] width 632 height 13
click at [942, 6] on link at bounding box center [928, 14] width 56 height 29
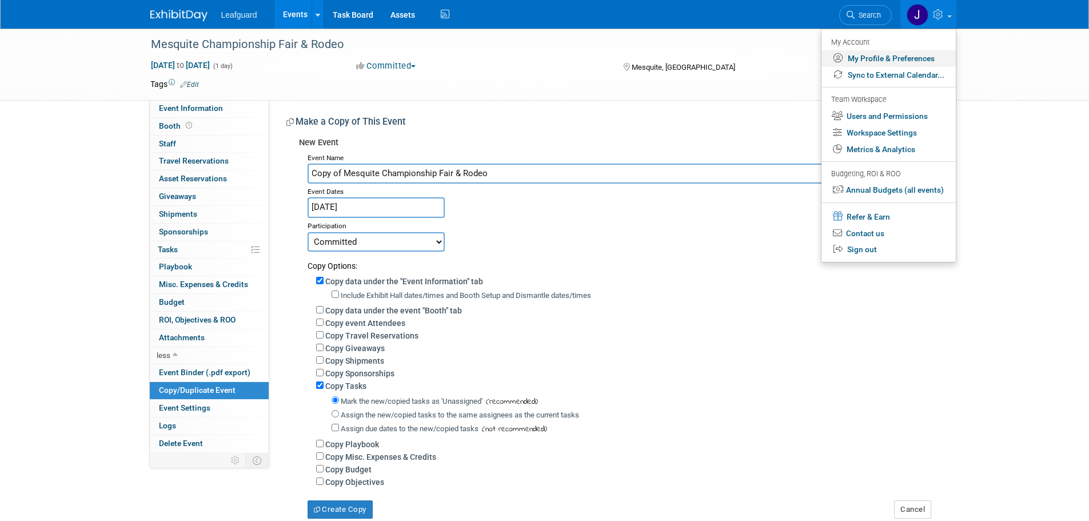
click at [883, 54] on link "My Profile & Preferences" at bounding box center [889, 58] width 134 height 17
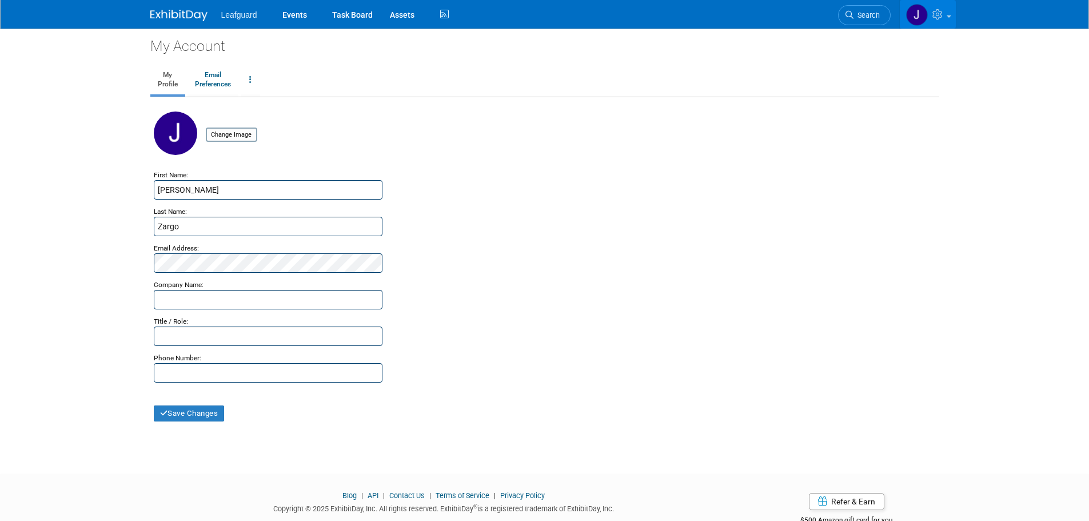
click at [923, 15] on img at bounding box center [917, 15] width 22 height 22
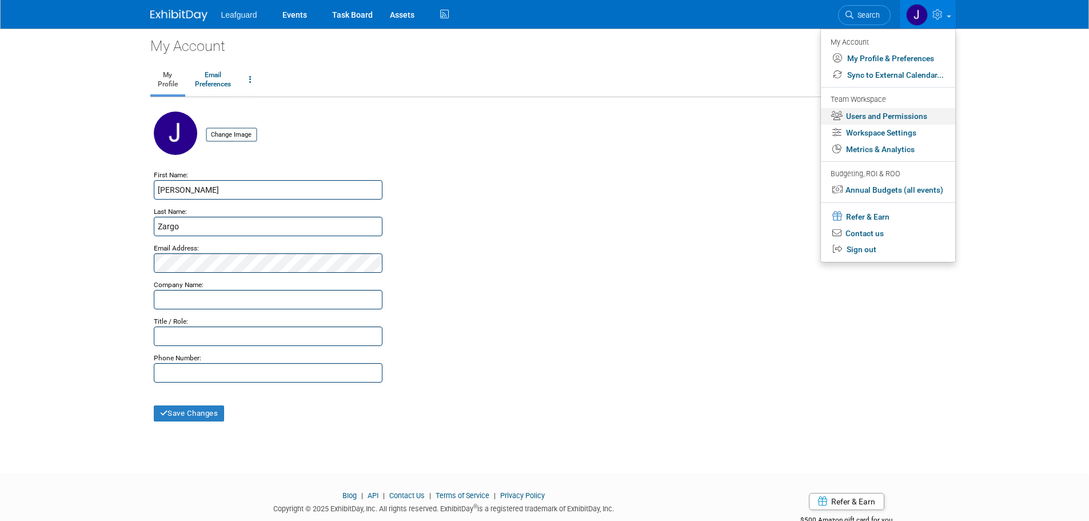
click at [895, 112] on link "Users and Permissions" at bounding box center [888, 116] width 134 height 17
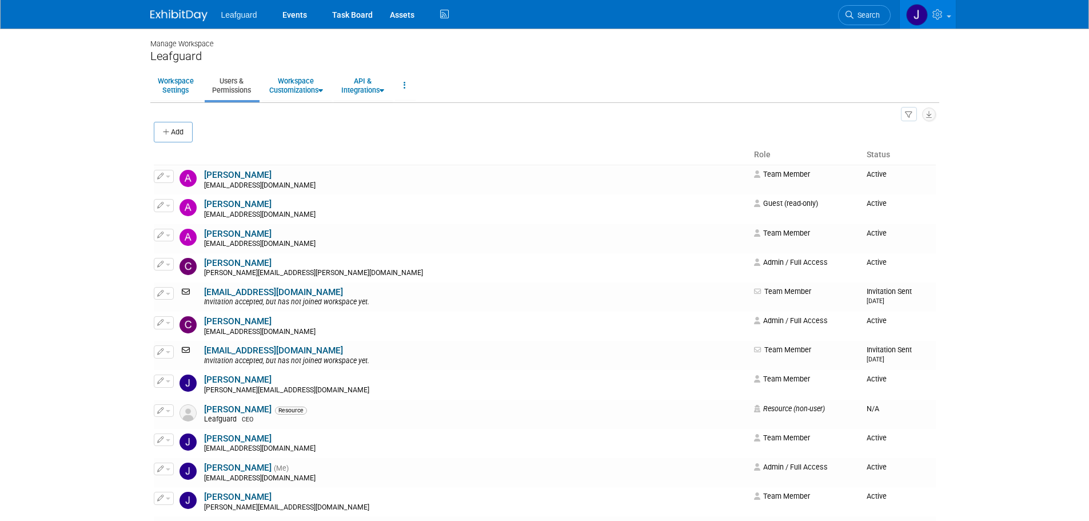
click at [242, 13] on span "Leafguard" at bounding box center [239, 14] width 36 height 9
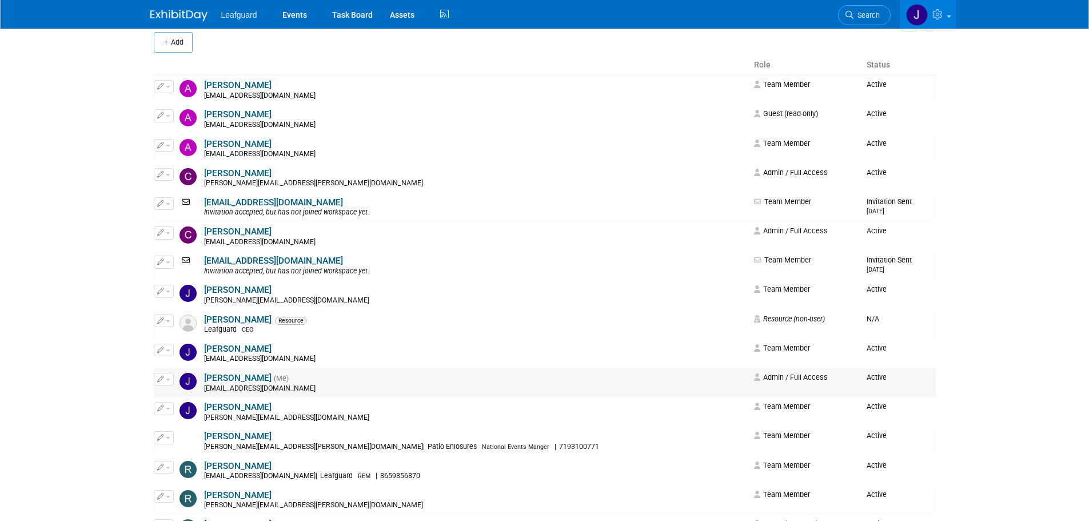
scroll to position [76, 0]
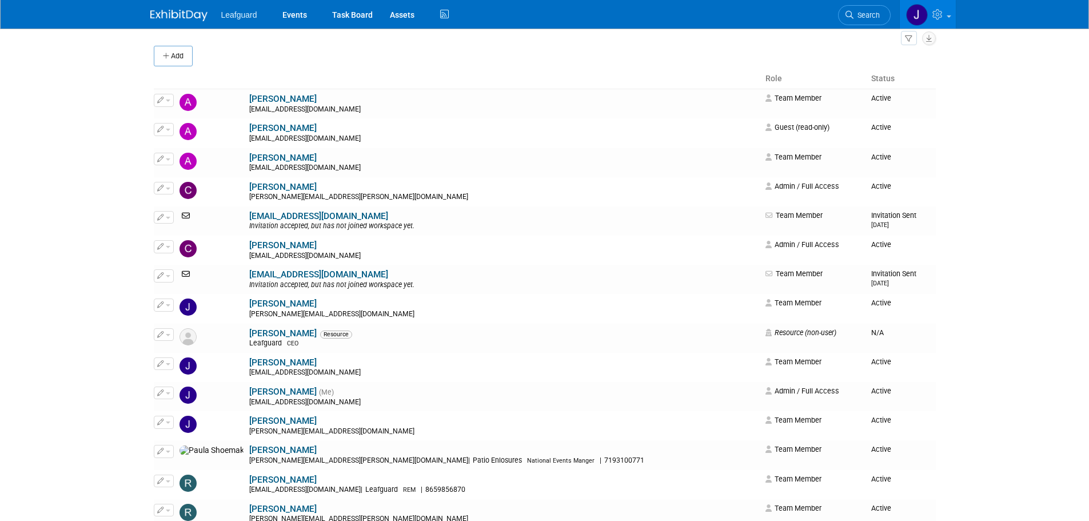
click at [158, 13] on img at bounding box center [178, 15] width 57 height 11
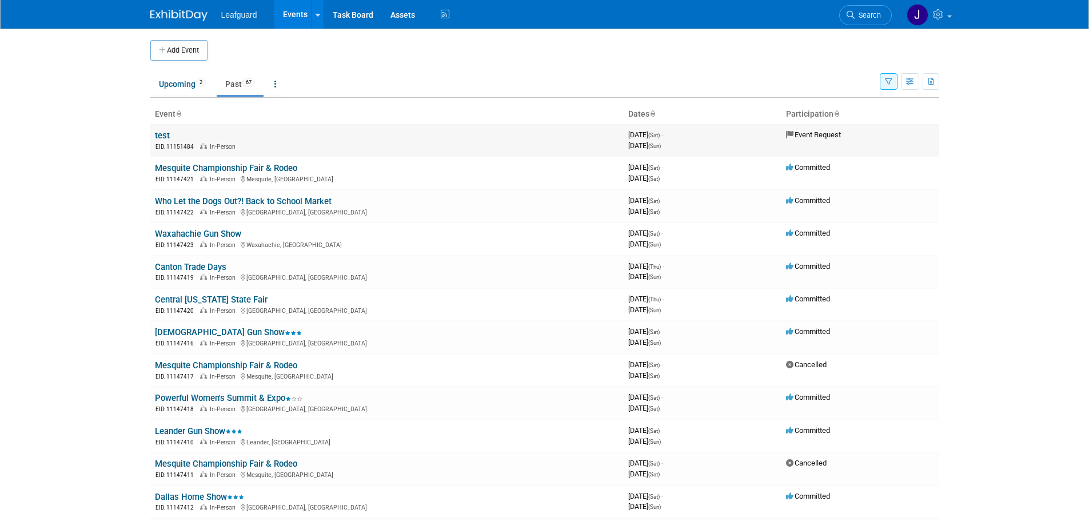
click at [162, 130] on link "test" at bounding box center [162, 135] width 15 height 10
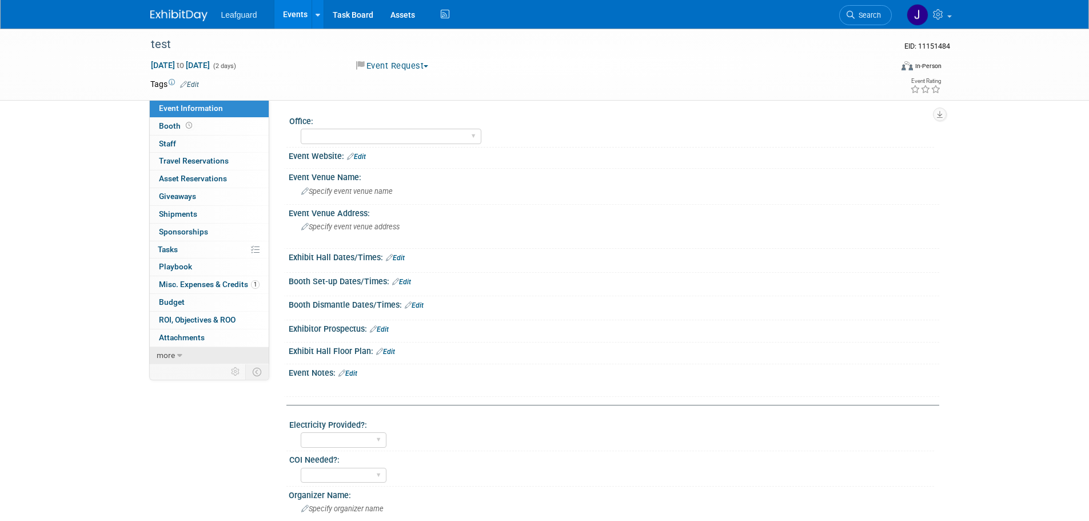
click at [172, 356] on span "more" at bounding box center [166, 354] width 18 height 9
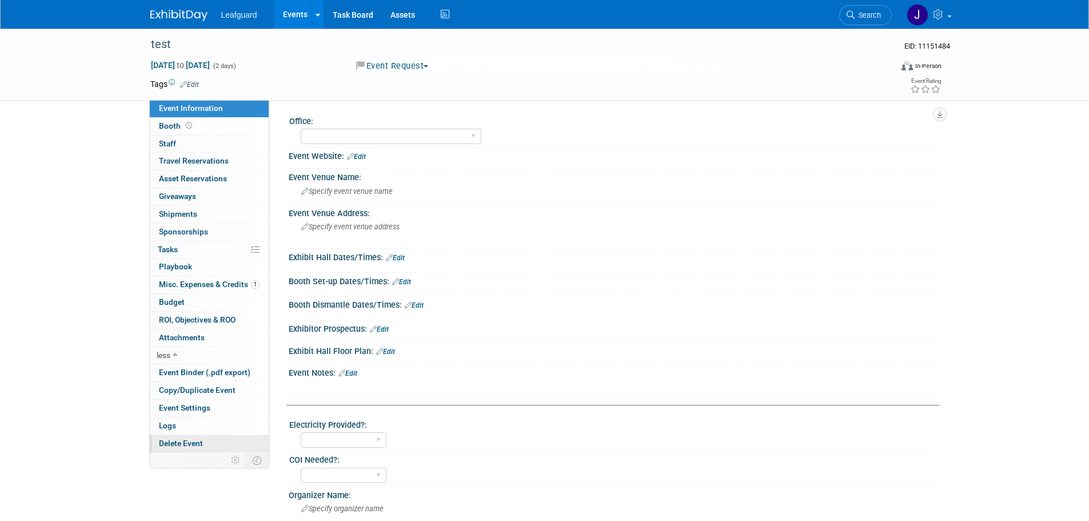
click at [190, 443] on span "Delete Event" at bounding box center [181, 443] width 44 height 9
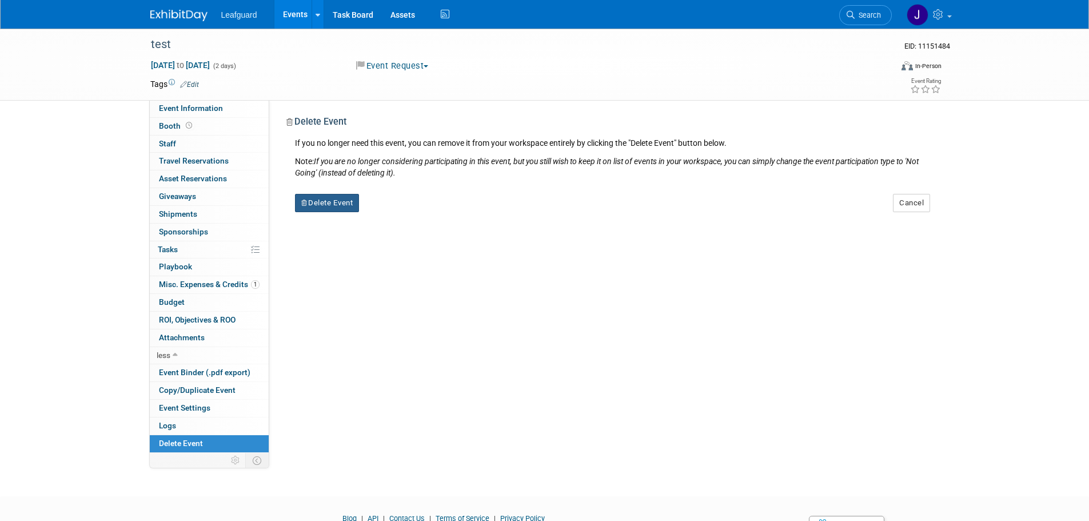
click at [337, 206] on button "Delete Event" at bounding box center [327, 203] width 65 height 18
click at [397, 214] on link "Yes" at bounding box center [398, 212] width 33 height 18
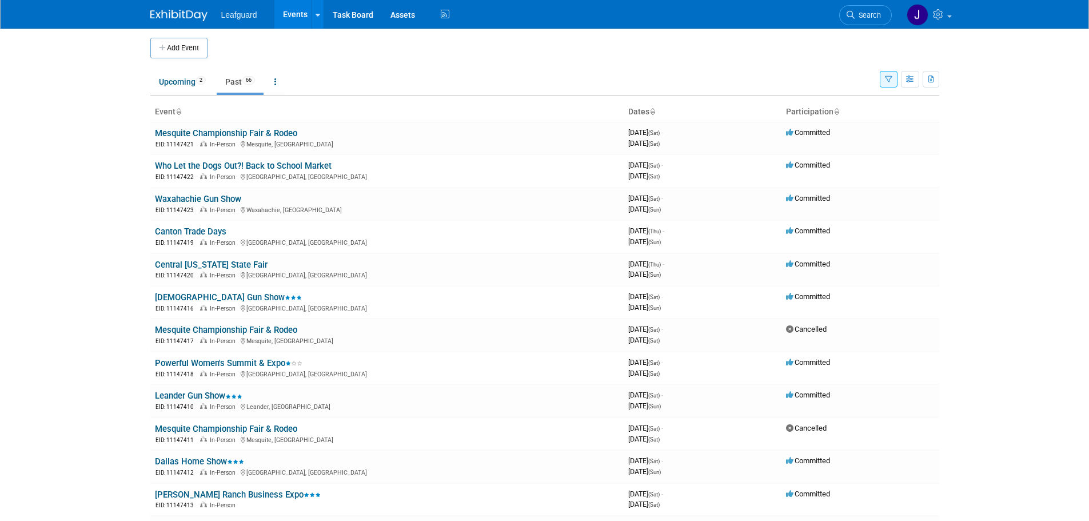
scroll to position [38, 0]
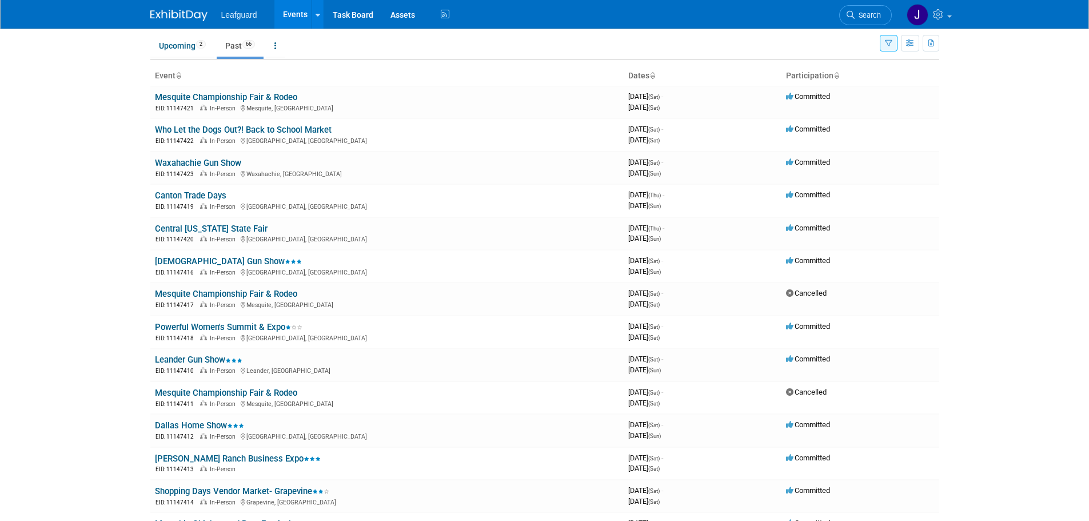
click at [169, 11] on img at bounding box center [178, 15] width 57 height 11
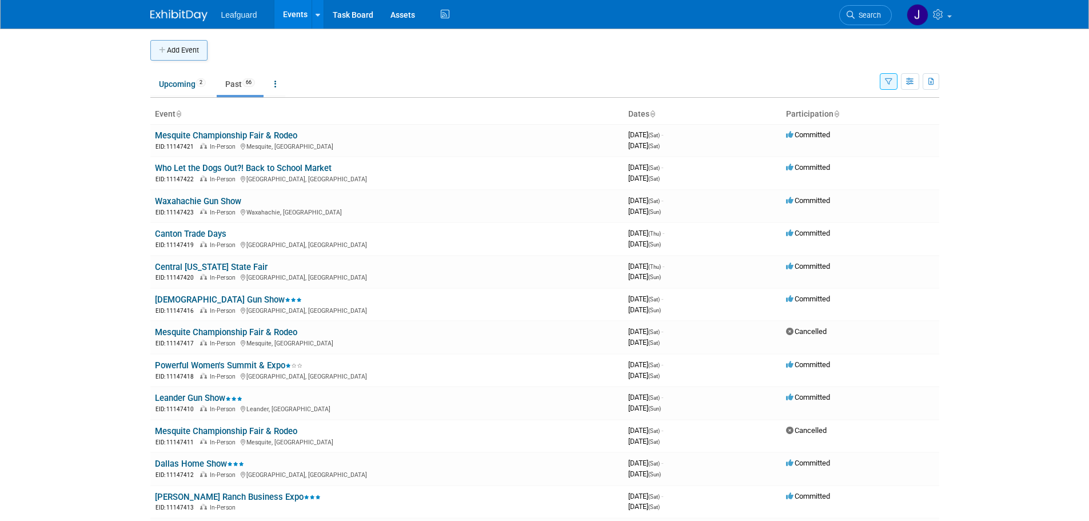
click at [196, 45] on button "Add Event" at bounding box center [178, 50] width 57 height 21
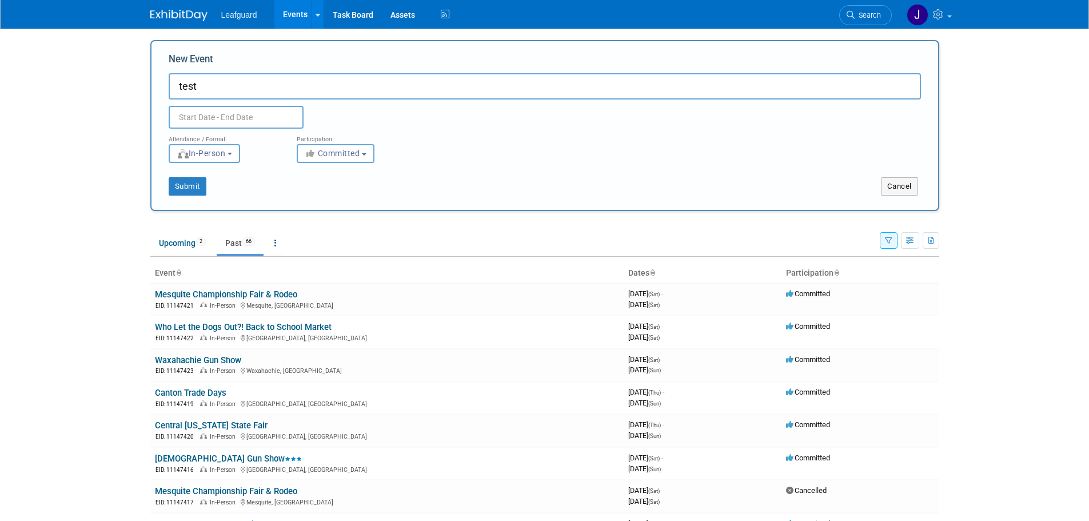
type input "test"
click at [325, 142] on div "Participation:" at bounding box center [352, 136] width 111 height 15
click at [335, 150] on span "Committed" at bounding box center [332, 153] width 55 height 9
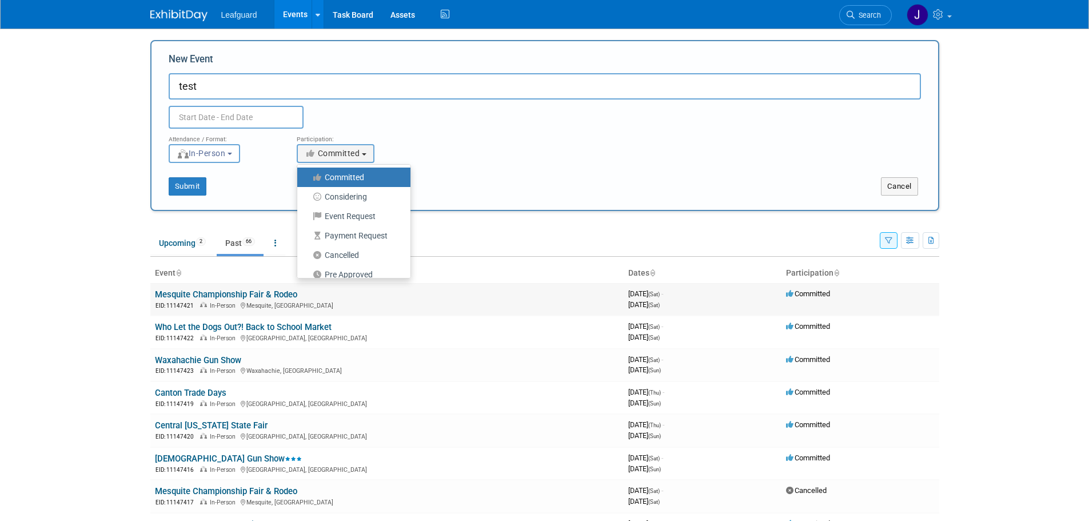
click at [236, 290] on link "Mesquite Championship Fair & Rodeo" at bounding box center [226, 294] width 142 height 10
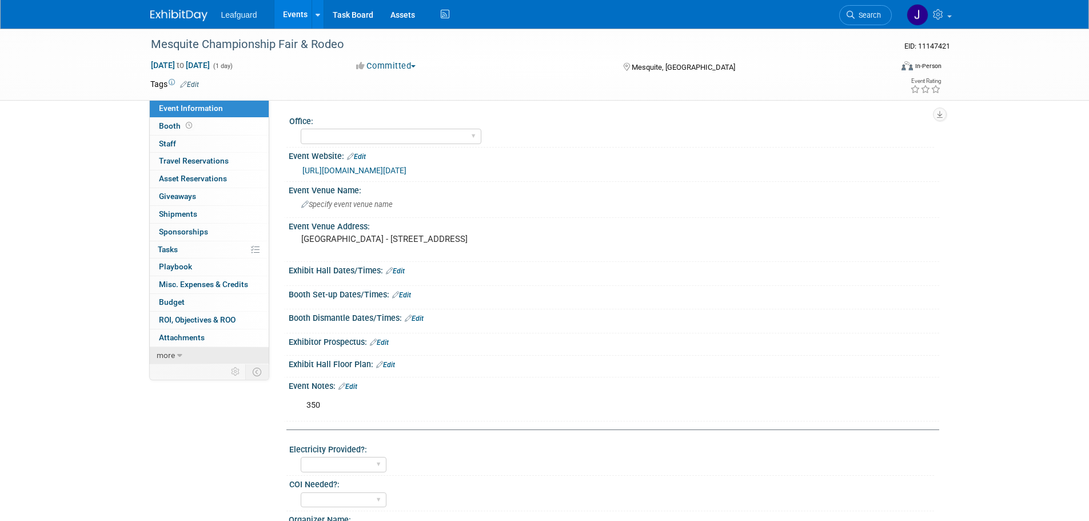
click at [180, 355] on icon at bounding box center [179, 356] width 5 height 8
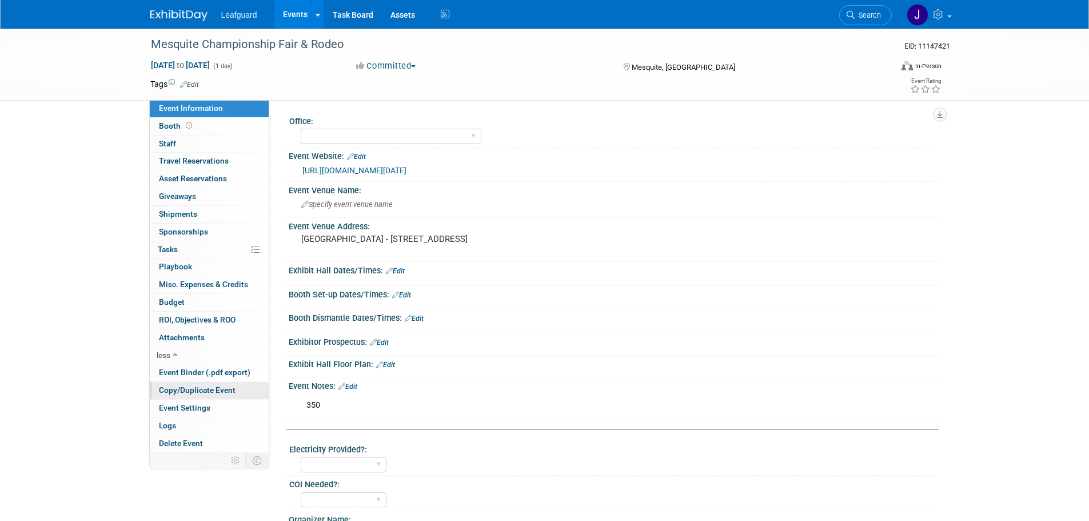
click at [215, 389] on span "Copy/Duplicate Event" at bounding box center [197, 389] width 77 height 9
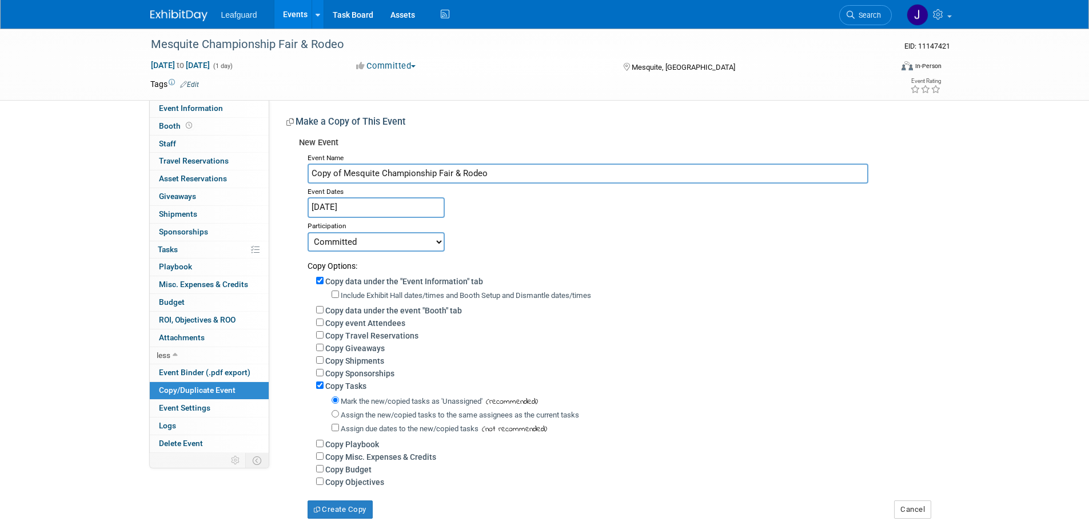
drag, startPoint x: 344, startPoint y: 168, endPoint x: 270, endPoint y: 172, distance: 73.9
click at [270, 172] on div "Office: Albany Arkansas Austin Birmingham Charlotte Chicago Cleveland Colorado …" at bounding box center [604, 309] width 670 height 419
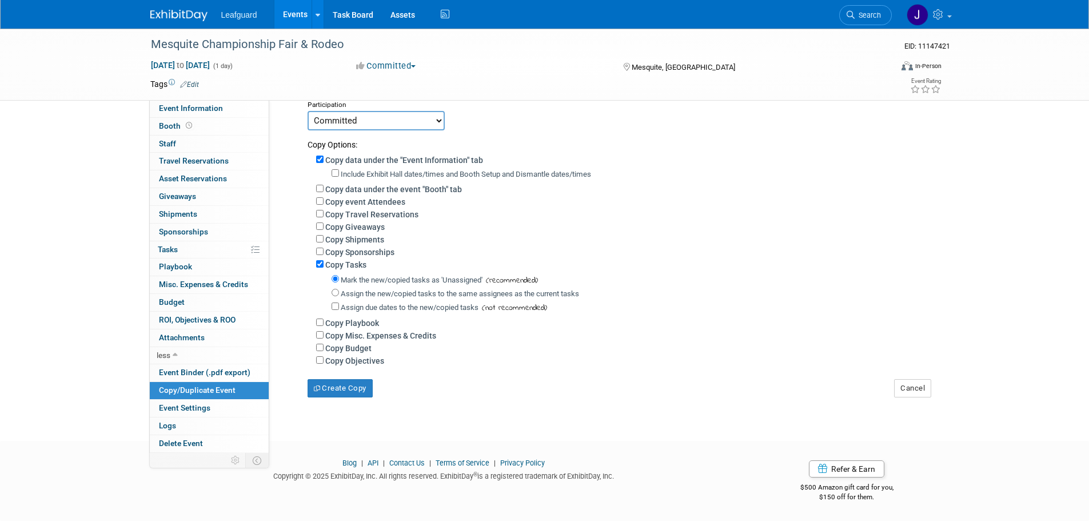
scroll to position [129, 0]
click at [930, 394] on button "Cancel" at bounding box center [912, 388] width 37 height 18
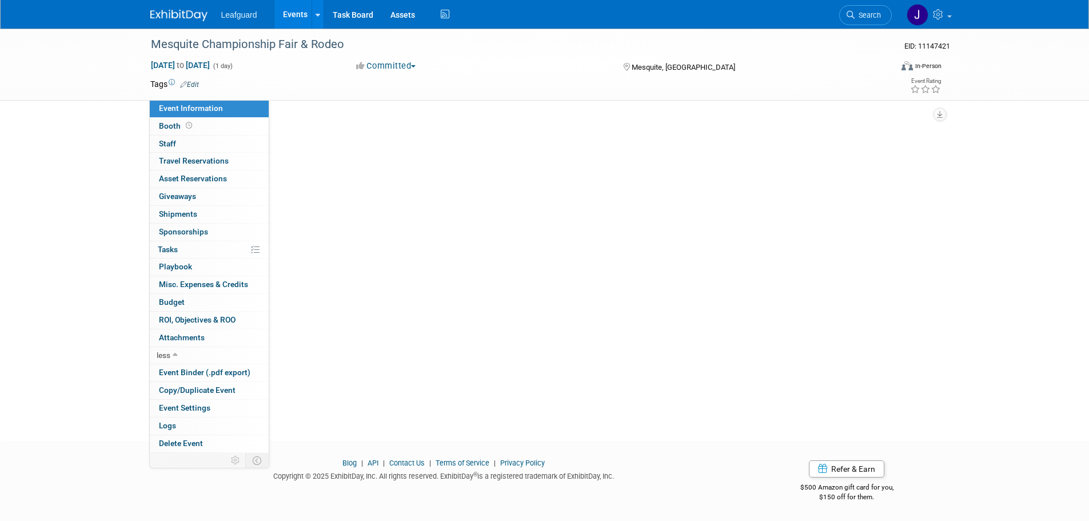
scroll to position [0, 0]
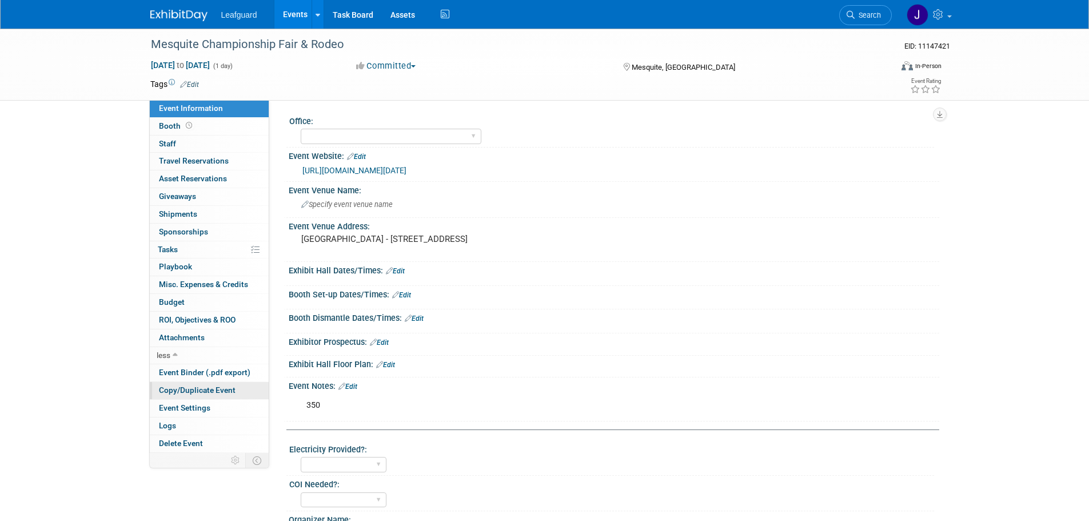
click at [209, 390] on span "Copy/Duplicate Event" at bounding box center [197, 389] width 77 height 9
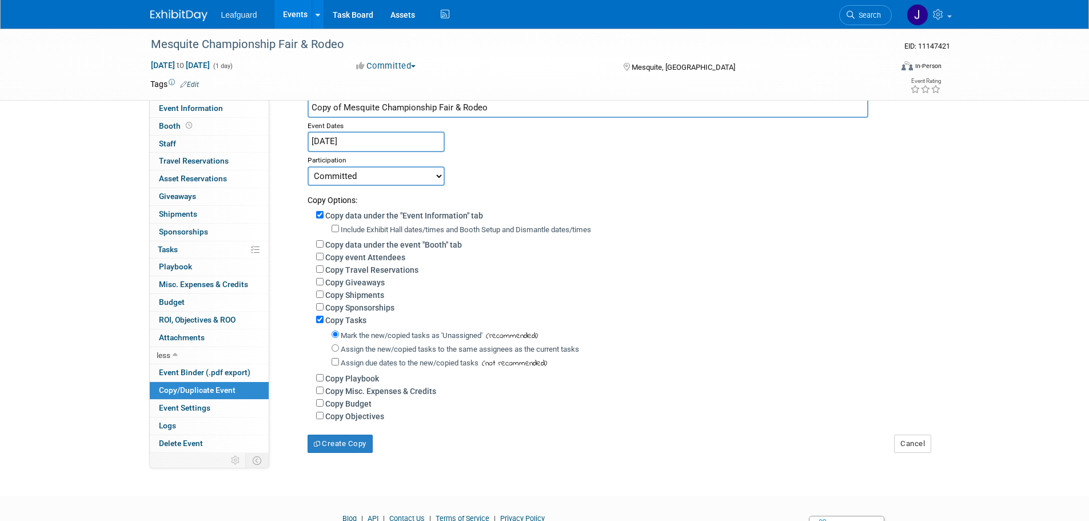
scroll to position [76, 0]
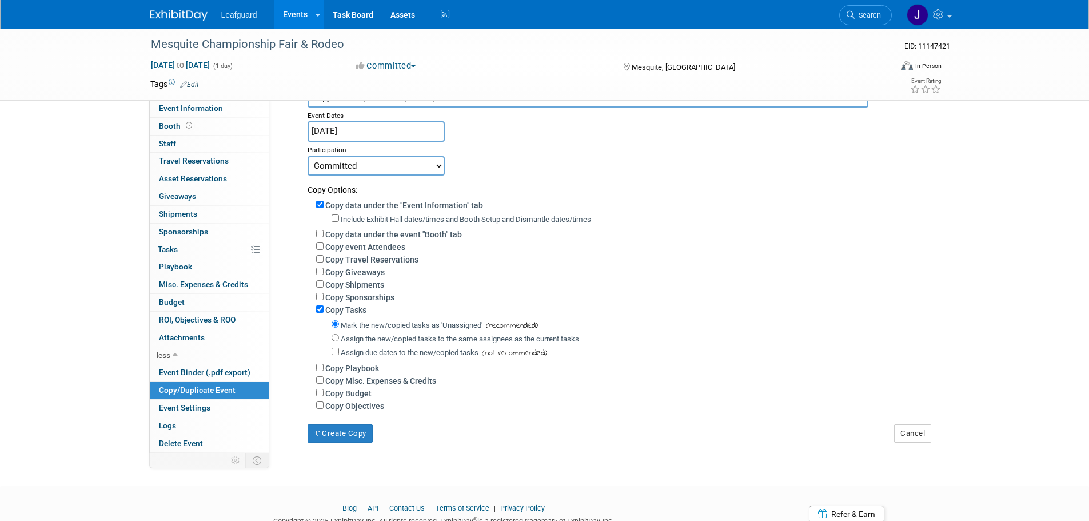
click at [173, 20] on img at bounding box center [178, 15] width 57 height 11
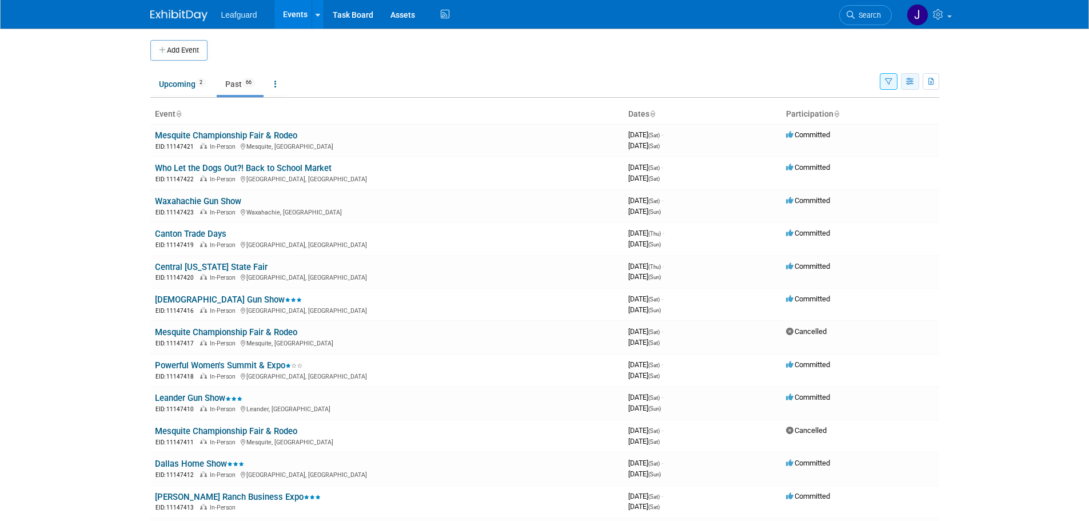
click at [910, 77] on button "button" at bounding box center [910, 81] width 18 height 17
click at [862, 174] on link "Expert Grid" at bounding box center [862, 174] width 96 height 16
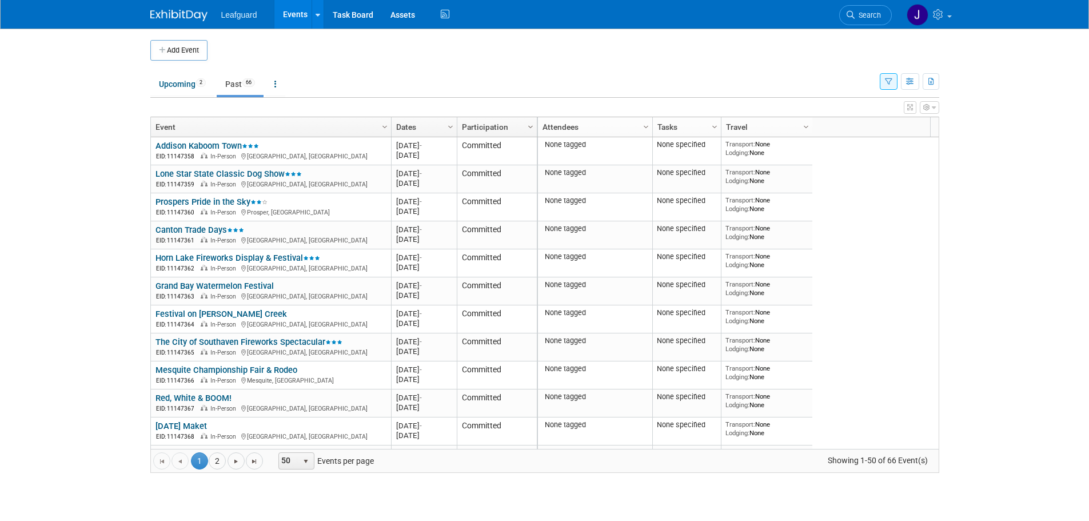
click at [532, 126] on span "Column Settings" at bounding box center [530, 126] width 9 height 9
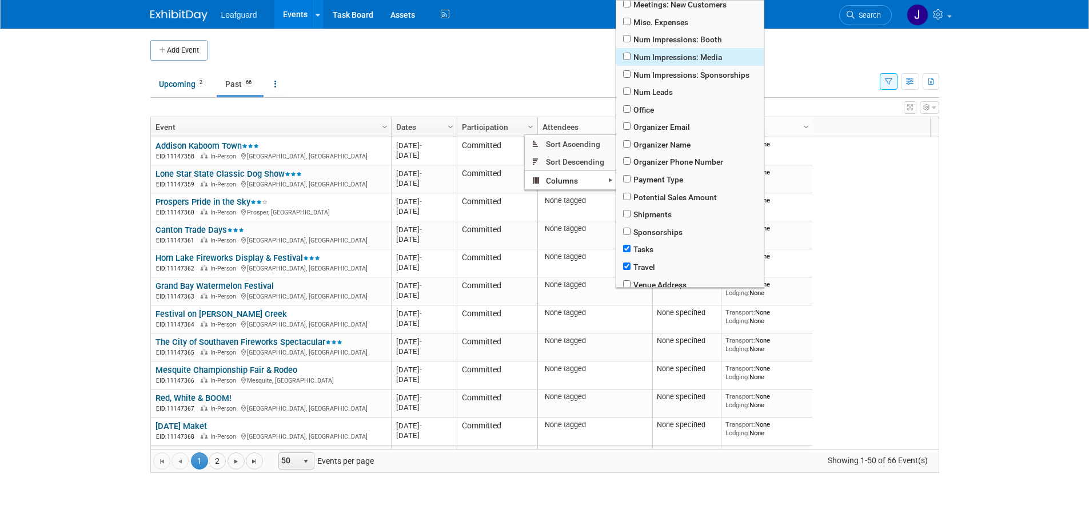
scroll to position [322, 0]
click at [631, 173] on input "checkbox" at bounding box center [626, 176] width 7 height 7
checkbox input "true"
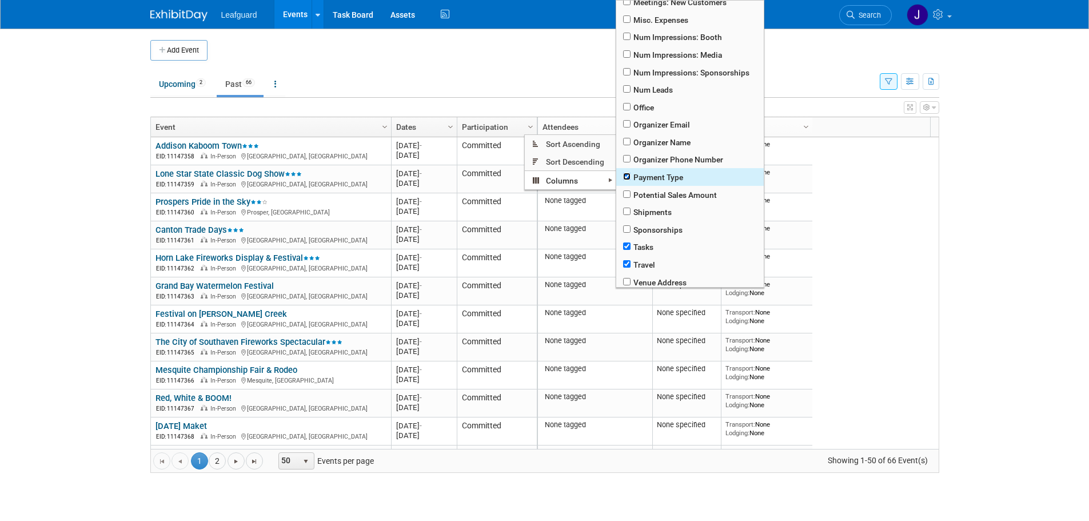
checkbox input "true"
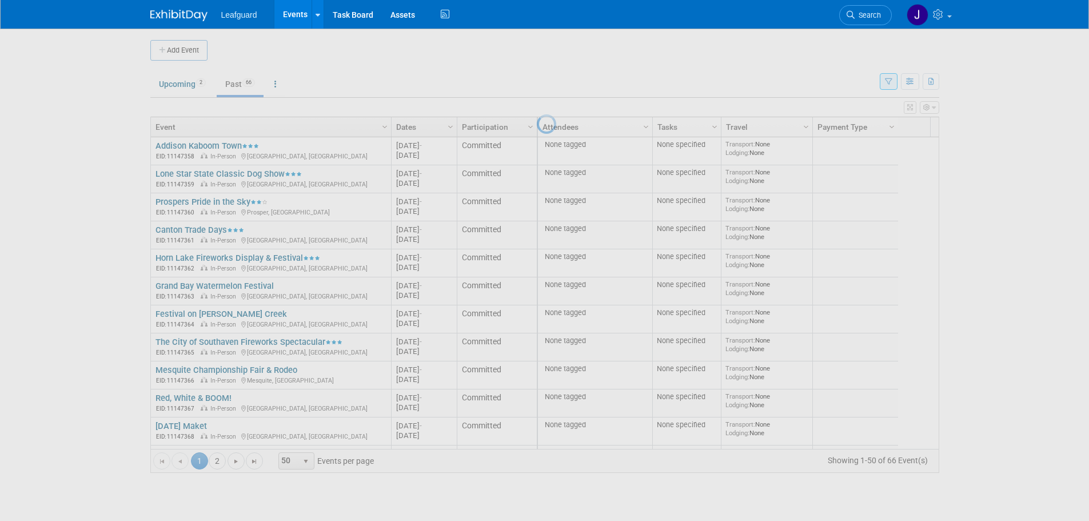
drag, startPoint x: 843, startPoint y: 122, endPoint x: 676, endPoint y: 126, distance: 167.6
click at [553, 126] on div at bounding box center [545, 260] width 16 height 521
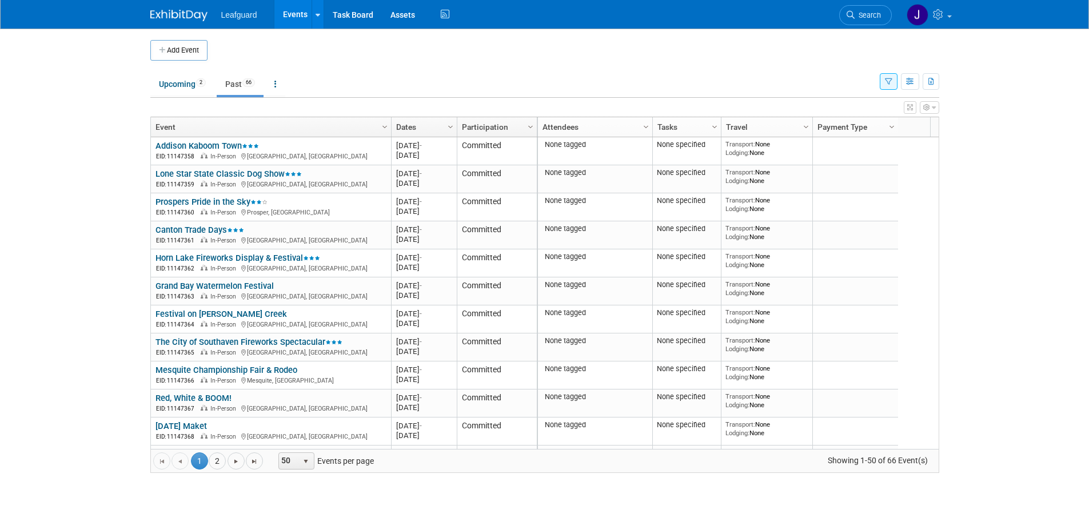
click at [887, 79] on icon "button" at bounding box center [888, 81] width 7 height 7
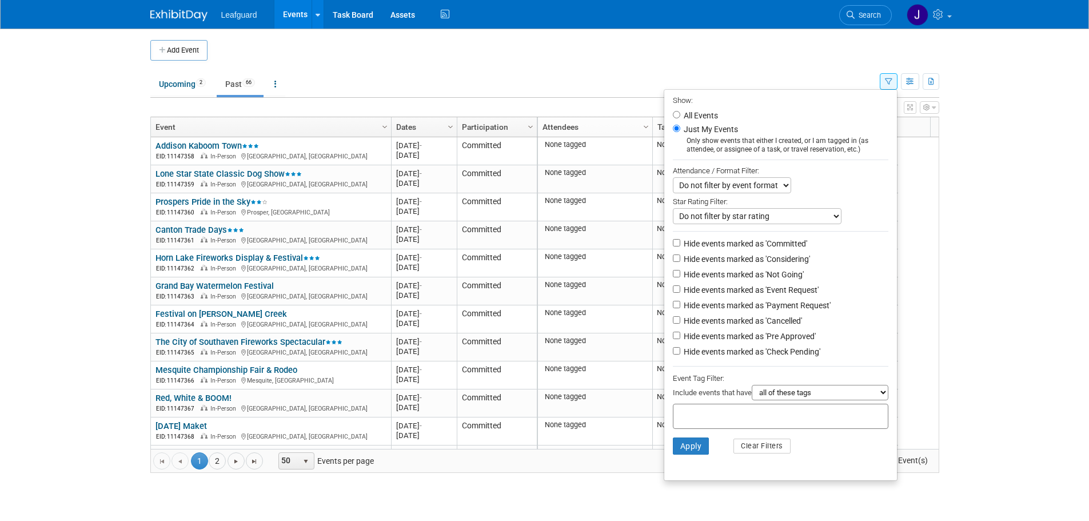
click at [587, 73] on ul "Upcoming 2 Past 66 All Events 68 Past and Upcoming Grouped Annually Events grou…" at bounding box center [515, 85] width 730 height 26
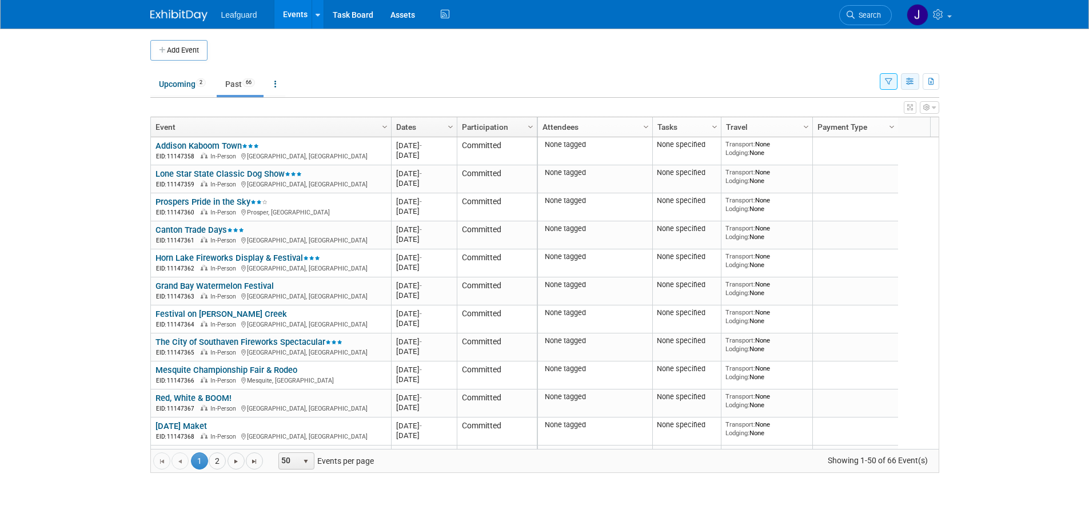
click at [906, 78] on icon "button" at bounding box center [910, 81] width 9 height 7
click at [879, 82] on tr "Upcoming 2 Past 66 All Events 68 Past and Upcoming Grouped Annually Events grou…" at bounding box center [544, 79] width 789 height 37
click at [886, 81] on icon "button" at bounding box center [888, 81] width 7 height 7
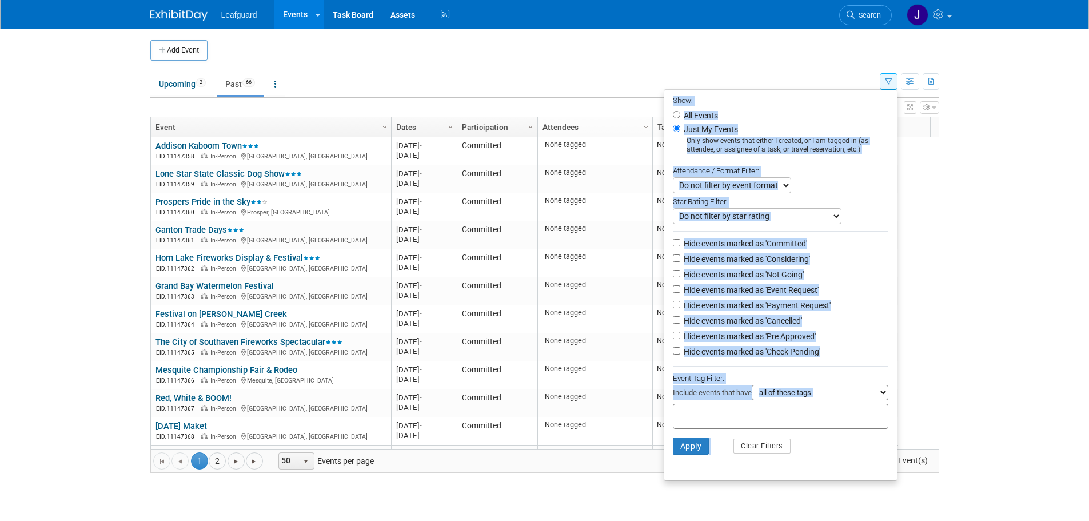
click at [847, 289] on li "Hide events marked as 'Event Request'" at bounding box center [780, 290] width 233 height 15
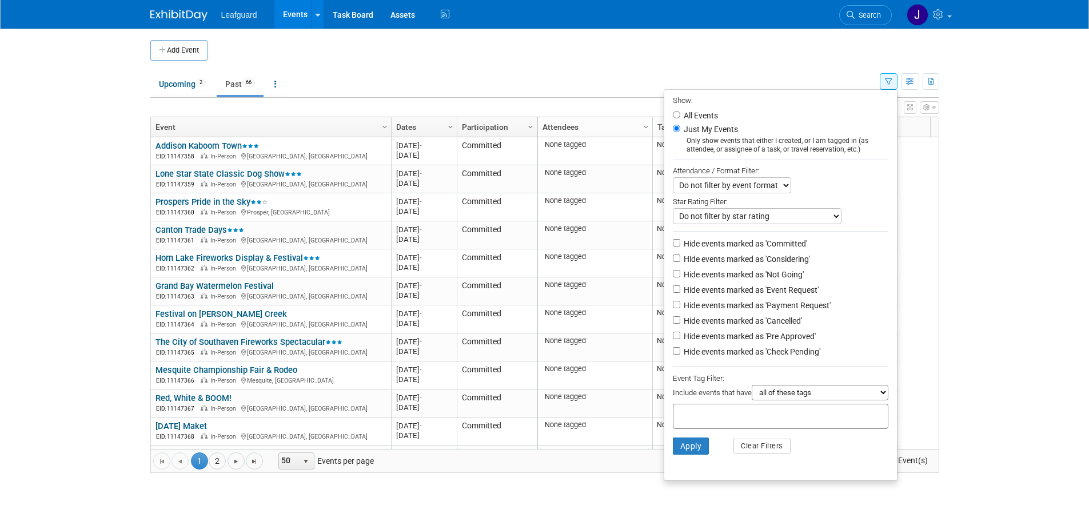
click at [718, 247] on label "Hide events marked as 'Committed'" at bounding box center [745, 243] width 126 height 11
click at [680, 246] on input "Hide events marked as 'Committed'" at bounding box center [676, 242] width 7 height 7
checkbox input "true"
click at [720, 260] on label "Hide events marked as 'Considering'" at bounding box center [746, 258] width 129 height 11
click at [680, 260] on input "Hide events marked as 'Considering'" at bounding box center [676, 257] width 7 height 7
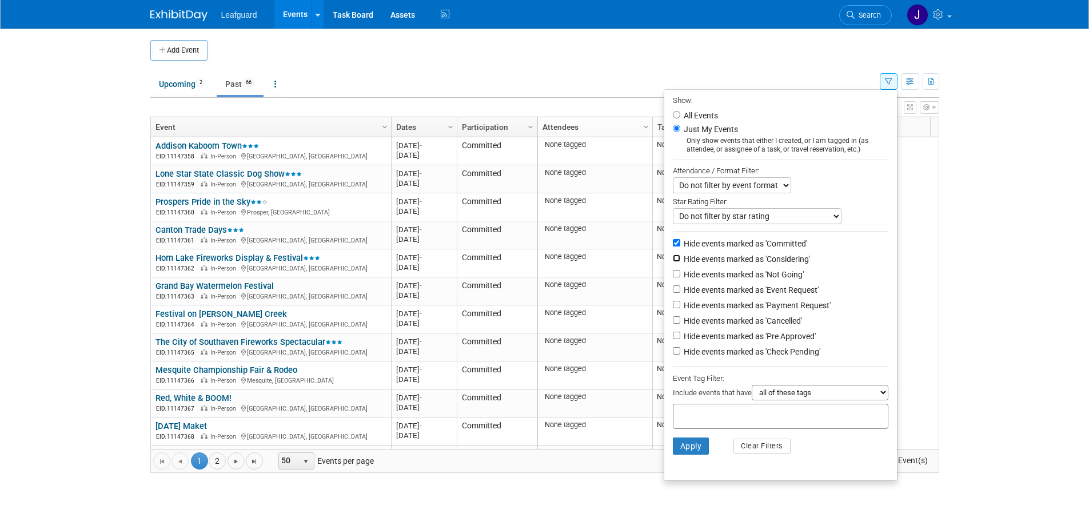
checkbox input "true"
click at [720, 268] on li "Hide events marked as 'Considering'" at bounding box center [780, 259] width 233 height 15
click at [716, 277] on label "Hide events marked as 'Not Going'" at bounding box center [743, 274] width 122 height 11
click at [680, 277] on input "Hide events marked as 'Not Going'" at bounding box center [676, 273] width 7 height 7
checkbox input "true"
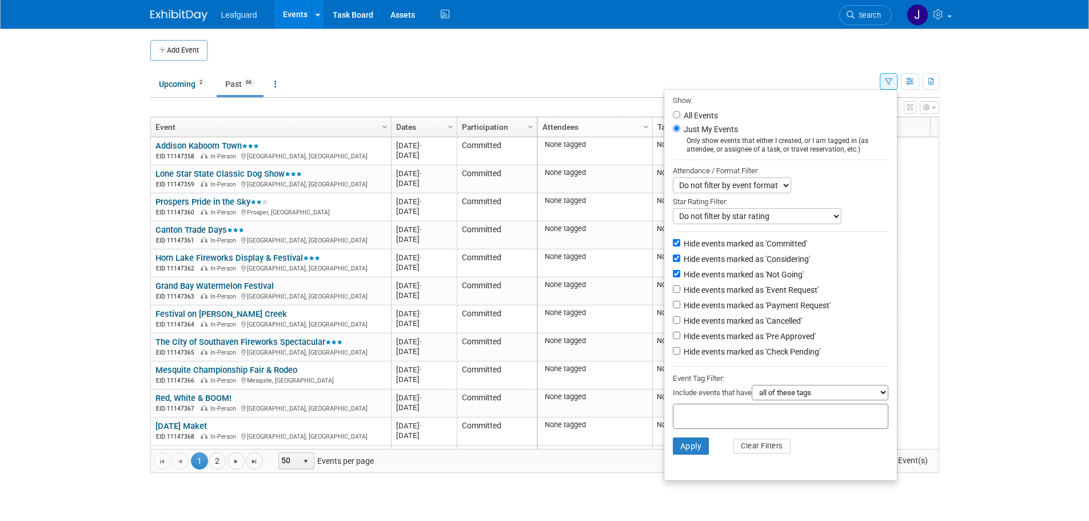
click at [712, 292] on label "Hide events marked as 'Event Request'" at bounding box center [750, 289] width 137 height 11
click at [680, 292] on input "Hide events marked as 'Event Request'" at bounding box center [676, 288] width 7 height 7
checkbox input "true"
click at [720, 325] on label "Hide events marked as 'Cancelled'" at bounding box center [742, 320] width 121 height 11
click at [680, 324] on input "Hide events marked as 'Cancelled'" at bounding box center [676, 319] width 7 height 7
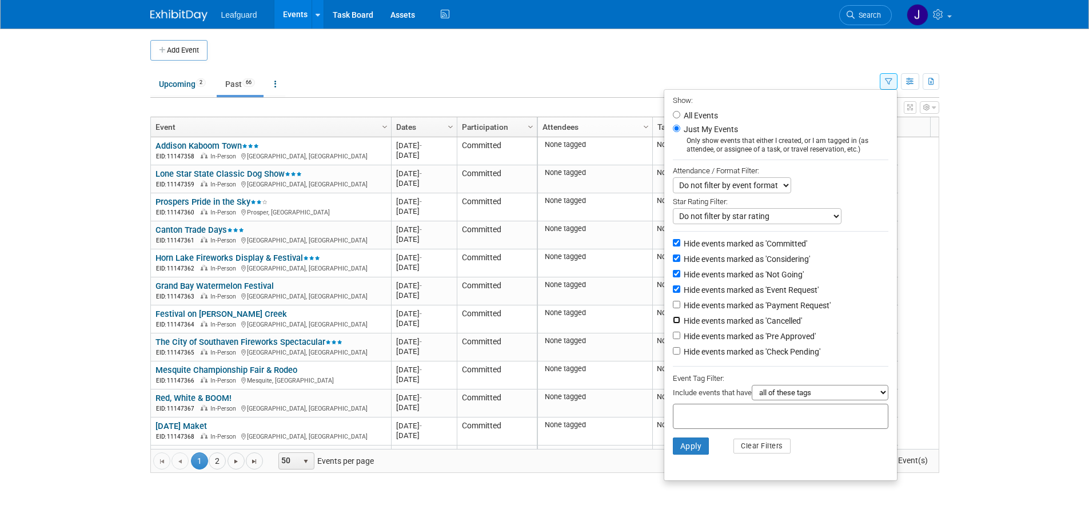
checkbox input "true"
click at [725, 356] on label "Hide events marked as 'Check Pending'" at bounding box center [751, 351] width 139 height 11
click at [680, 354] on input "Hide events marked as 'Check Pending'" at bounding box center [676, 350] width 7 height 7
checkbox input "true"
click at [684, 454] on button "Apply" at bounding box center [691, 445] width 37 height 17
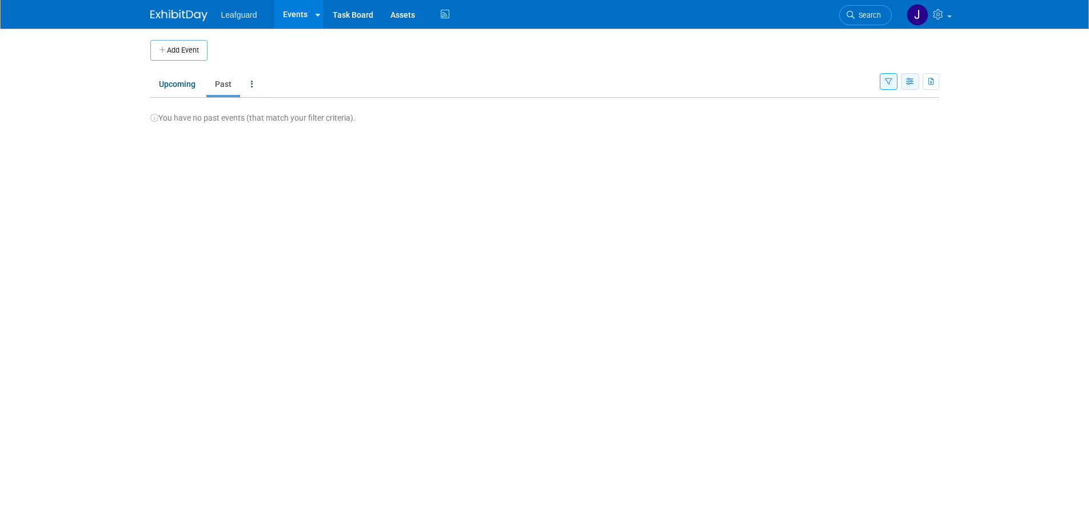
click at [913, 78] on icon "button" at bounding box center [910, 81] width 9 height 7
click at [184, 86] on link "Upcoming" at bounding box center [177, 84] width 54 height 22
click at [892, 75] on button "button" at bounding box center [889, 81] width 18 height 17
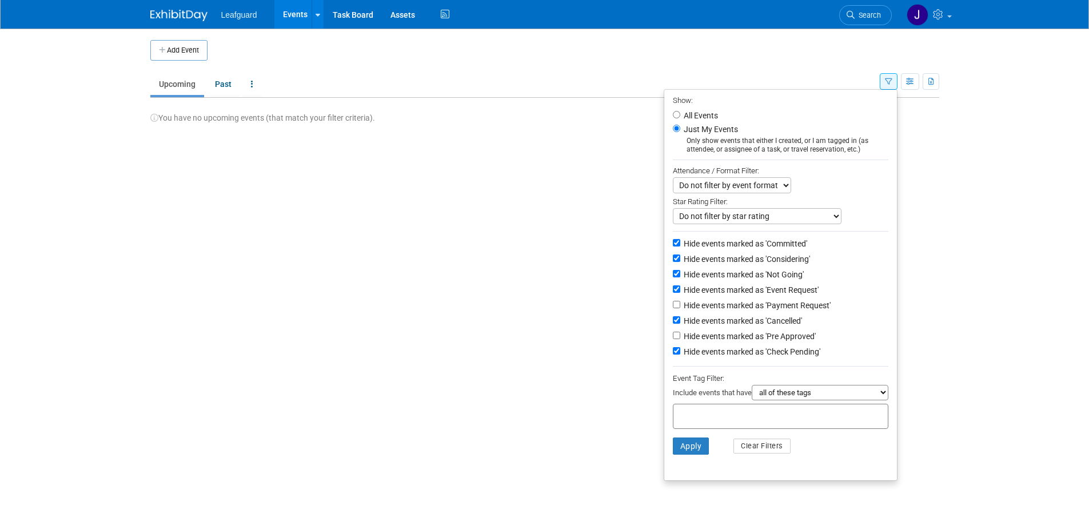
click at [754, 246] on label "Hide events marked as 'Committed'" at bounding box center [745, 243] width 126 height 11
click at [680, 246] on input "Hide events marked as 'Committed'" at bounding box center [676, 242] width 7 height 7
checkbox input "false"
click at [692, 449] on button "Apply" at bounding box center [691, 445] width 37 height 17
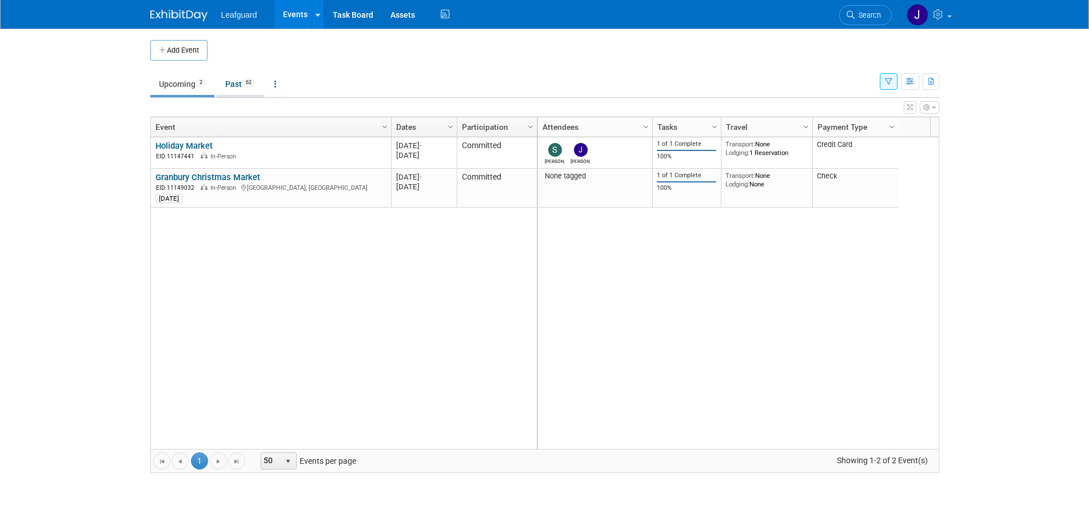
click at [246, 84] on span "62" at bounding box center [248, 82] width 13 height 9
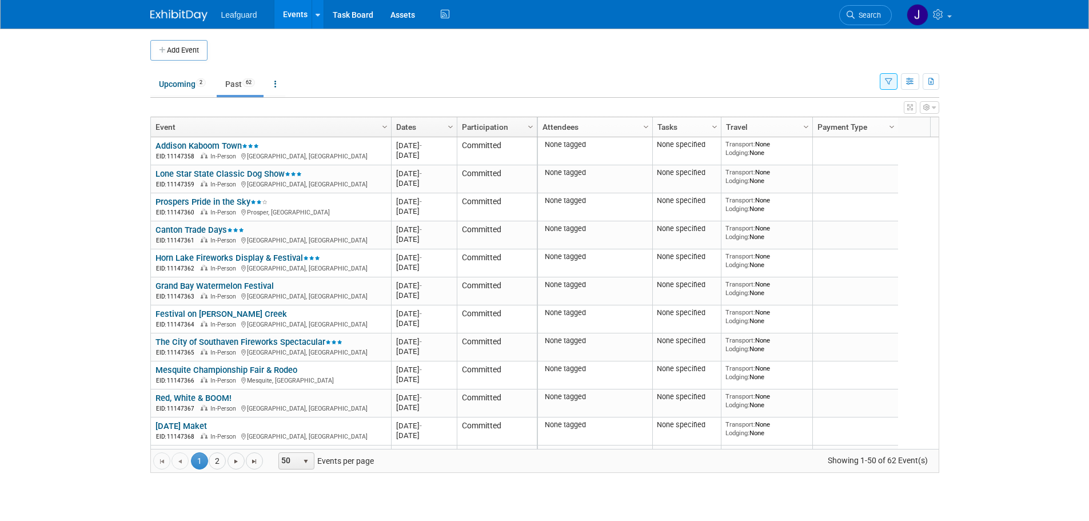
scroll to position [206, 0]
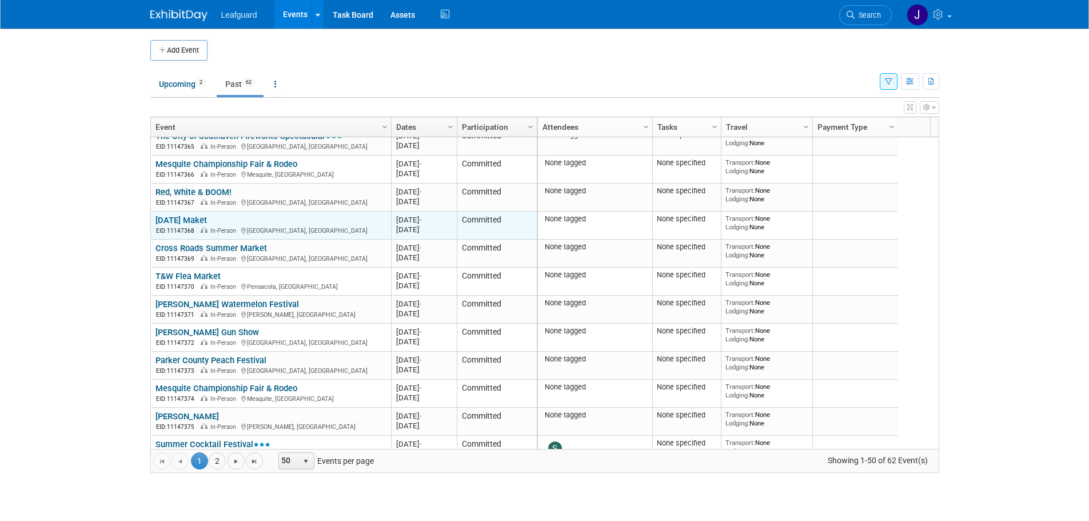
click at [198, 220] on link "[DATE] Maket" at bounding box center [181, 220] width 51 height 10
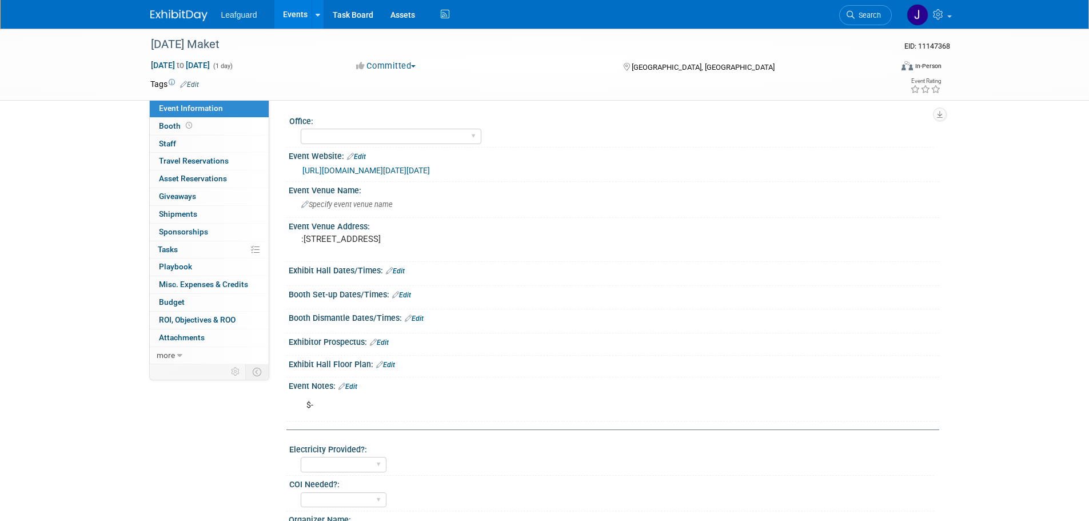
click at [399, 67] on button "Committed" at bounding box center [386, 66] width 68 height 12
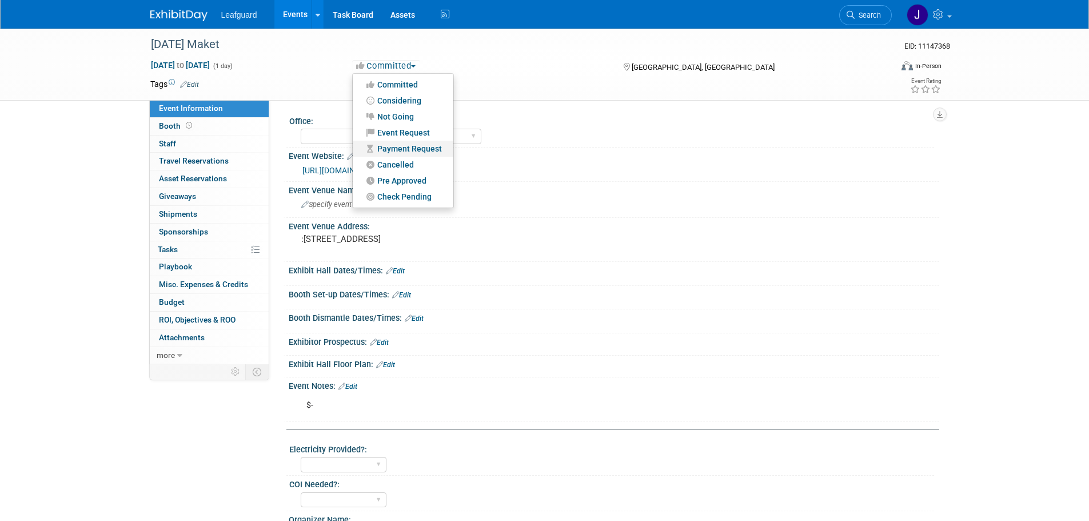
click at [404, 151] on link "Payment Request" at bounding box center [403, 149] width 101 height 16
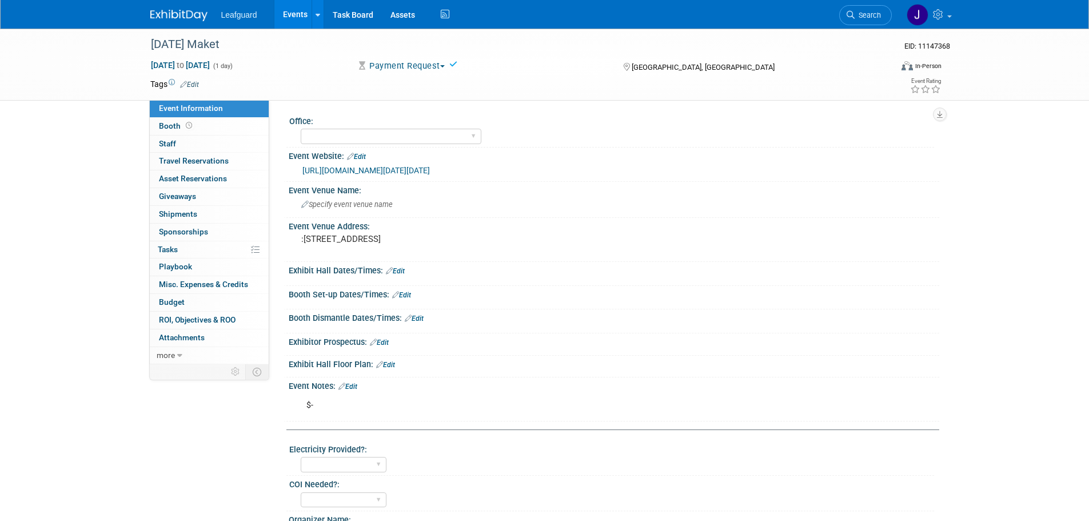
click at [188, 18] on img at bounding box center [178, 15] width 57 height 11
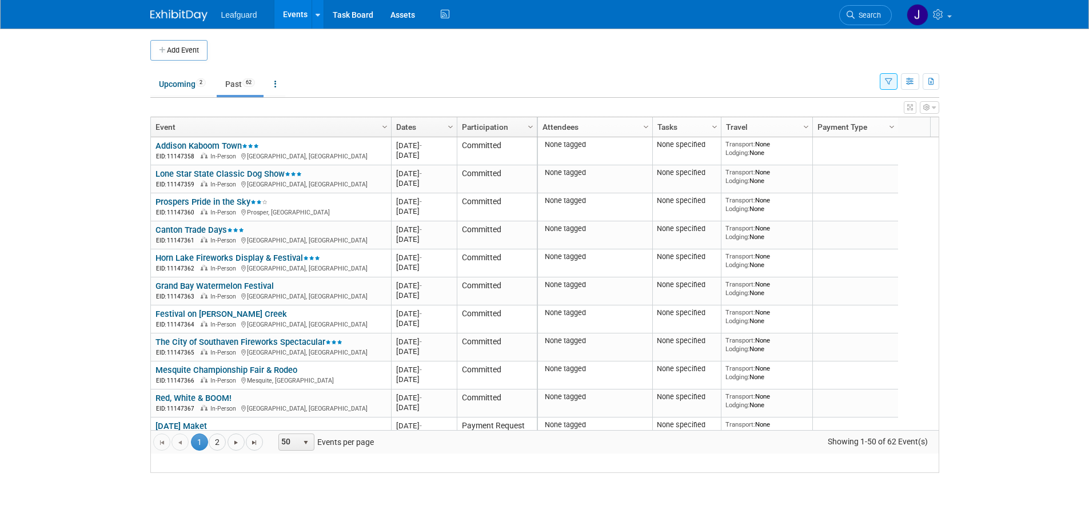
click at [892, 82] on button "button" at bounding box center [889, 81] width 18 height 17
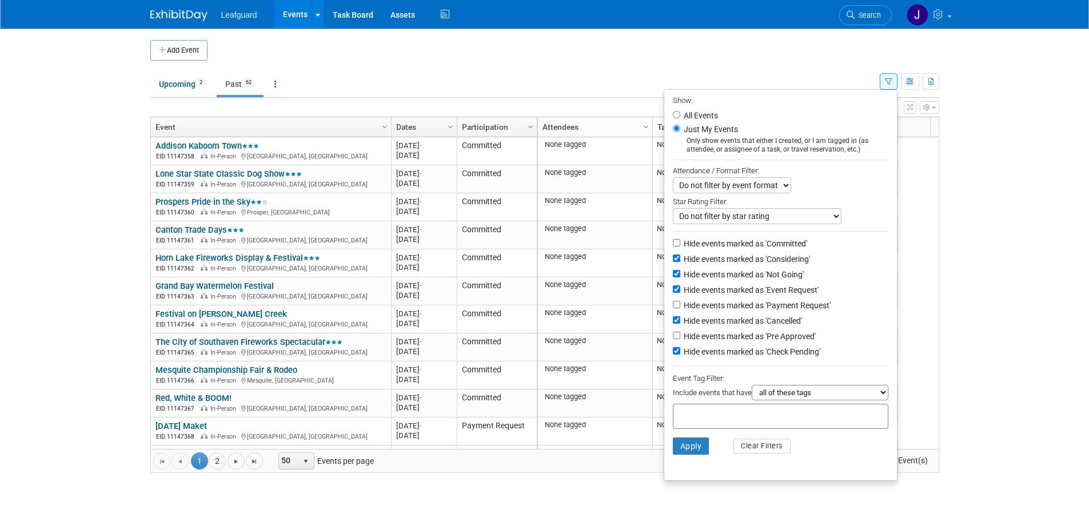
click at [750, 246] on label "Hide events marked as 'Committed'" at bounding box center [745, 243] width 126 height 11
click at [680, 246] on input "Hide events marked as 'Committed'" at bounding box center [676, 242] width 7 height 7
checkbox input "true"
click at [689, 455] on button "Apply" at bounding box center [691, 445] width 37 height 17
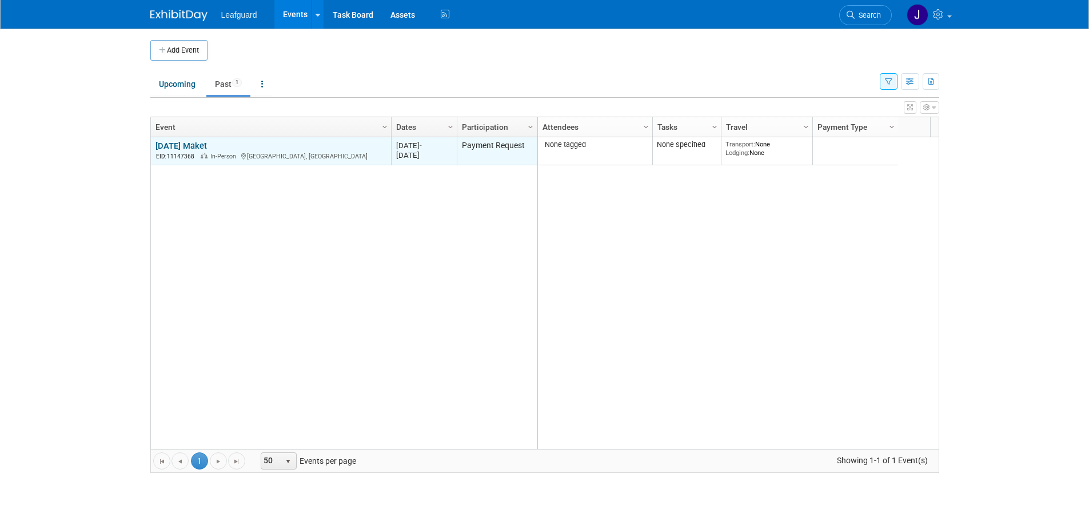
click at [206, 142] on link "[DATE] Maket" at bounding box center [181, 146] width 51 height 10
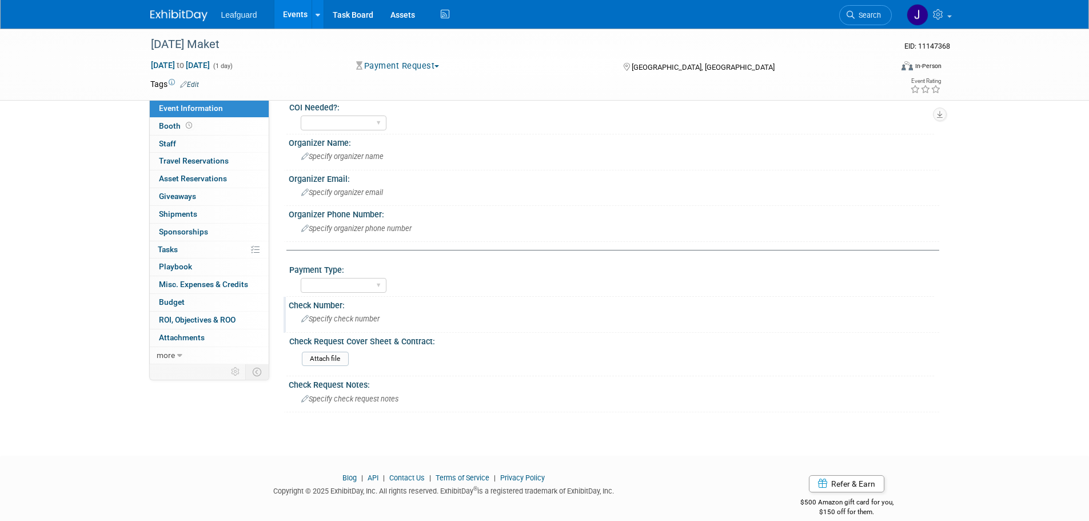
scroll to position [403, 0]
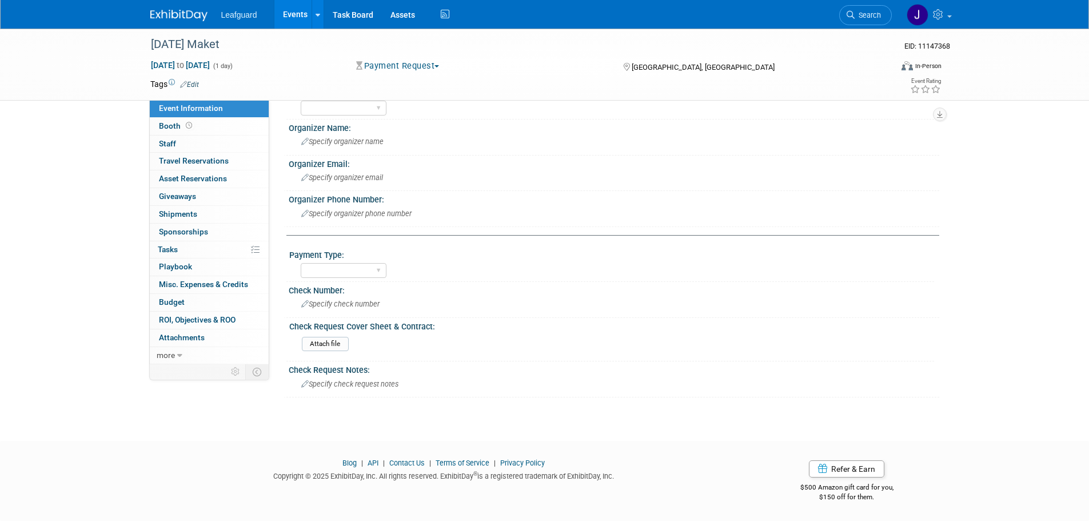
click at [329, 258] on div "Payment Type:" at bounding box center [611, 253] width 645 height 14
click at [328, 270] on select "Cash/Expense Check Credit Card Free" at bounding box center [344, 270] width 86 height 15
select select "Credit Card"
click at [301, 263] on select "Cash/Expense Check Credit Card Free" at bounding box center [344, 270] width 86 height 15
click at [185, 15] on img at bounding box center [178, 15] width 57 height 11
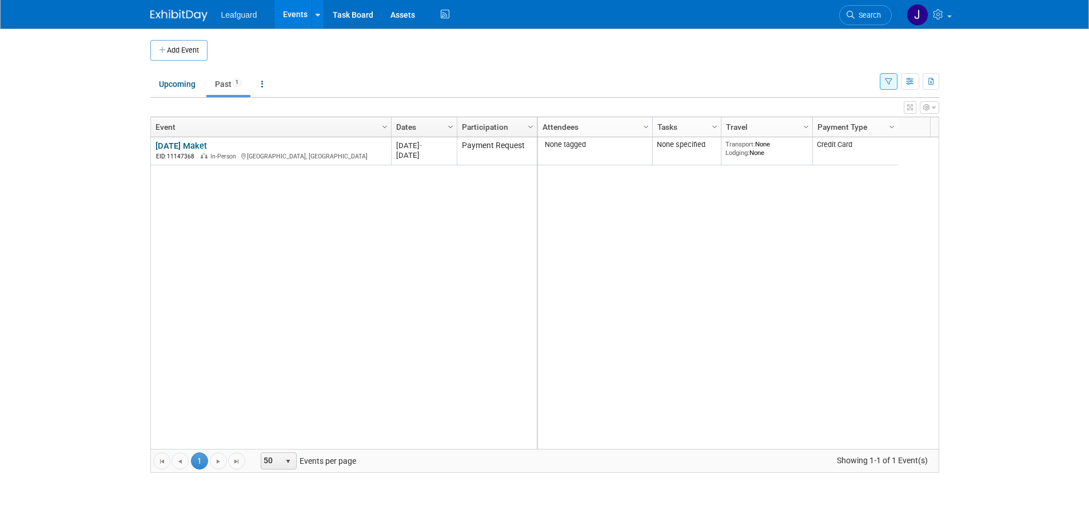
click at [449, 123] on span "Column Settings" at bounding box center [450, 126] width 9 height 9
click at [370, 291] on div "[DATE] Maket [DATE] Maket EID: 11147368 In-Person [GEOGRAPHIC_DATA], [GEOGRAPHI…" at bounding box center [343, 293] width 387 height 312
click at [923, 81] on button "button" at bounding box center [931, 81] width 17 height 17
click at [852, 116] on link "Export Current View (1 Event)" at bounding box center [872, 118] width 117 height 16
